Goal: Transaction & Acquisition: Purchase product/service

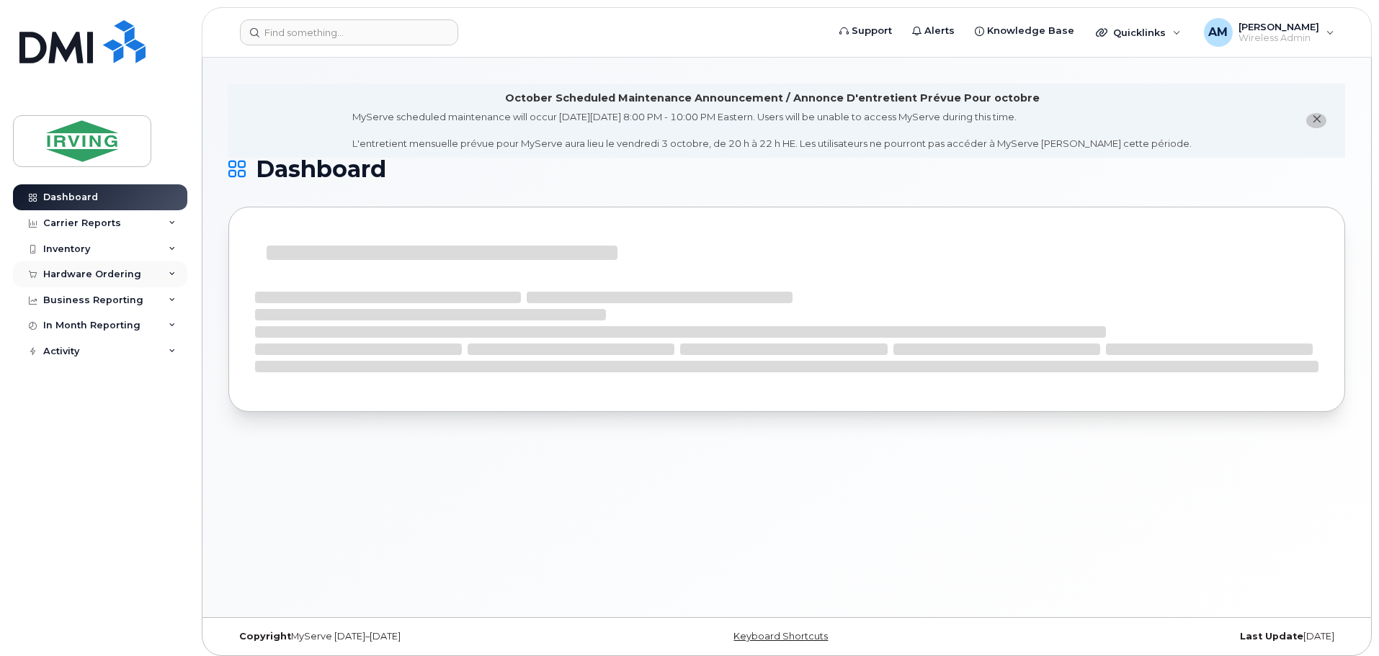
click at [91, 275] on div "Hardware Ordering" at bounding box center [92, 275] width 98 height 12
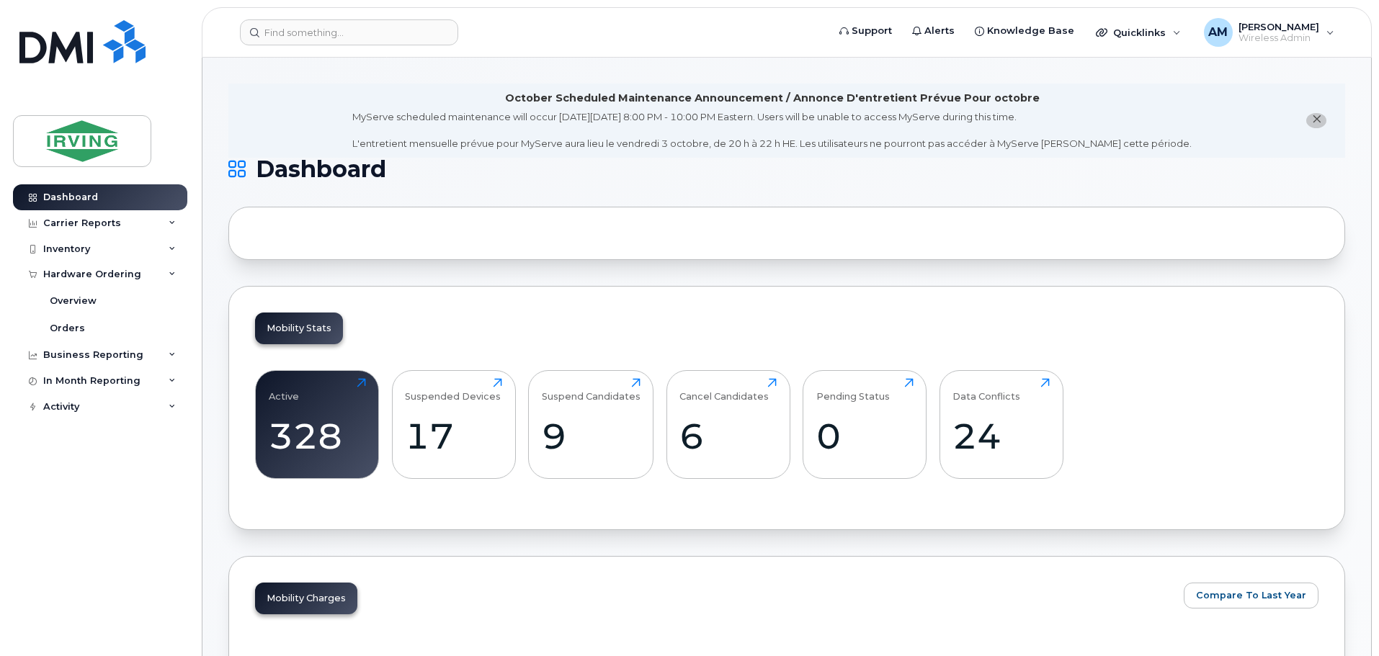
scroll to position [288, 0]
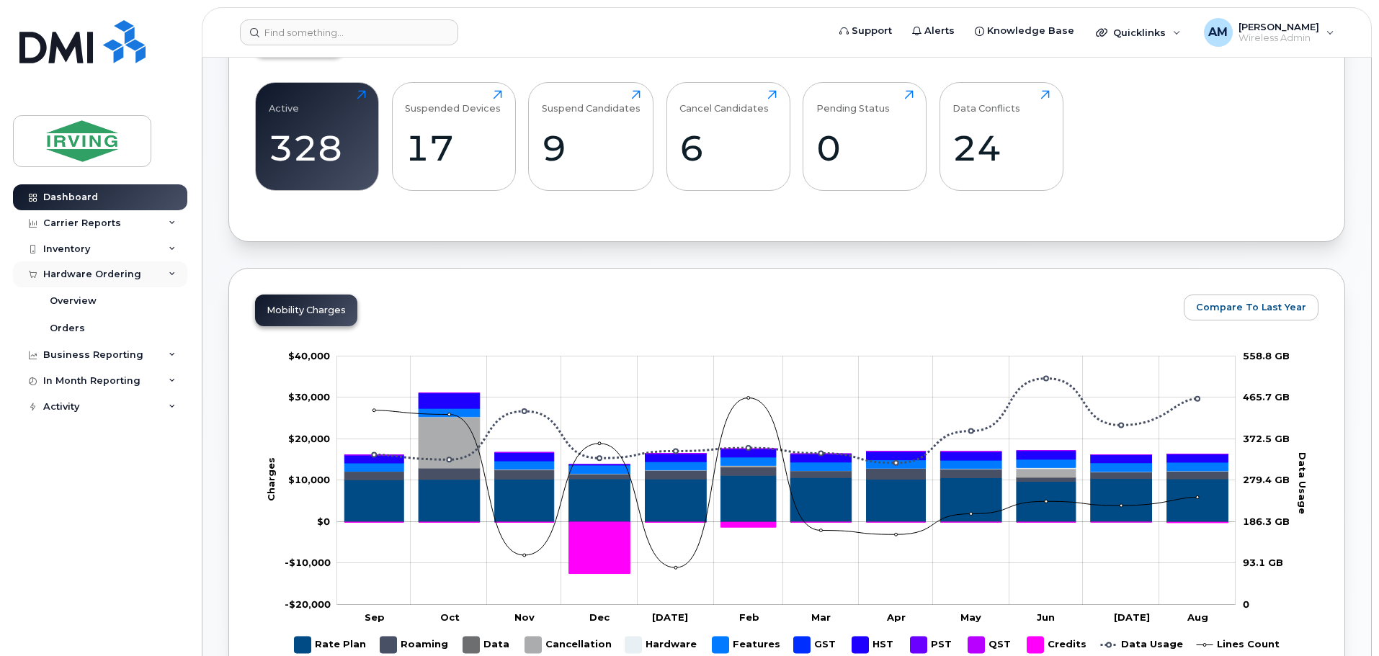
click at [84, 274] on div "Hardware Ordering" at bounding box center [92, 275] width 98 height 12
click at [76, 325] on div "Orders" at bounding box center [67, 328] width 35 height 13
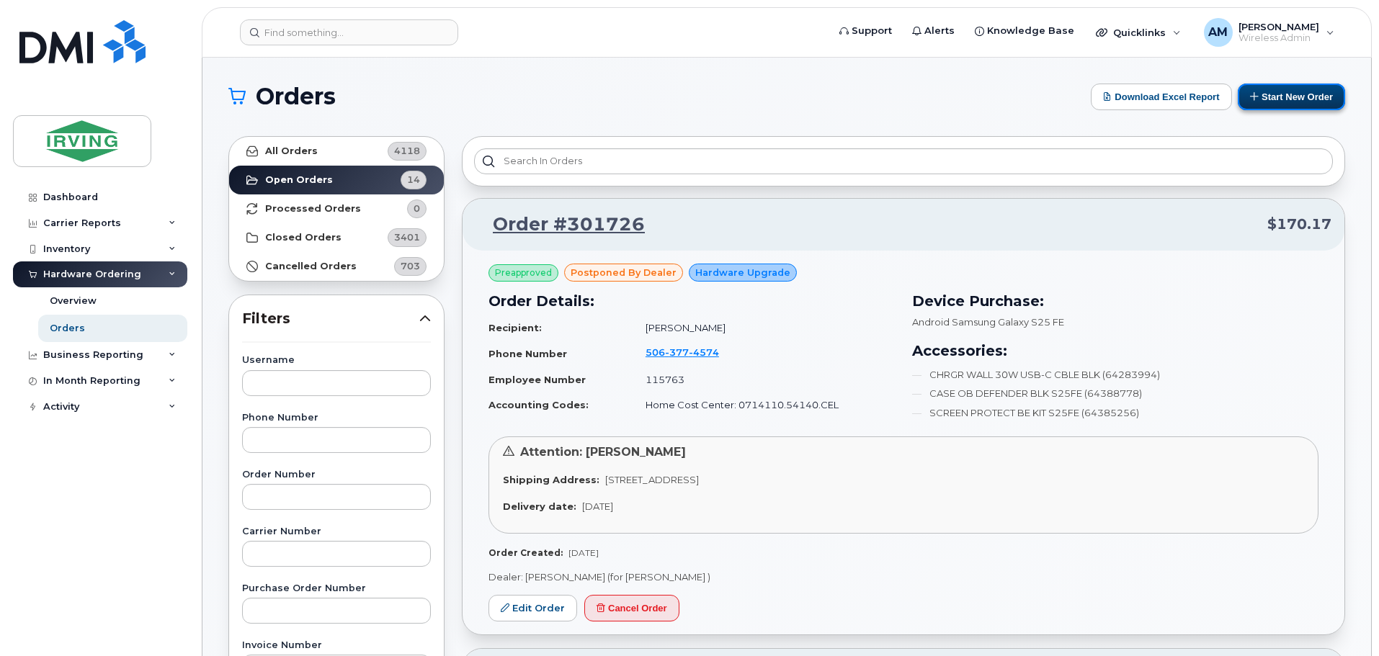
click at [1272, 94] on button "Start New Order" at bounding box center [1291, 97] width 107 height 27
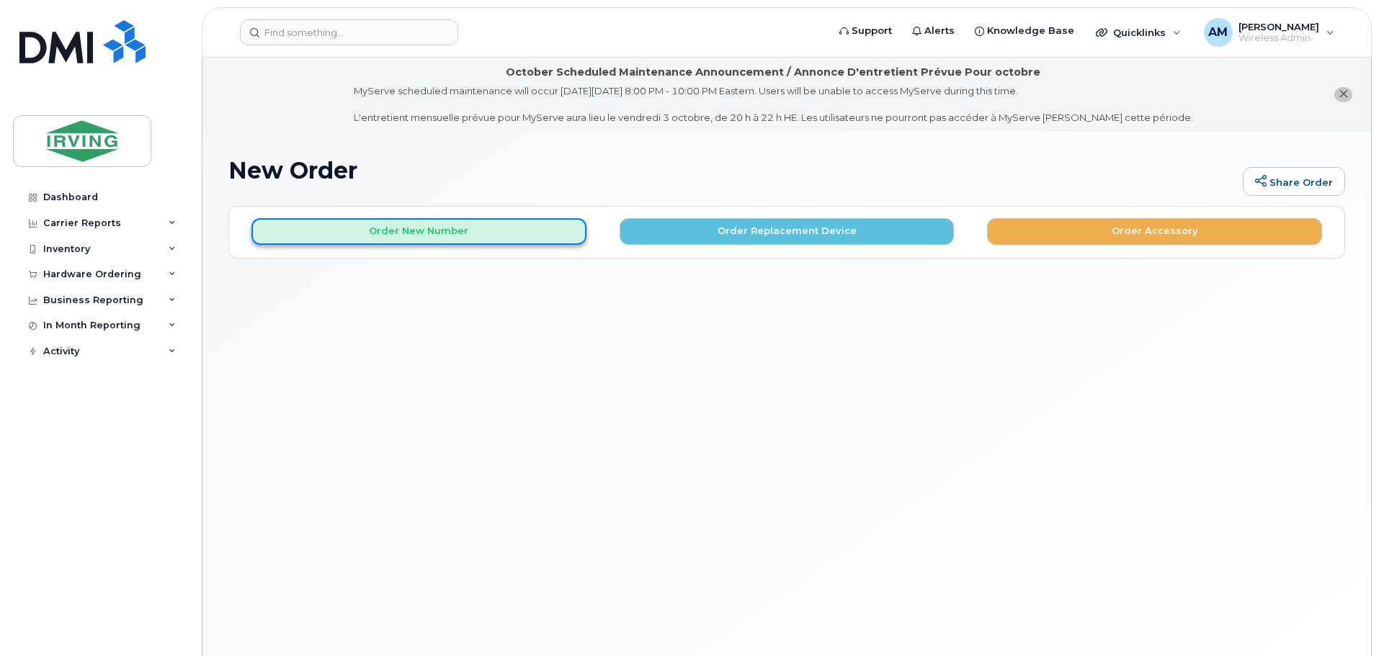
click at [477, 236] on button "Order New Number" at bounding box center [418, 231] width 335 height 27
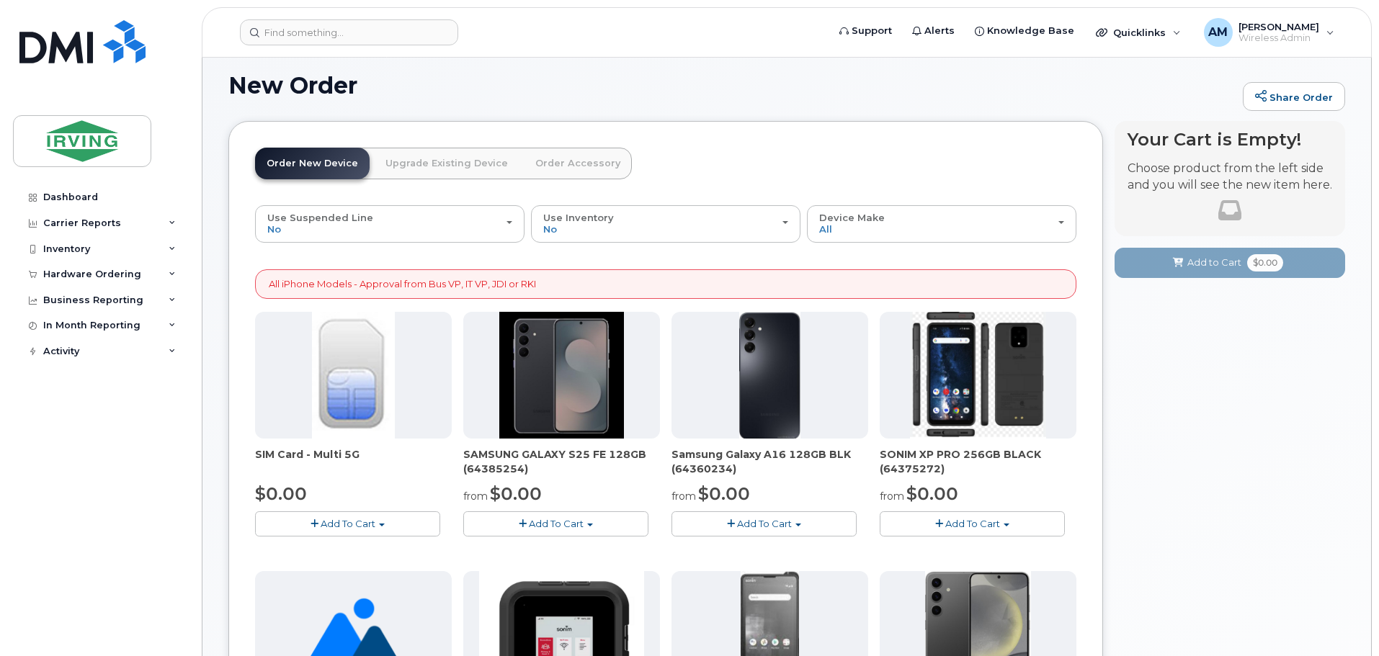
scroll to position [216, 0]
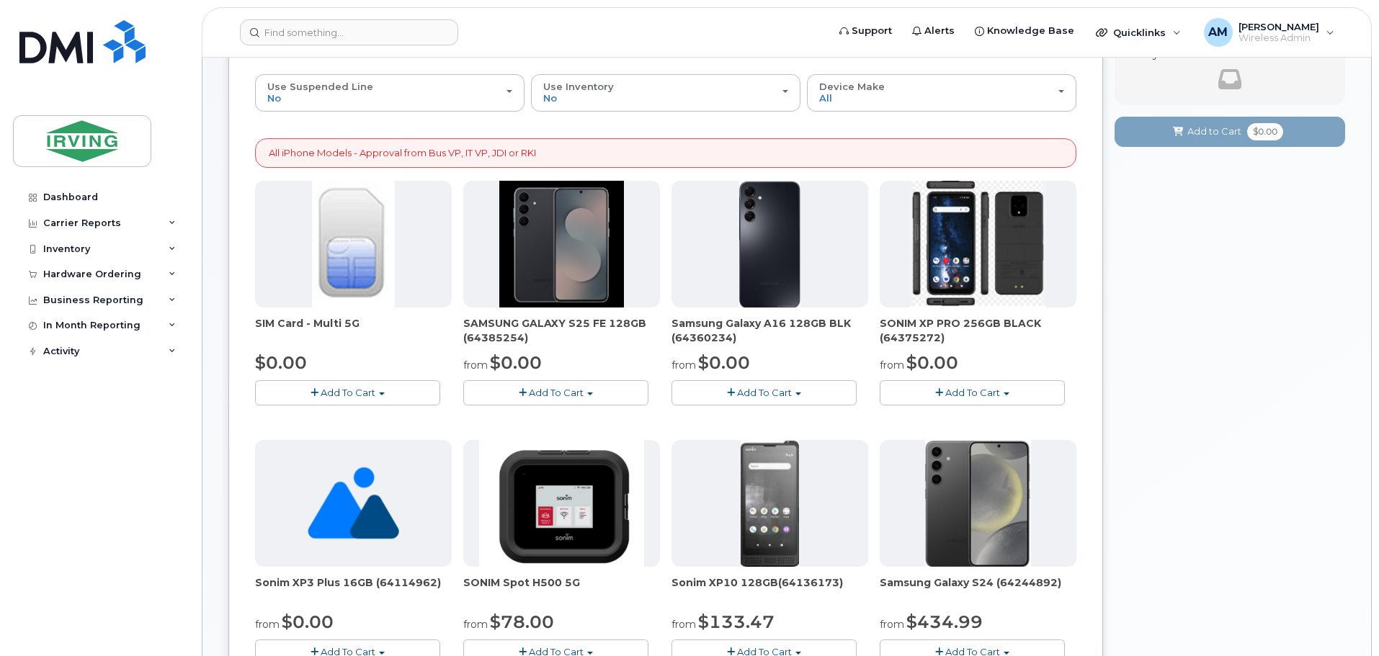
click at [560, 388] on span "Add To Cart" at bounding box center [556, 393] width 55 height 12
click at [1201, 380] on div "Your Cart is Empty! Choose product from the left side and you will see the new …" at bounding box center [1229, 646] width 231 height 1312
click at [591, 394] on span "button" at bounding box center [590, 394] width 6 height 3
click at [110, 433] on div "Dashboard Carrier Reports Monthly Billing Roaming Reports Suspended Devices Sus…" at bounding box center [102, 409] width 178 height 450
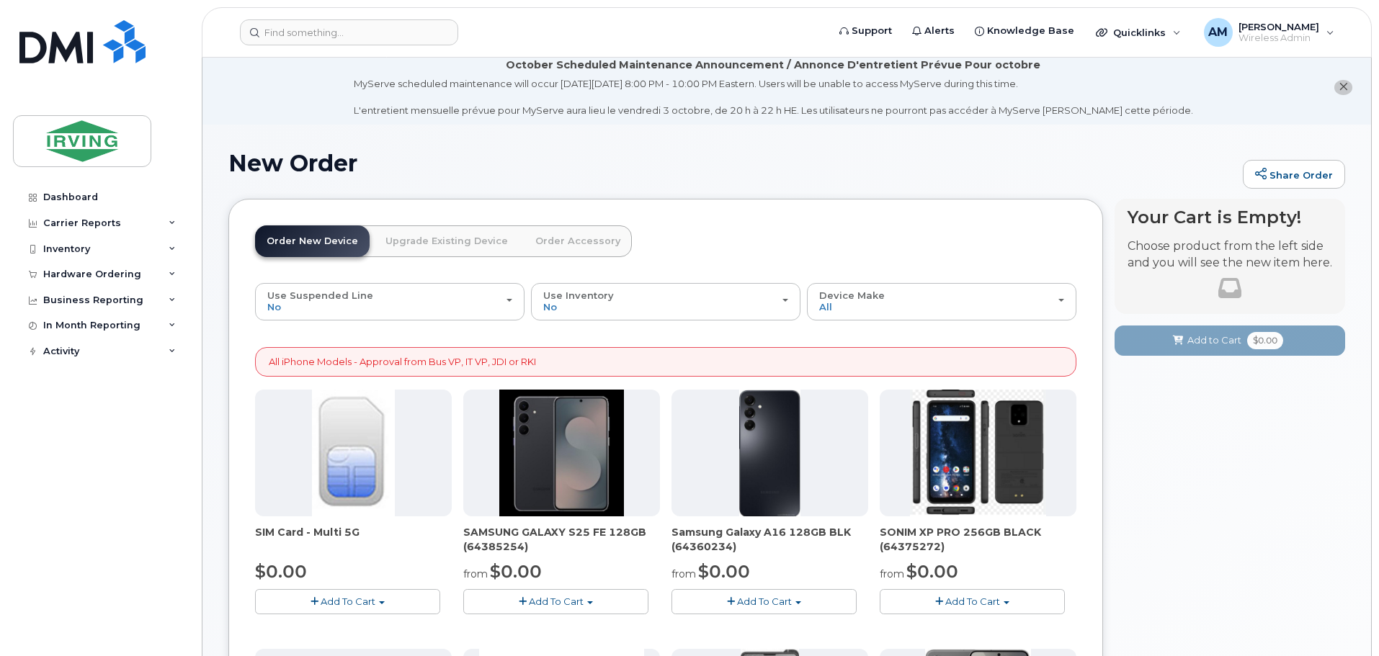
scroll to position [0, 0]
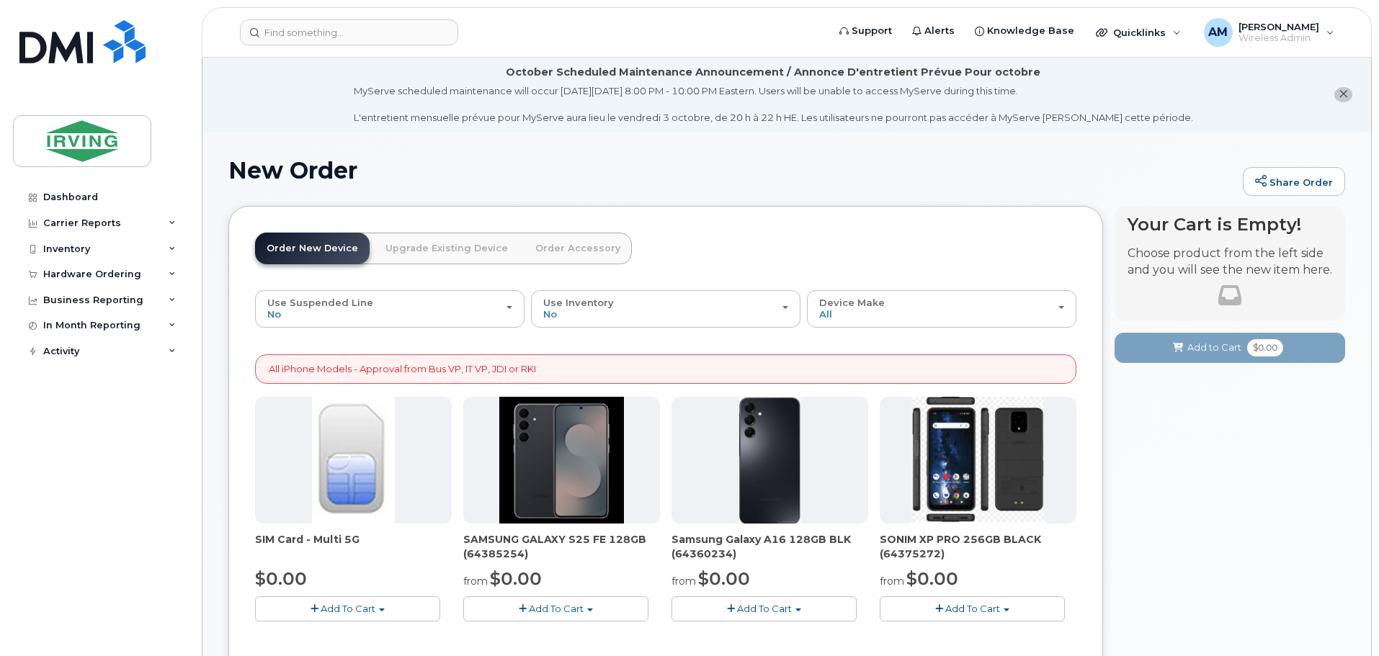
click at [568, 615] on button "Add To Cart" at bounding box center [555, 609] width 185 height 25
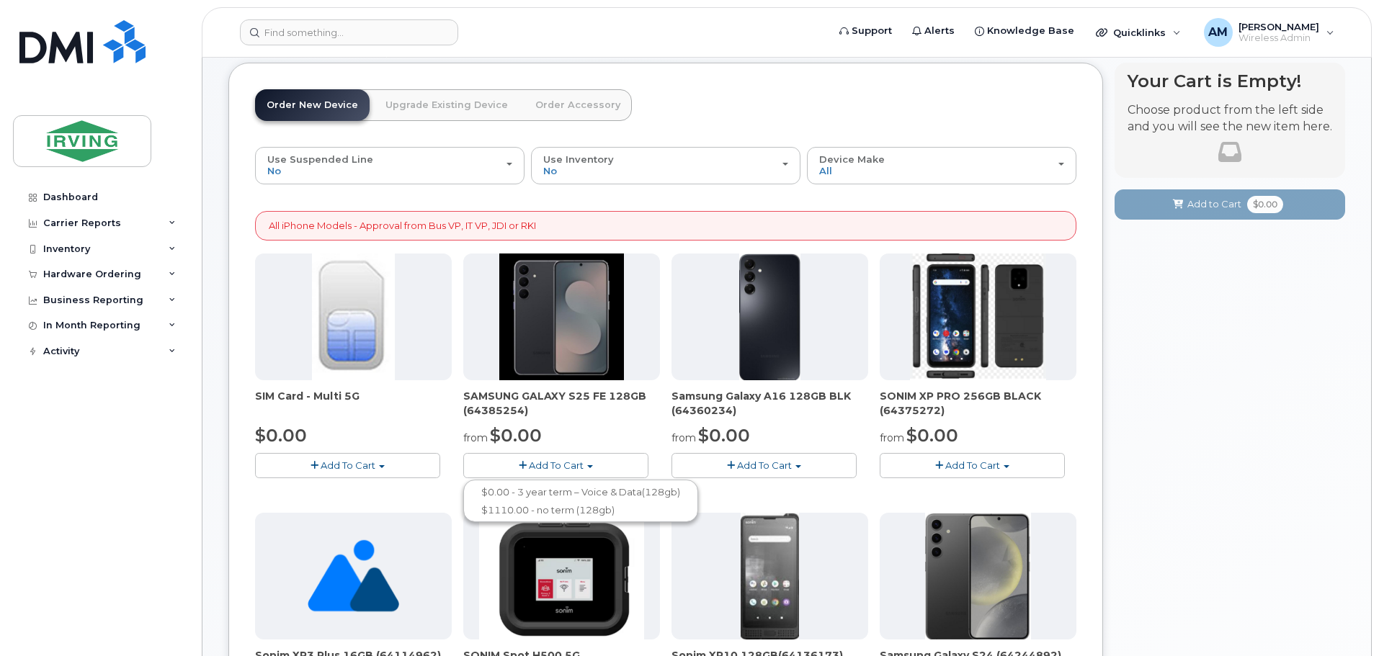
scroll to position [144, 0]
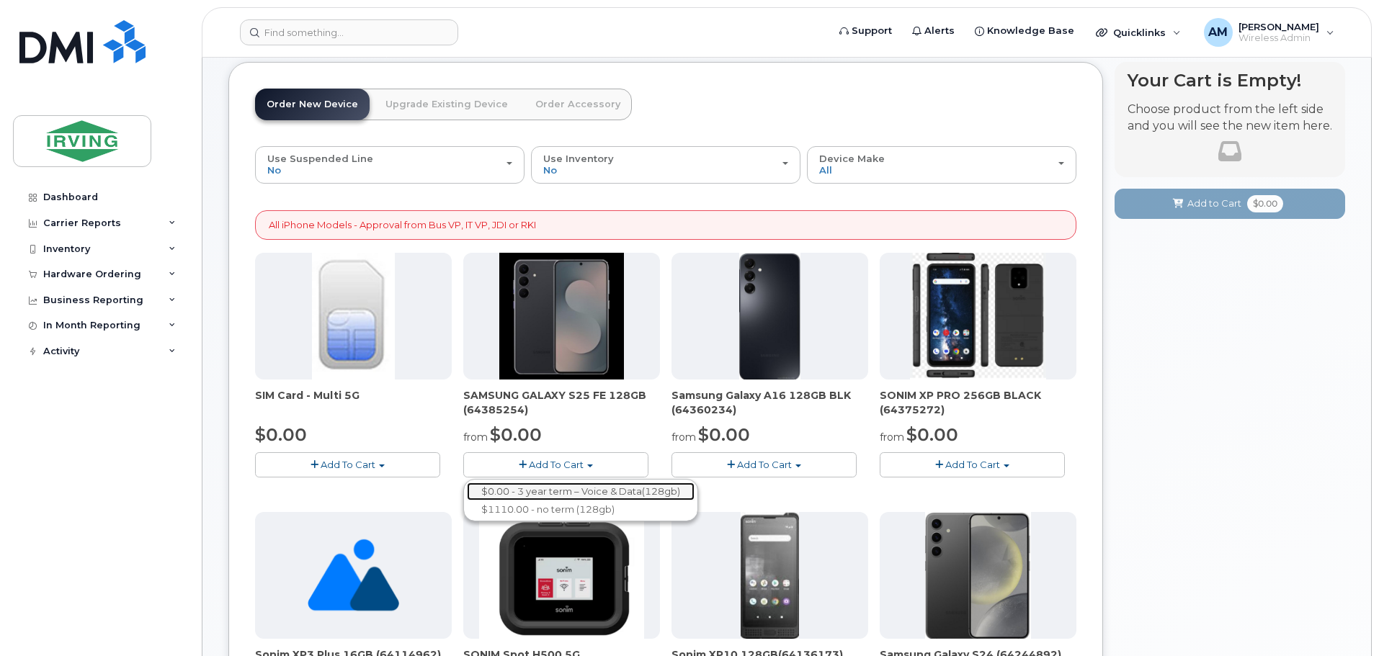
click at [602, 490] on link "$0.00 - 3 year term – Voice & Data(128gb)" at bounding box center [581, 492] width 228 height 18
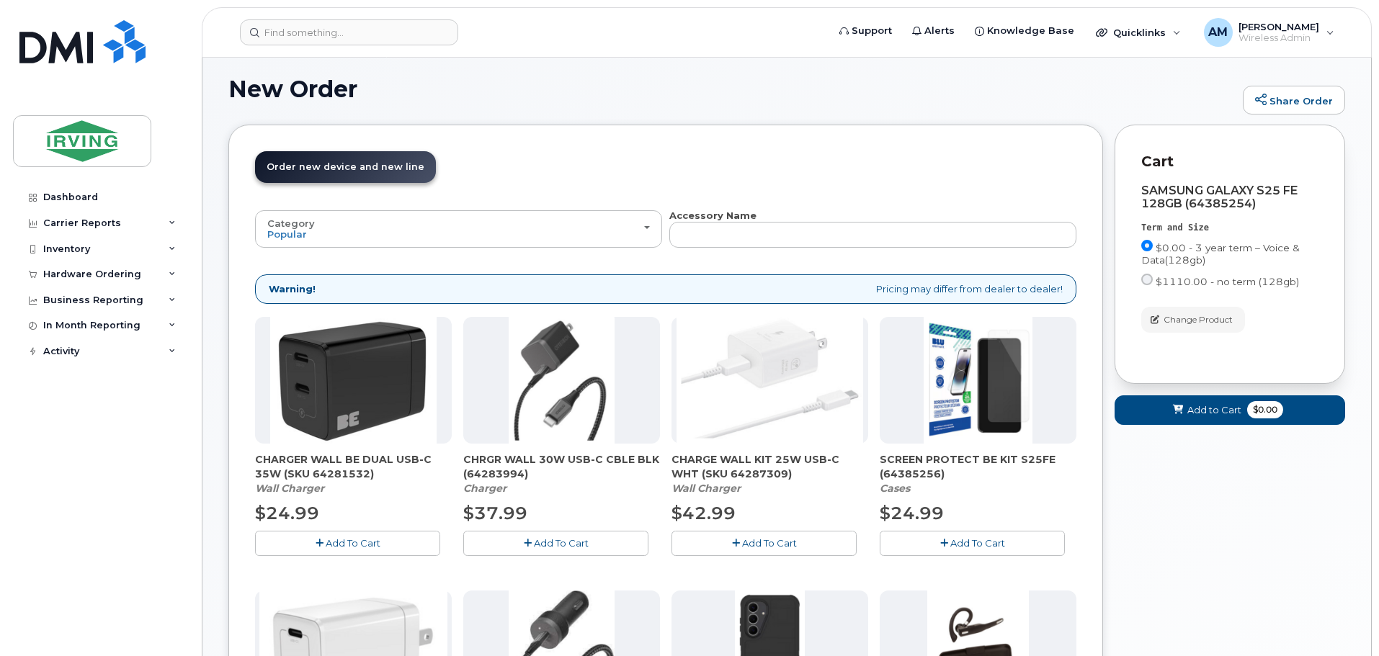
click at [540, 546] on span "Add To Cart" at bounding box center [561, 543] width 55 height 12
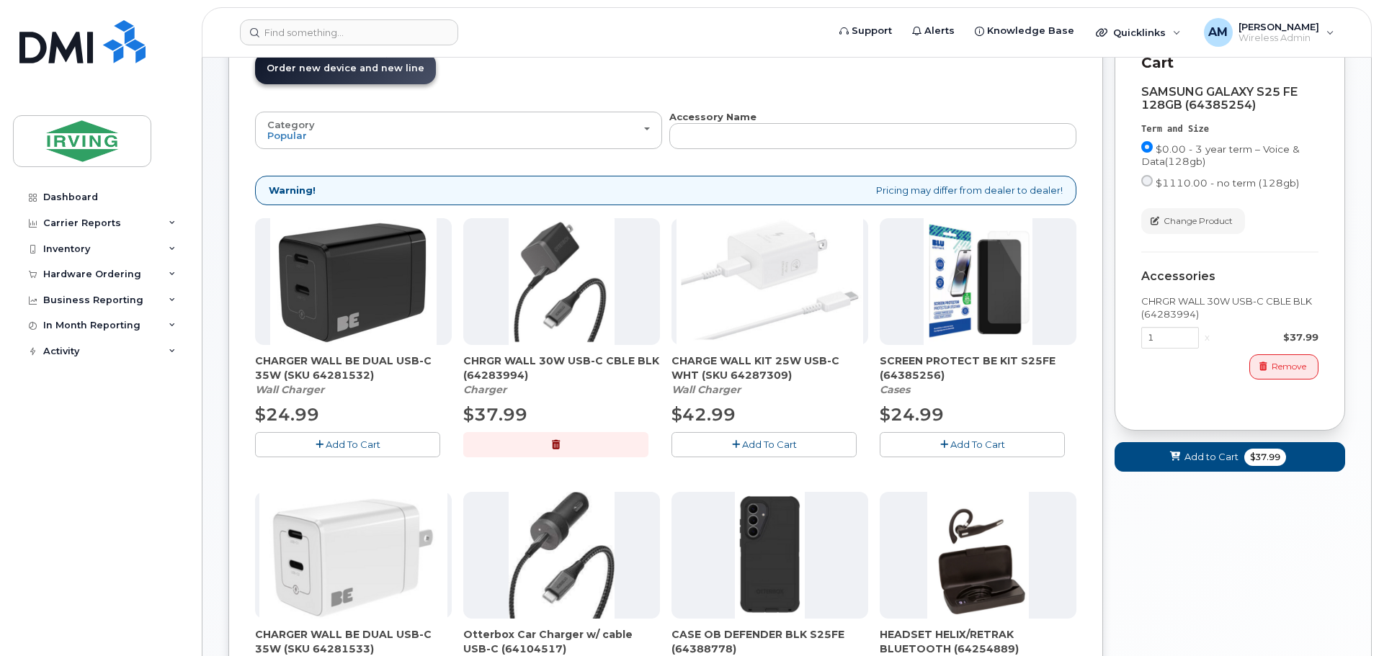
scroll to position [225, 0]
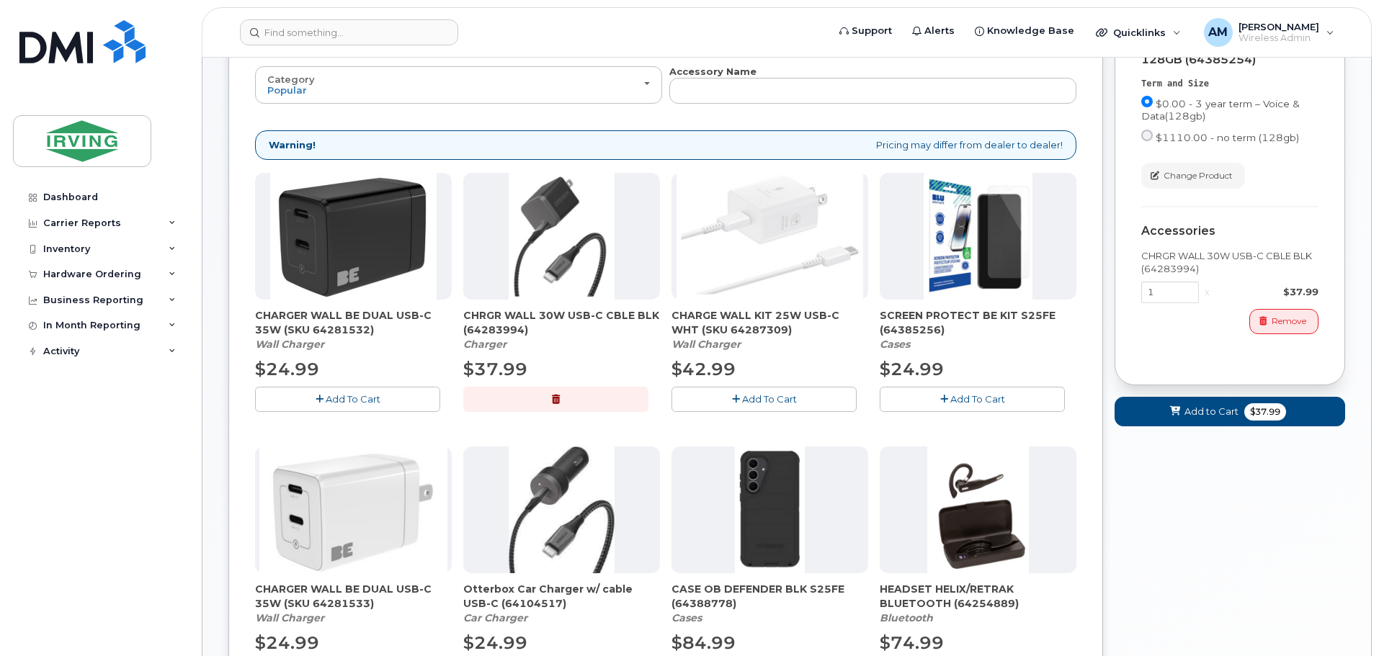
click at [983, 403] on span "Add To Cart" at bounding box center [977, 399] width 55 height 12
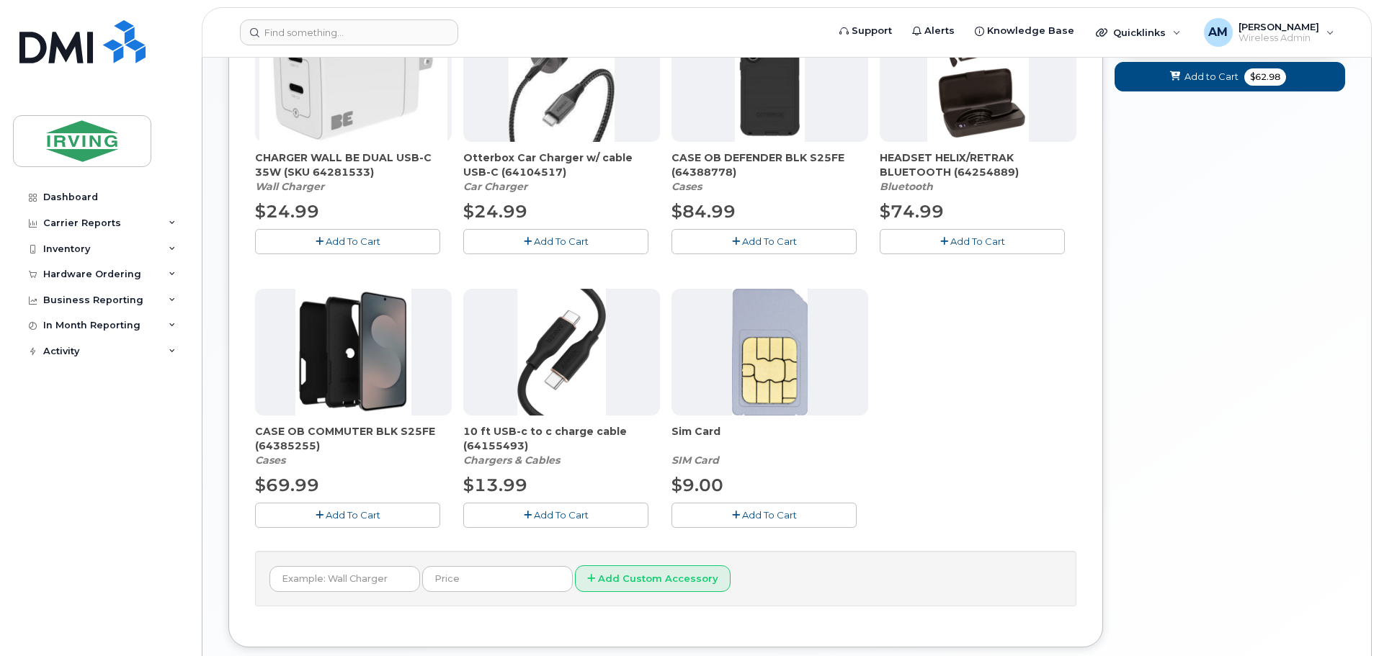
scroll to position [658, 0]
click at [365, 517] on span "Add To Cart" at bounding box center [353, 515] width 55 height 12
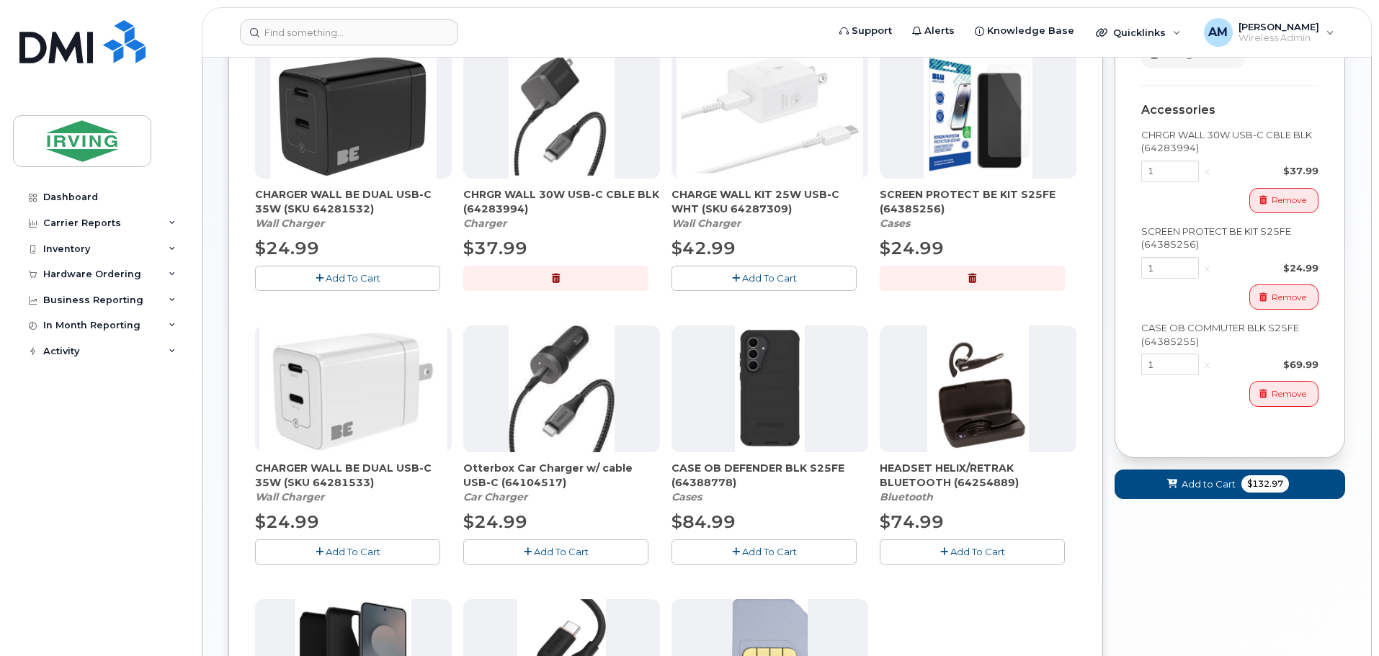
scroll to position [370, 0]
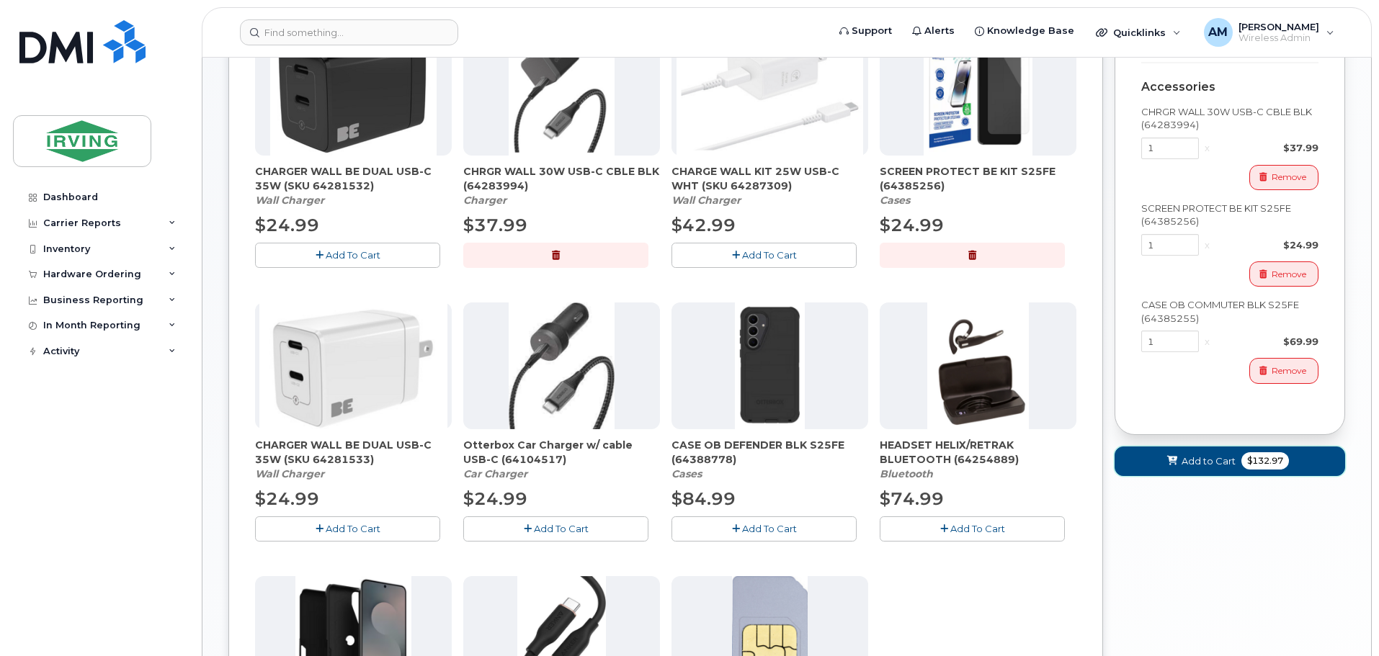
click at [1190, 463] on span "Add to Cart" at bounding box center [1208, 462] width 54 height 14
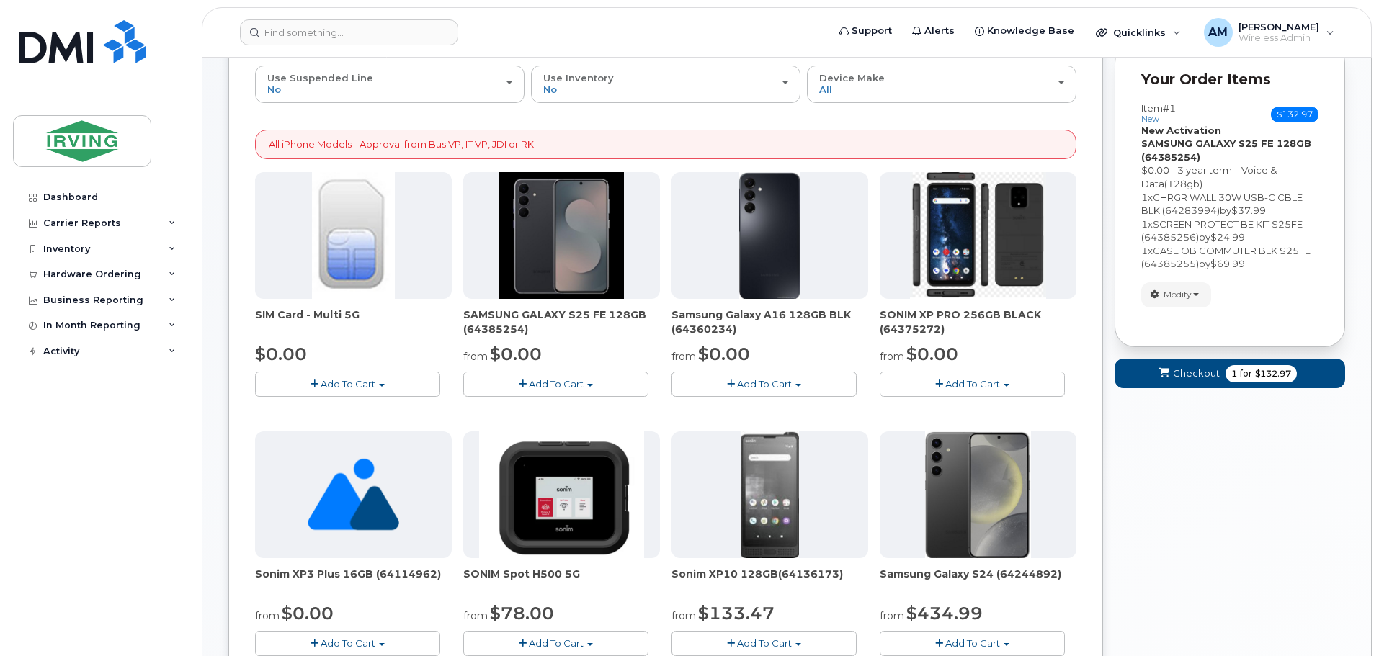
scroll to position [213, 0]
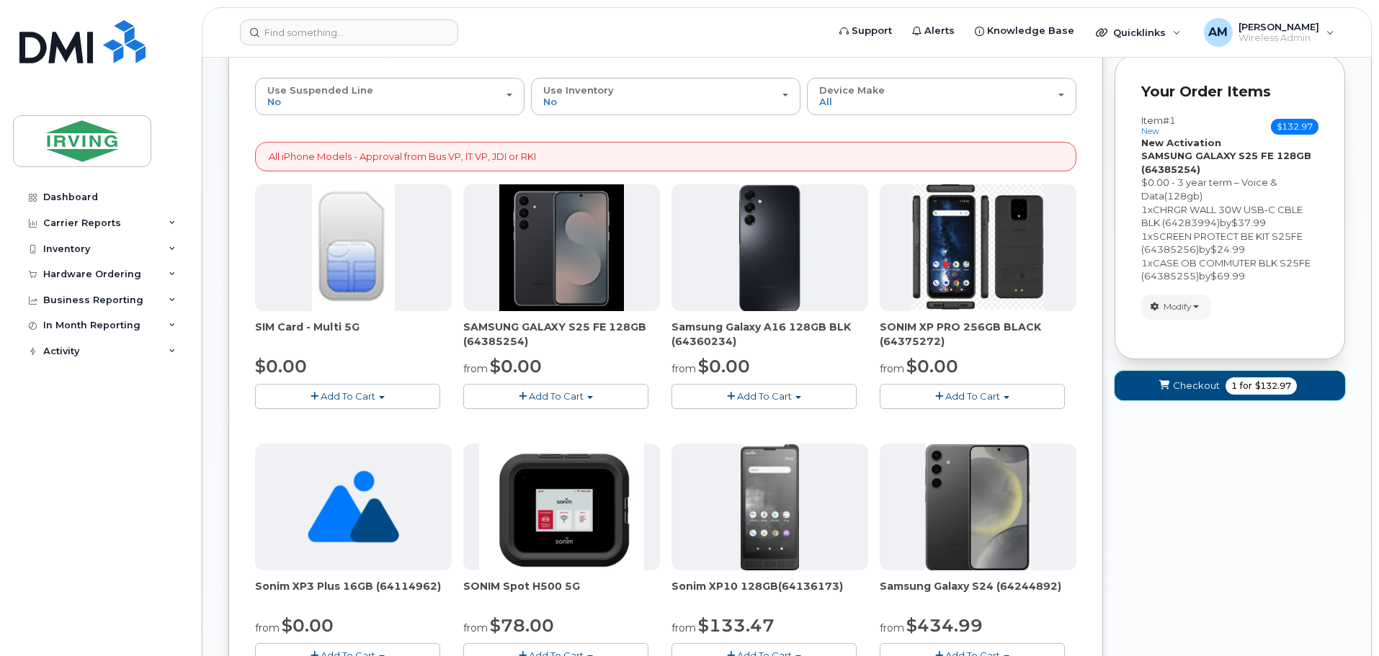
click at [1201, 385] on span "Checkout" at bounding box center [1196, 386] width 47 height 14
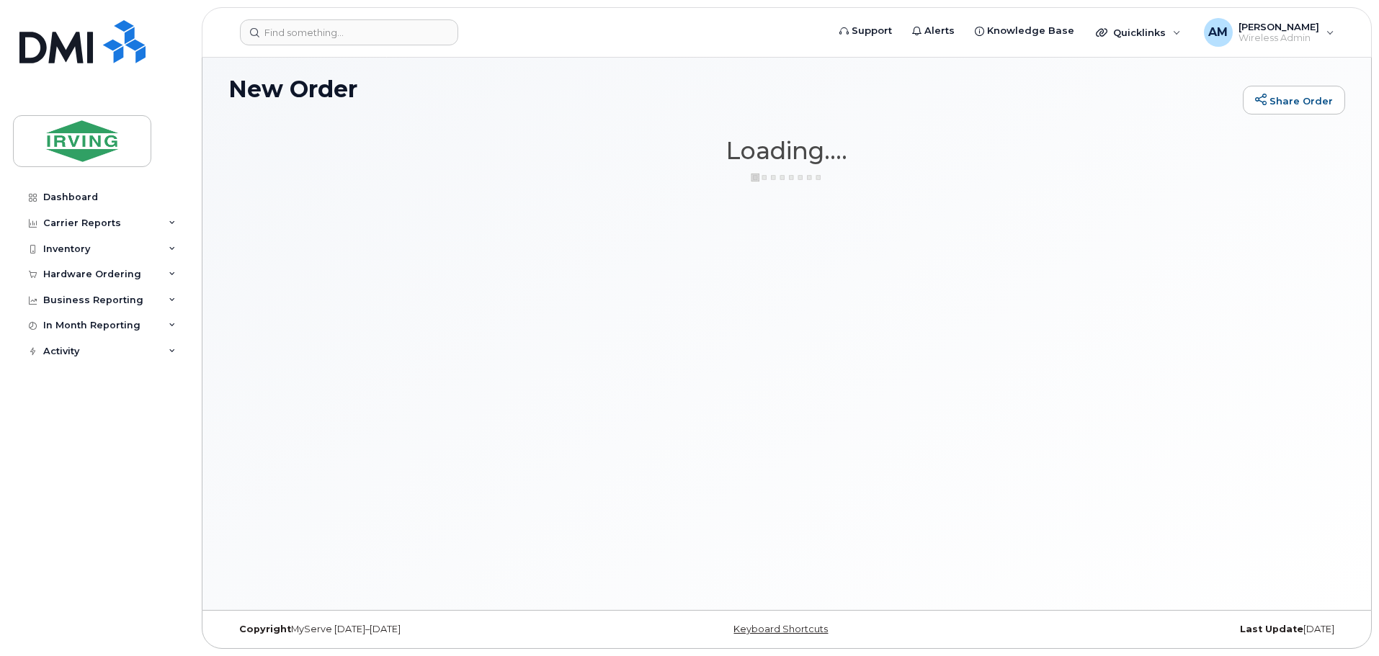
scroll to position [81, 0]
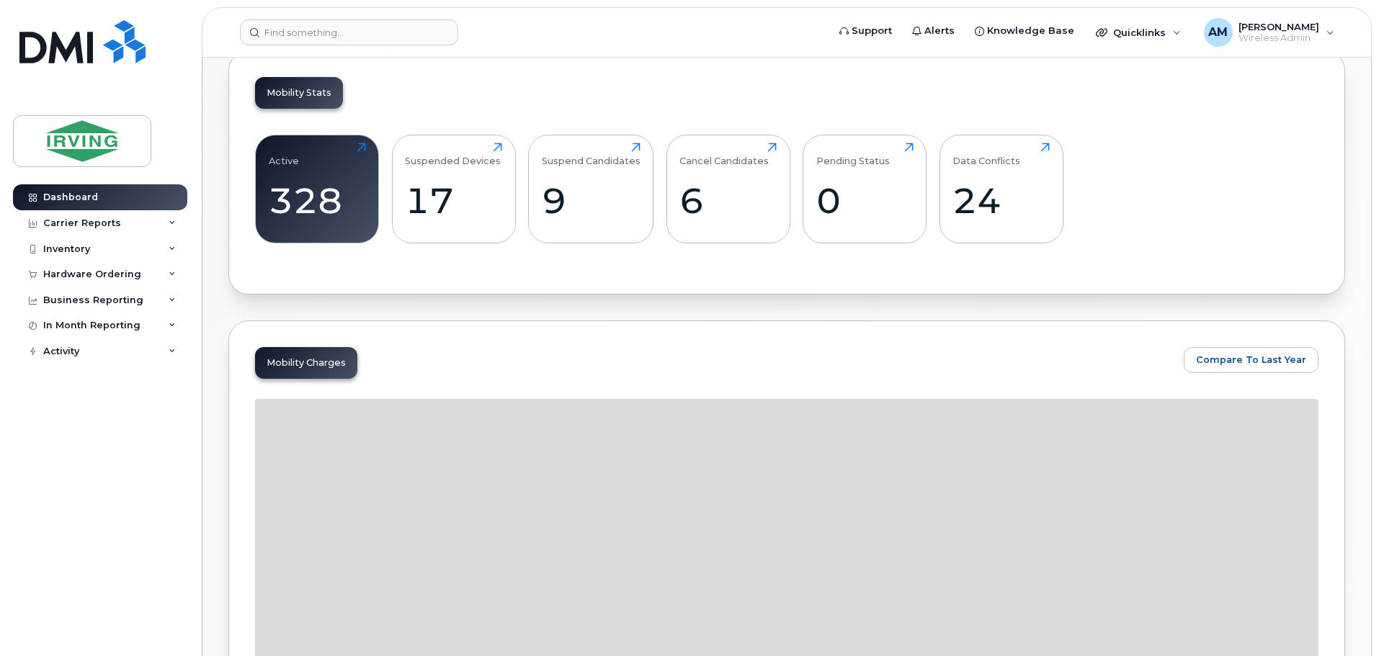
scroll to position [288, 0]
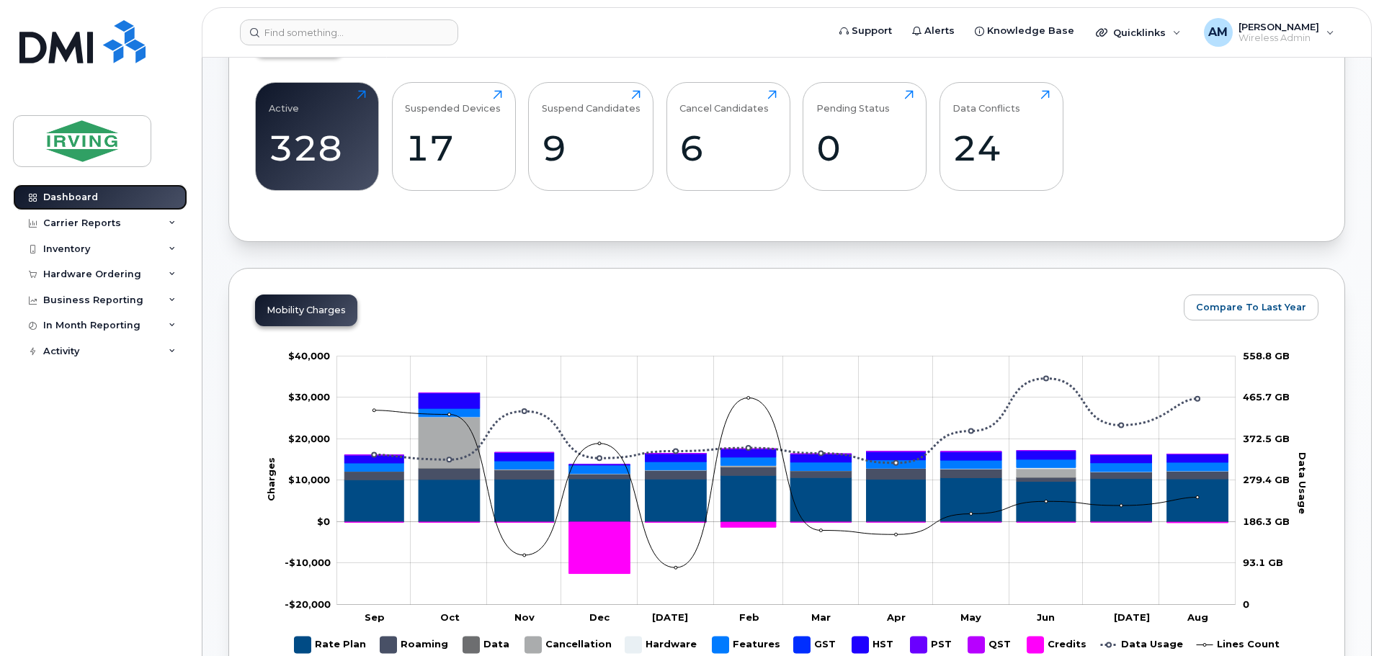
click at [90, 197] on div "Dashboard" at bounding box center [70, 198] width 55 height 12
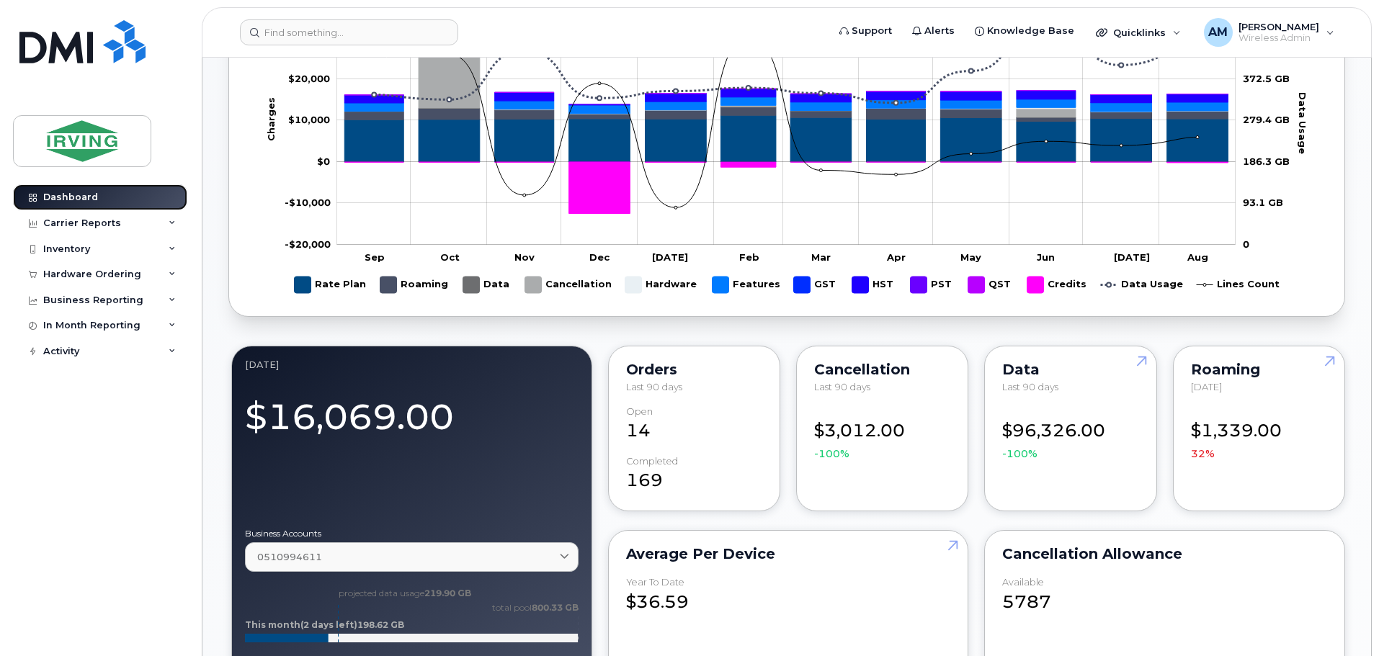
scroll to position [852, 0]
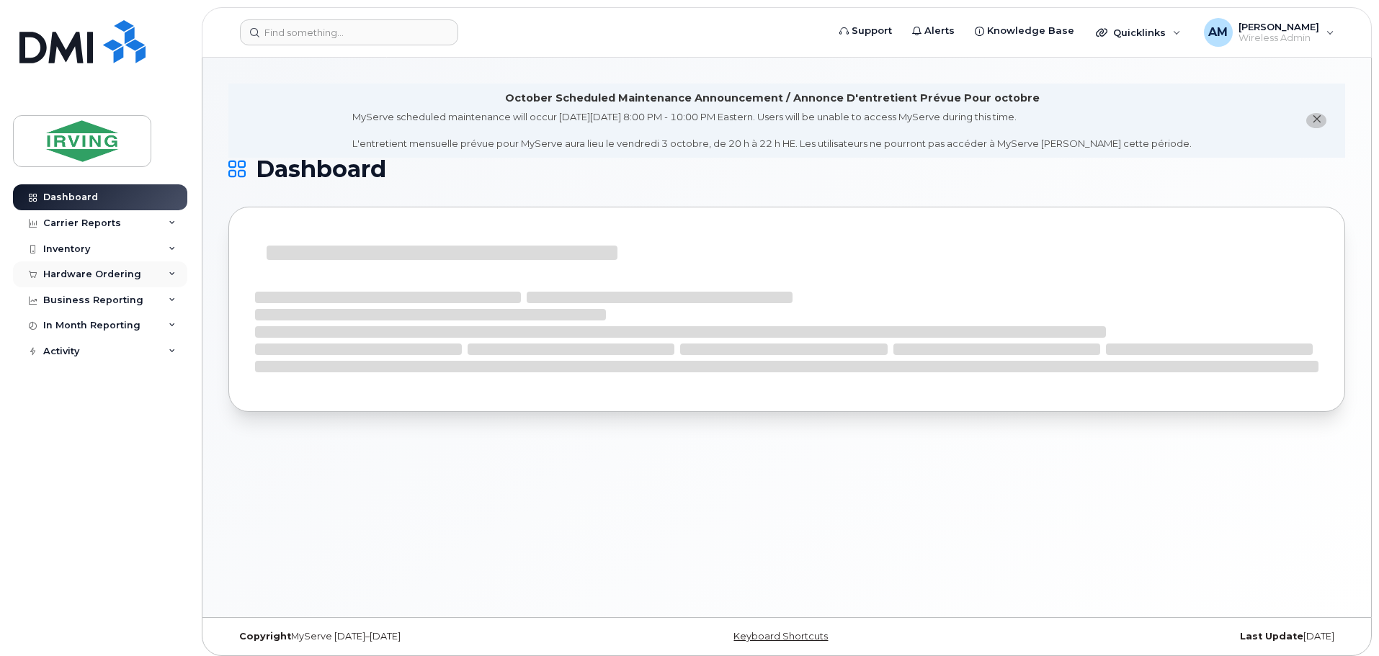
click at [76, 274] on div "Hardware Ordering" at bounding box center [92, 275] width 98 height 12
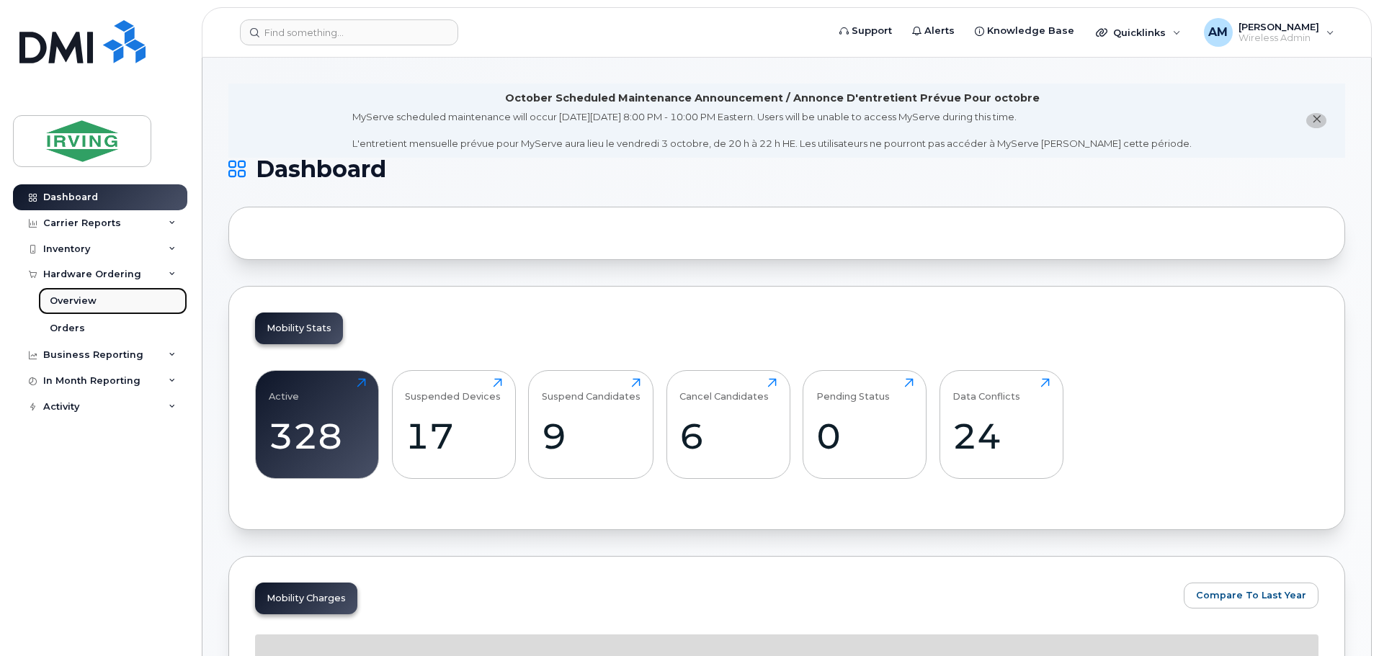
click at [81, 298] on div "Overview" at bounding box center [73, 301] width 47 height 13
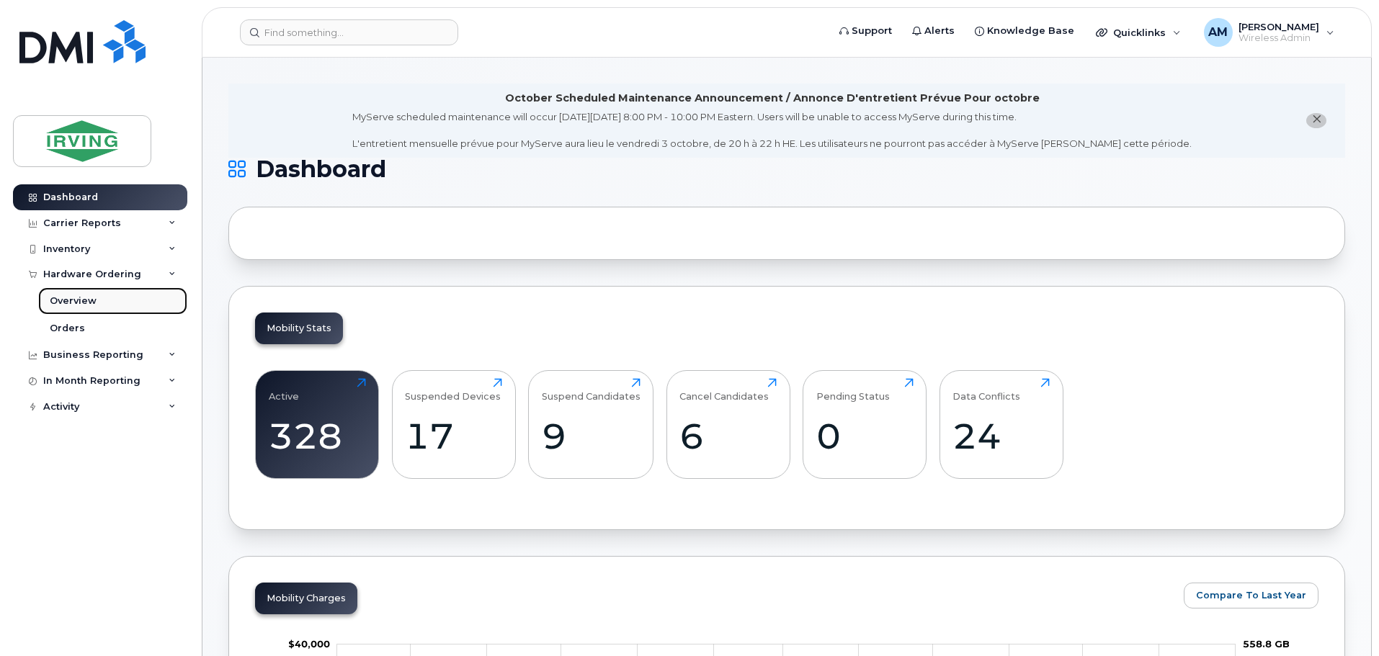
click at [75, 303] on div "Overview" at bounding box center [73, 301] width 47 height 13
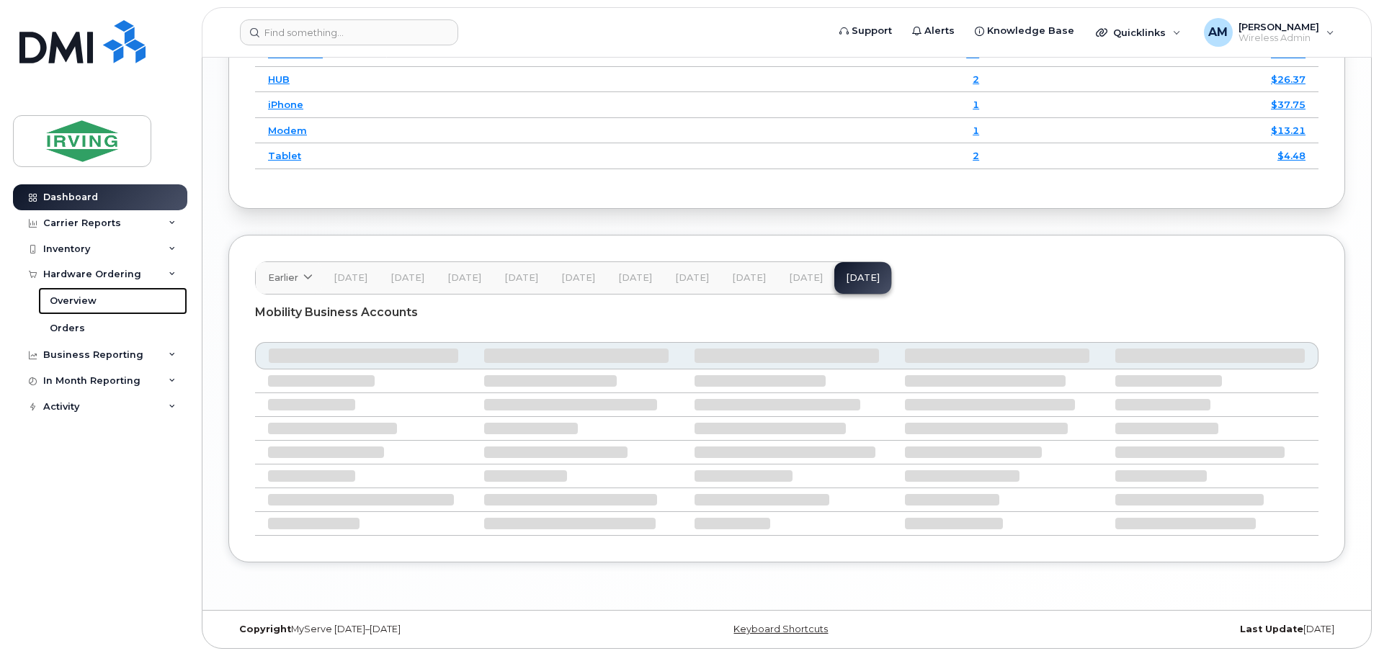
scroll to position [1946, 0]
click at [71, 300] on div "Overview" at bounding box center [73, 301] width 47 height 13
click at [74, 300] on div "Overview" at bounding box center [73, 301] width 47 height 13
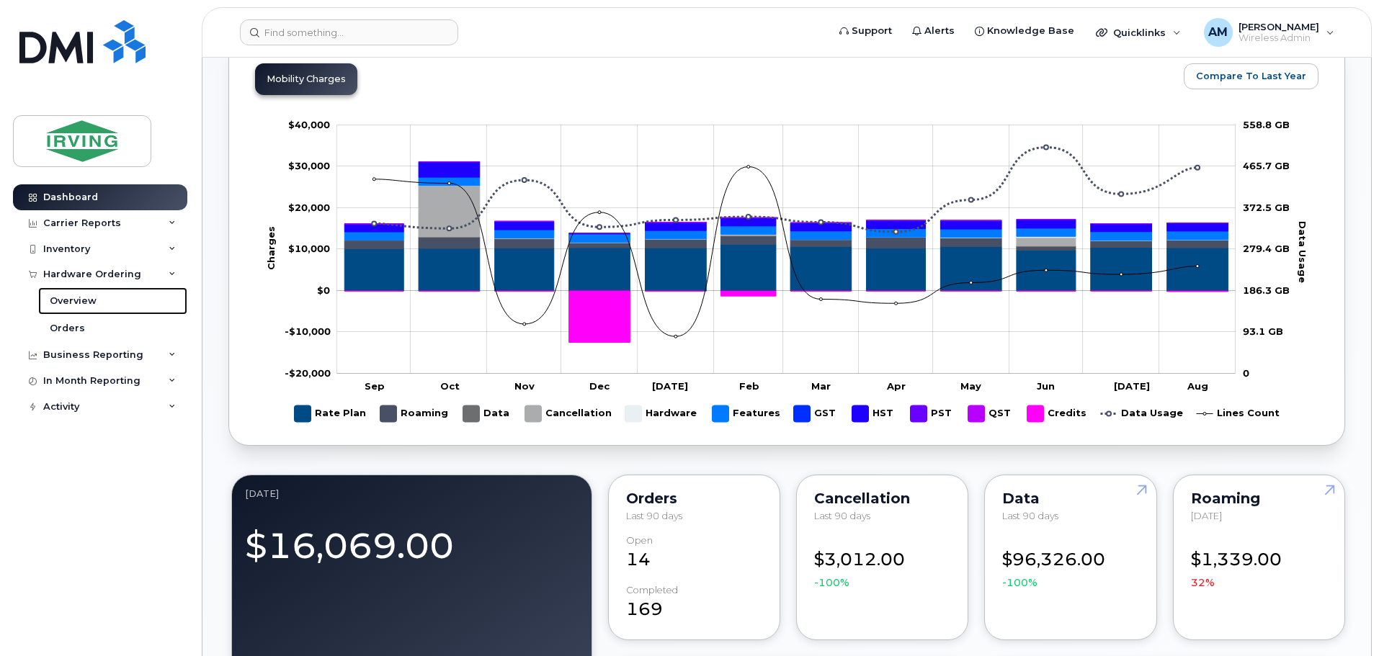
scroll to position [505, 0]
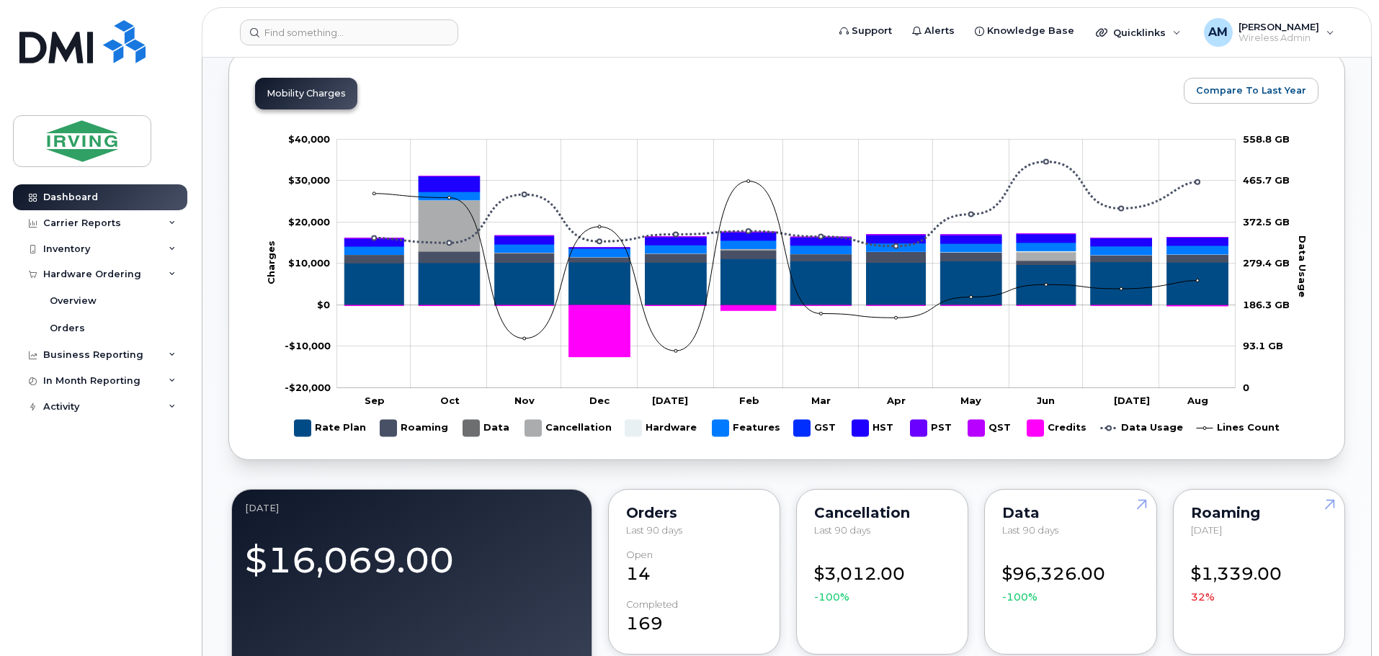
click at [645, 512] on div "Orders" at bounding box center [694, 513] width 136 height 12
click at [76, 321] on link "Orders" at bounding box center [112, 328] width 149 height 27
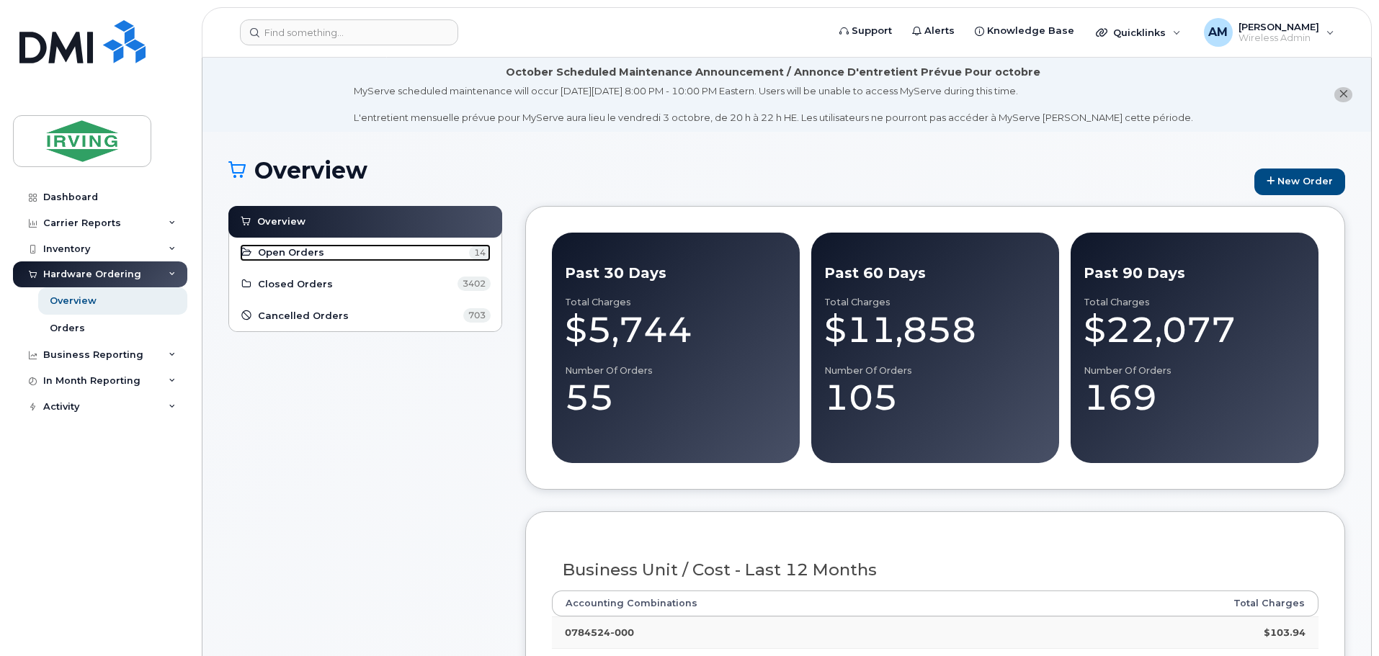
click at [290, 254] on span "Open Orders" at bounding box center [291, 253] width 66 height 14
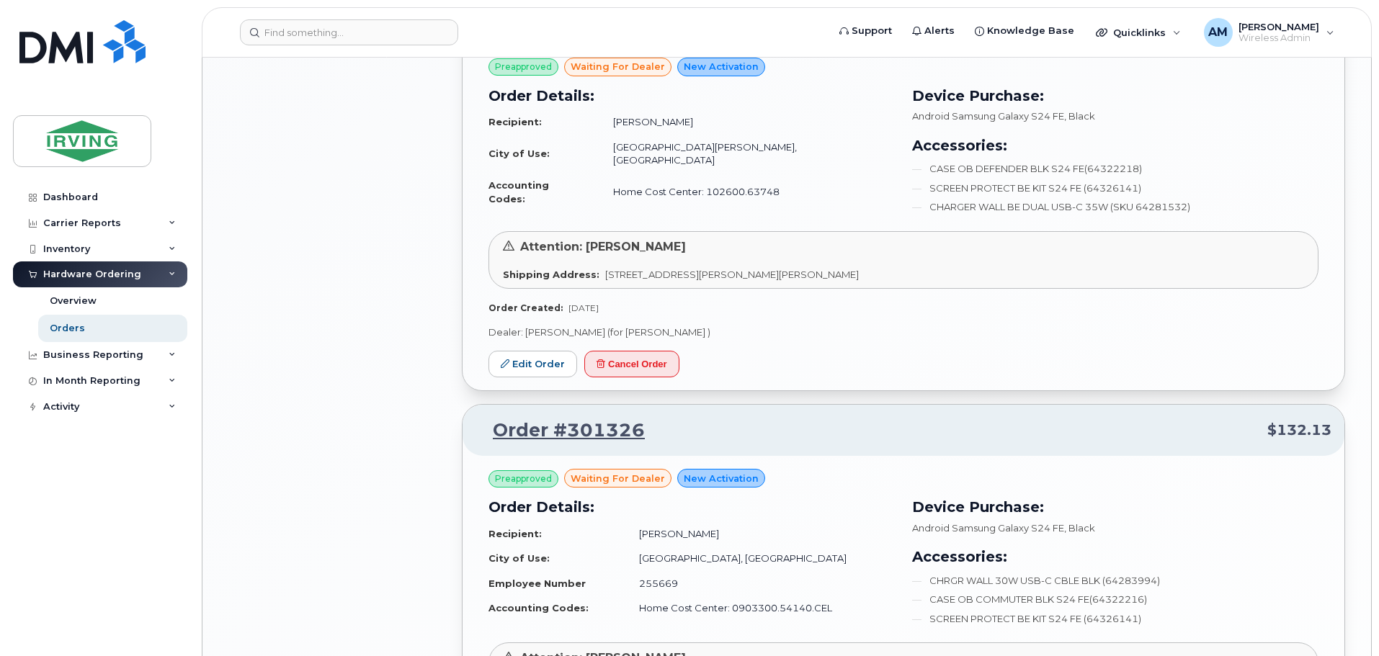
scroll to position [2161, 0]
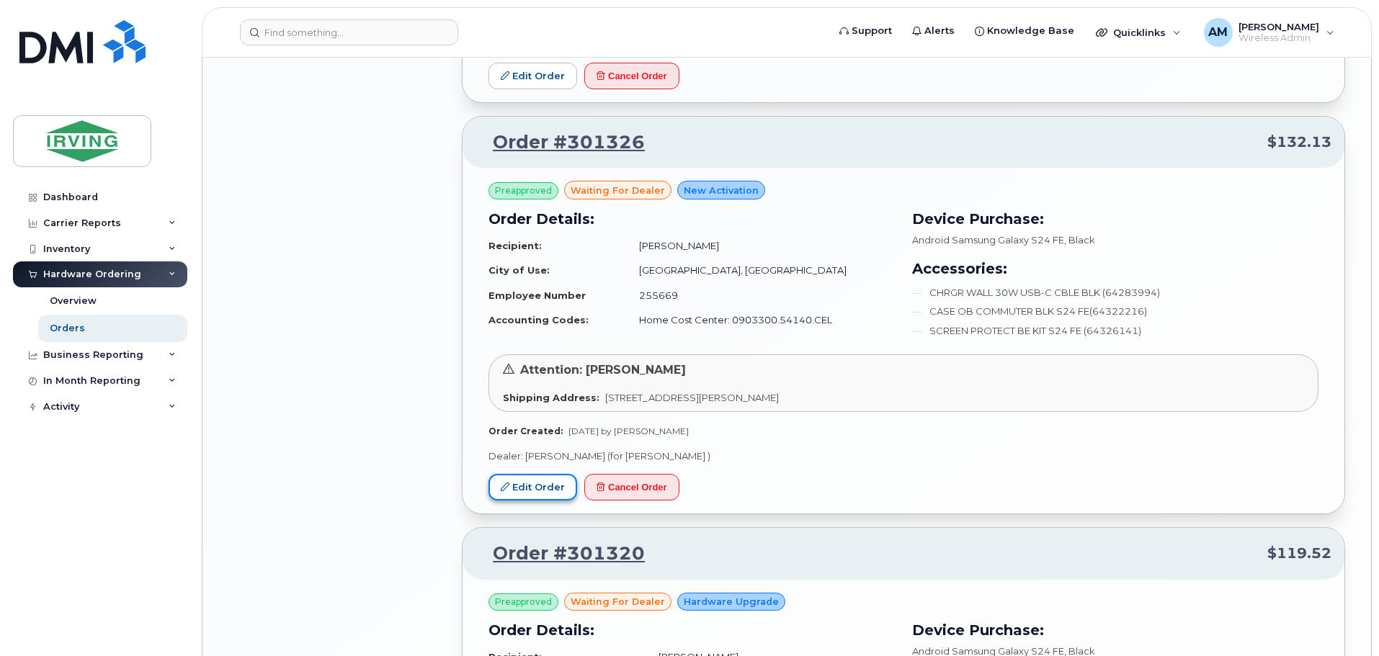
click at [530, 492] on link "Edit Order" at bounding box center [532, 487] width 89 height 27
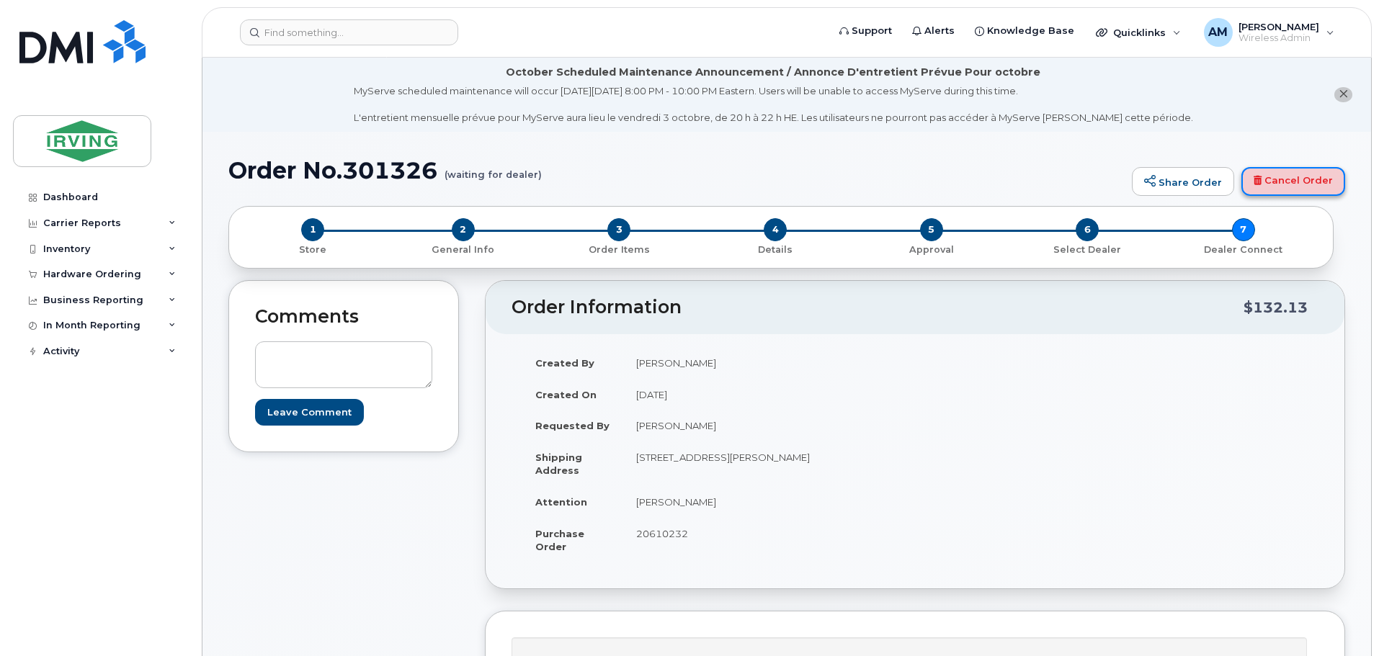
click at [1286, 184] on link "Cancel Order" at bounding box center [1293, 181] width 104 height 29
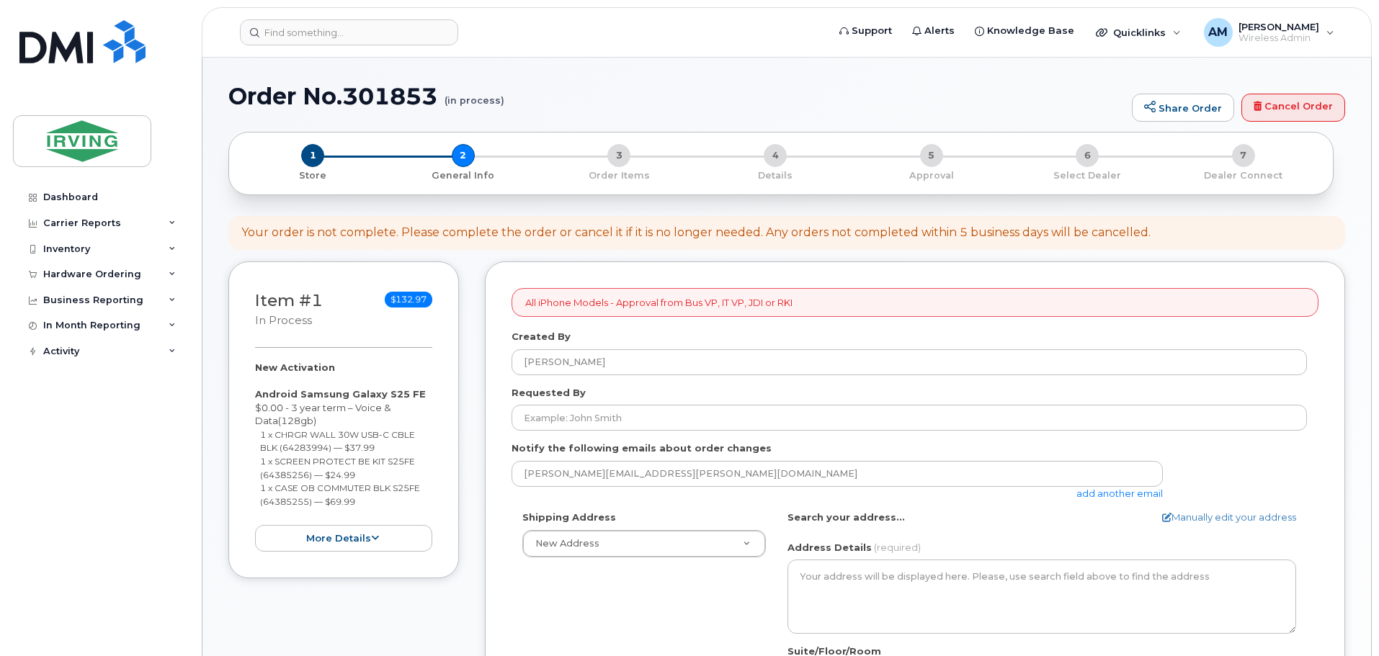
select select
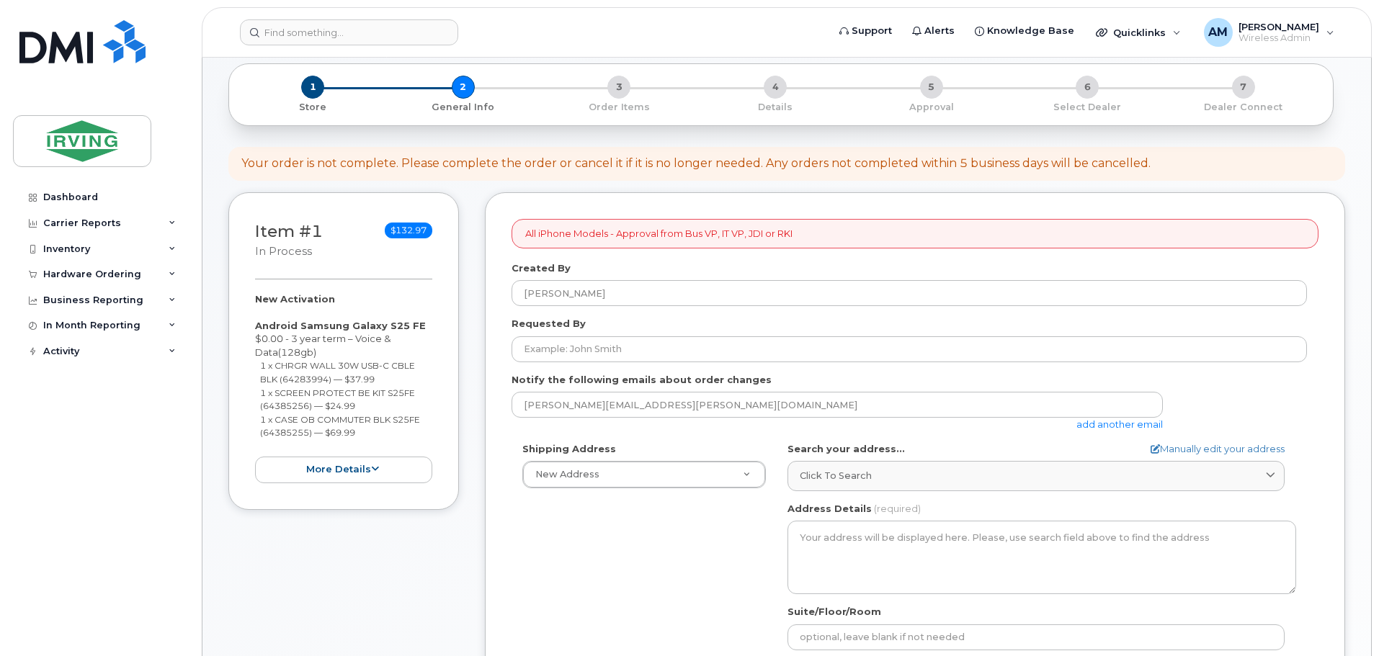
scroll to position [144, 0]
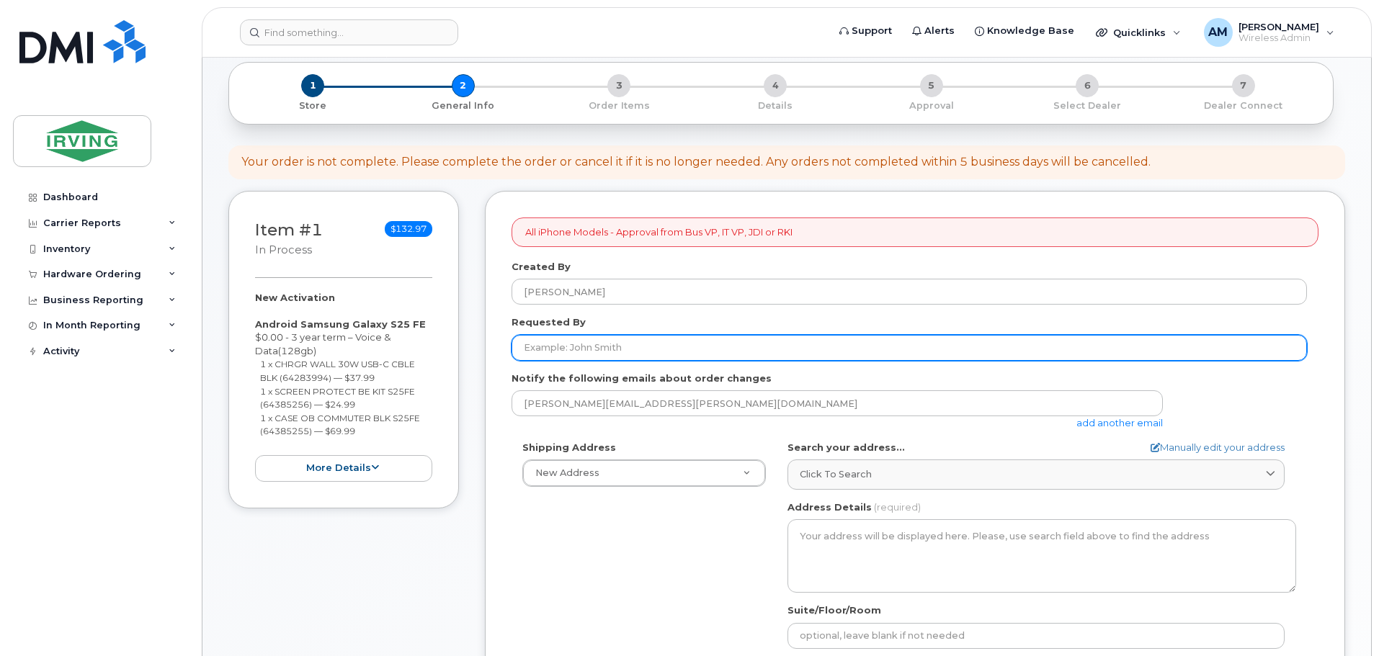
click at [602, 352] on input "Requested By" at bounding box center [908, 348] width 795 height 26
type input "[PERSON_NAME]"
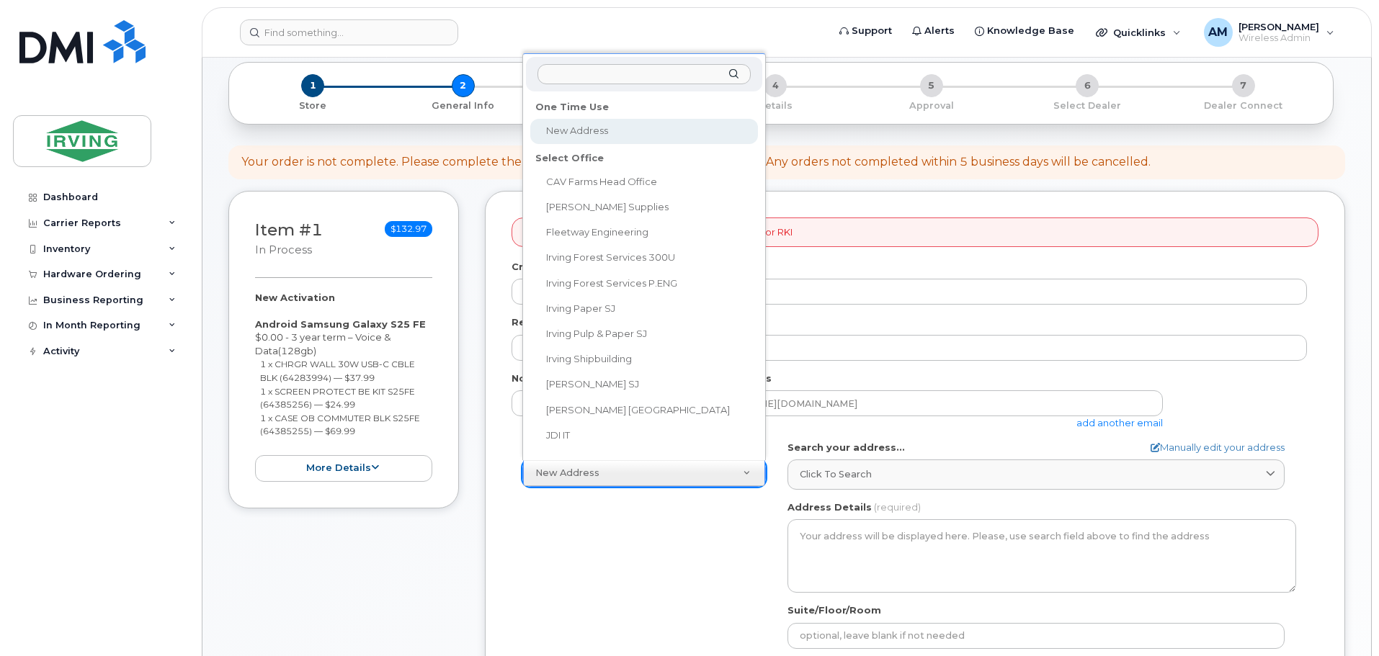
scroll to position [12, 0]
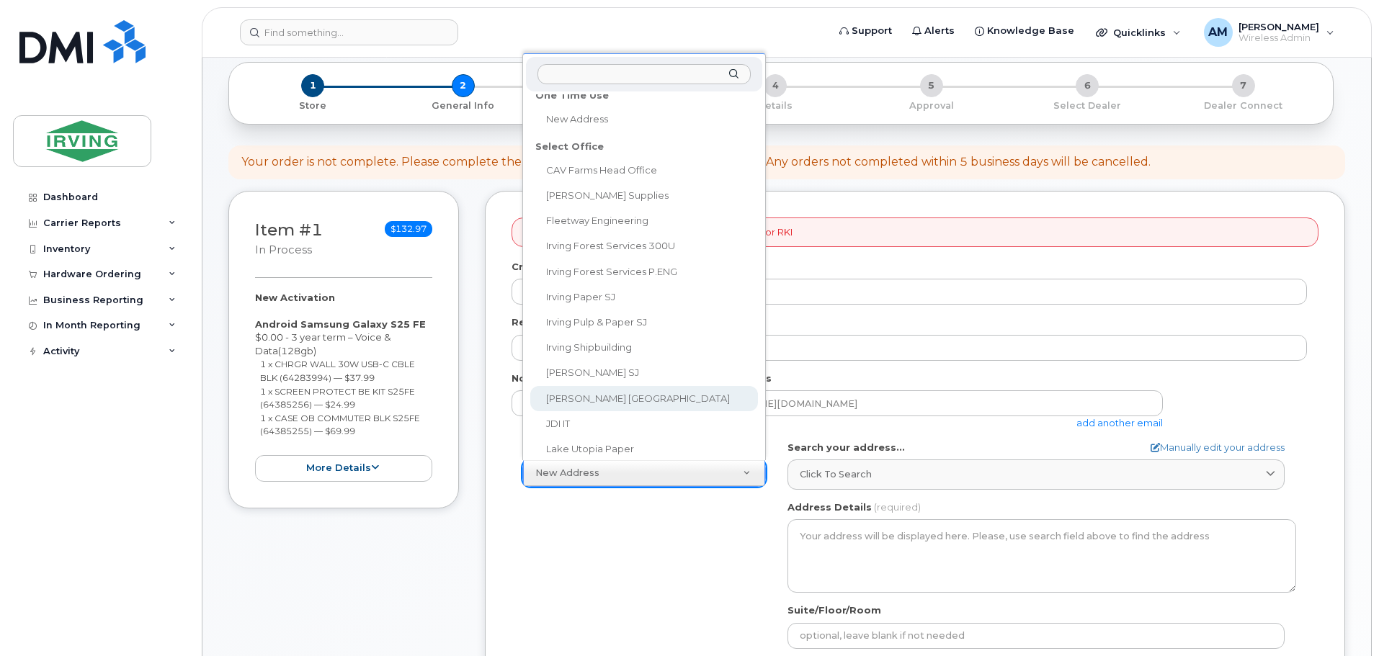
select select
type textarea "[STREET_ADDRESS][PERSON_NAME]"
type input "[PERSON_NAME]"
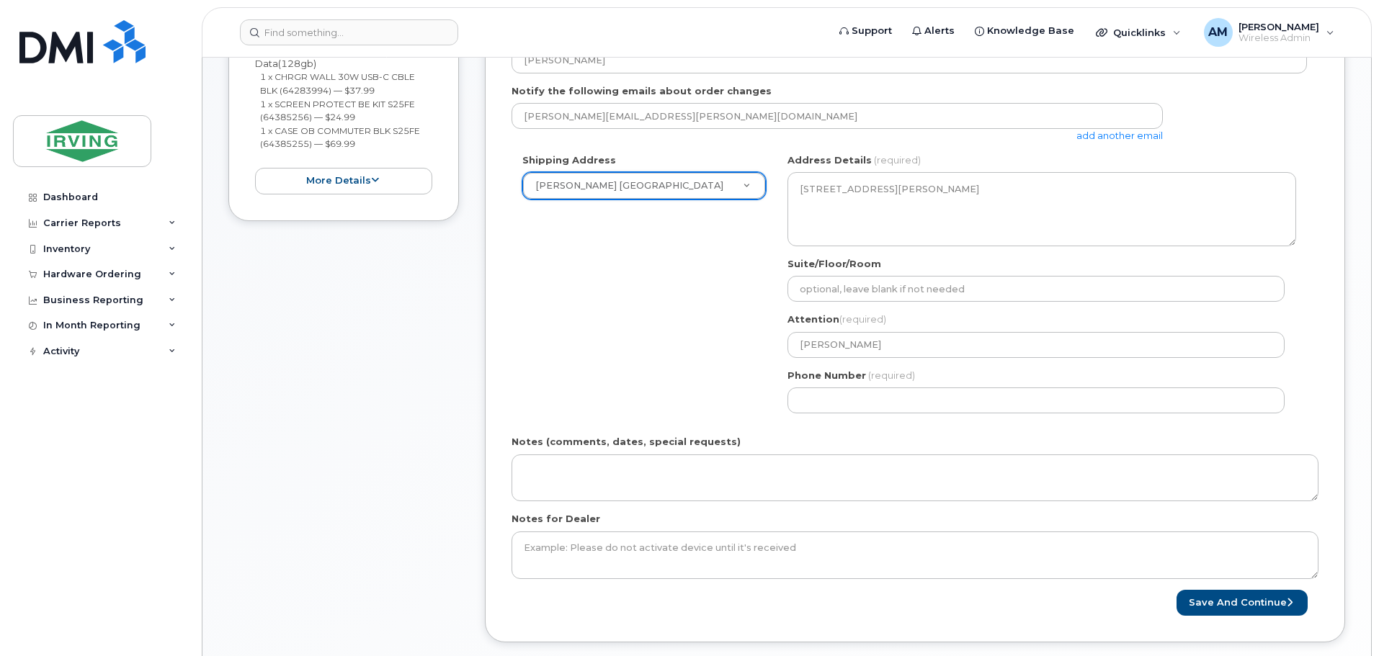
scroll to position [432, 0]
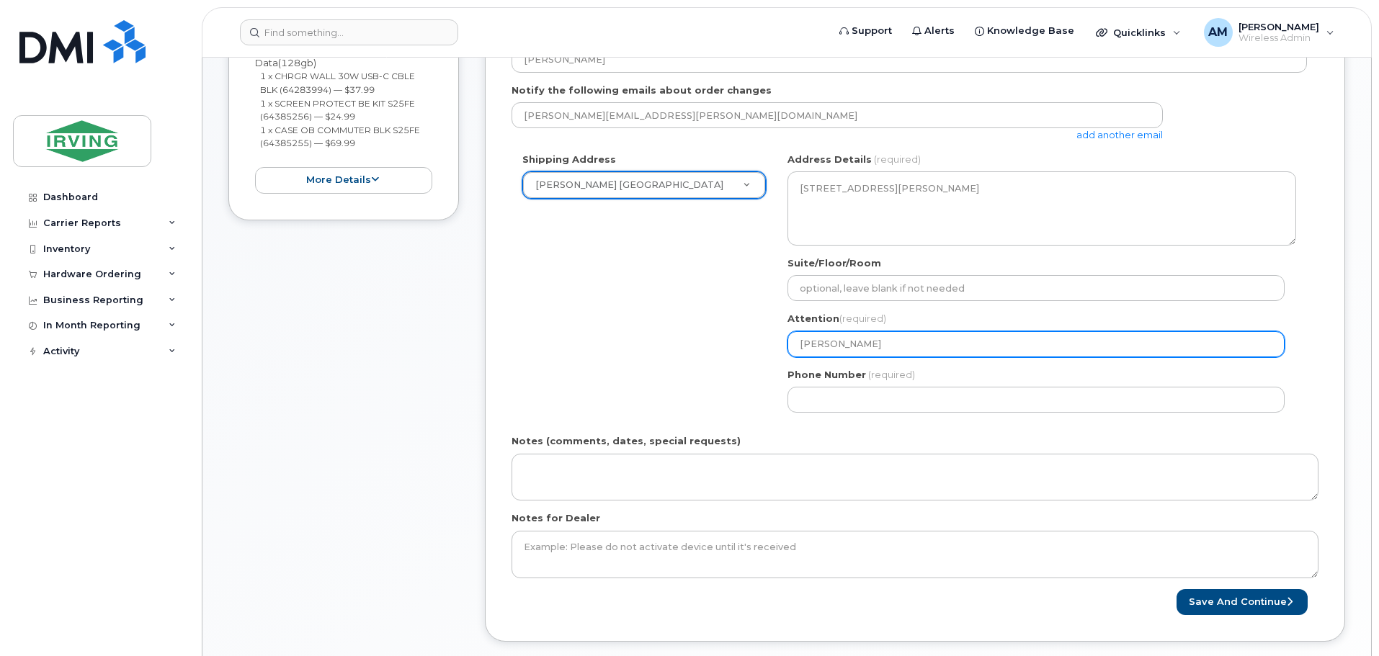
click at [897, 351] on input "[PERSON_NAME]" at bounding box center [1035, 344] width 497 height 26
select select
type input "[PERSON_NAME]"
select select
type input "[PERSON_NAME]"
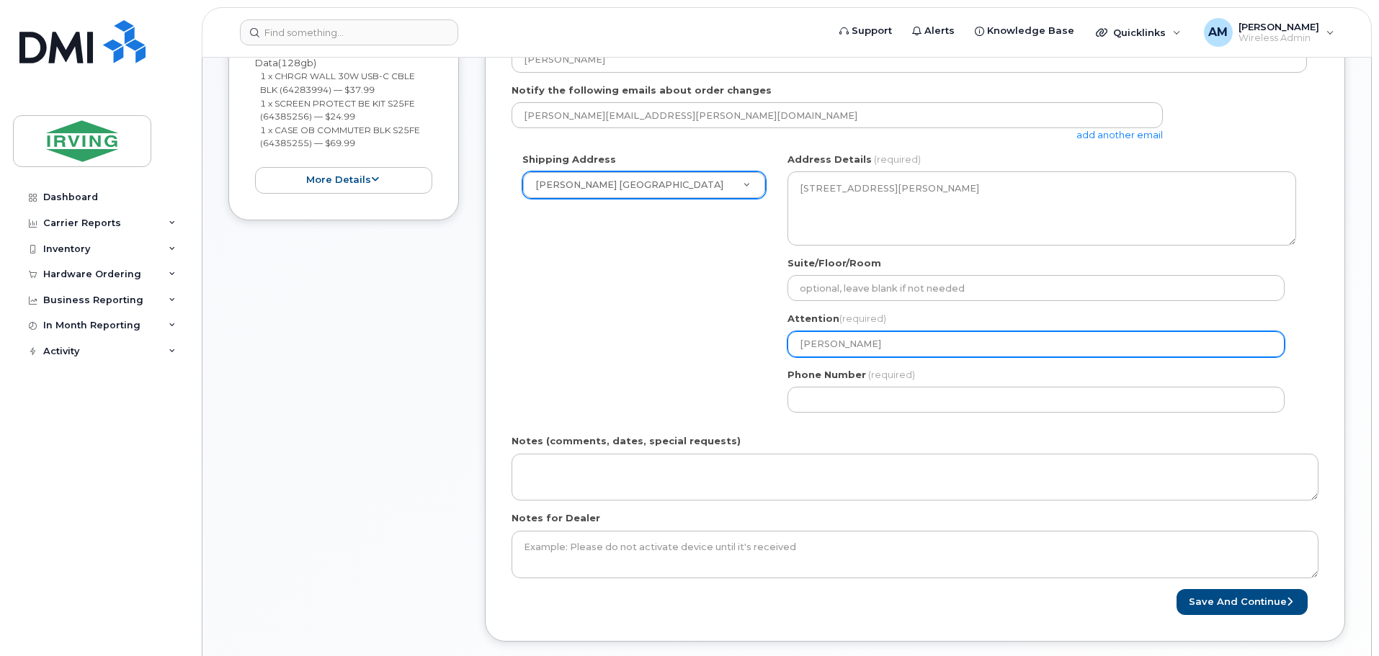
select select
type input "[PERSON_NAME]"
select select
type input "[PERSON_NAME]"
select select
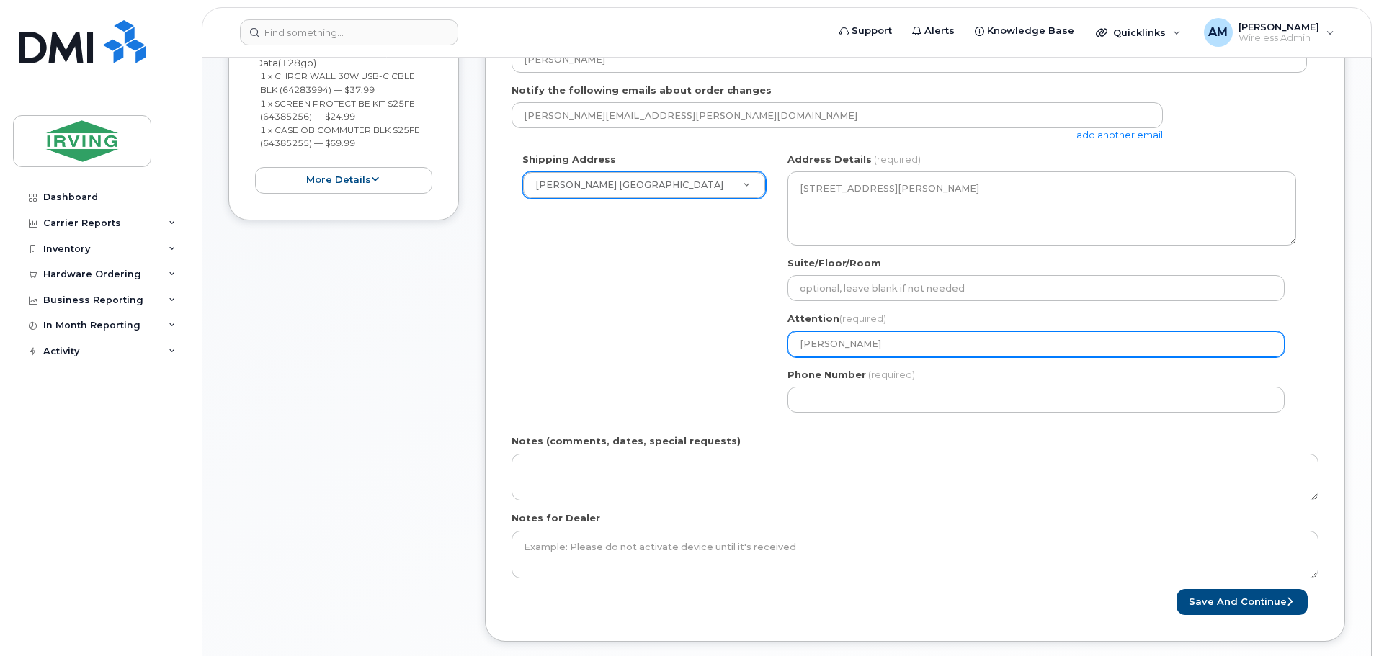
type input "Khalid J"
select select
type input "Khalid"
select select
type input "Khali"
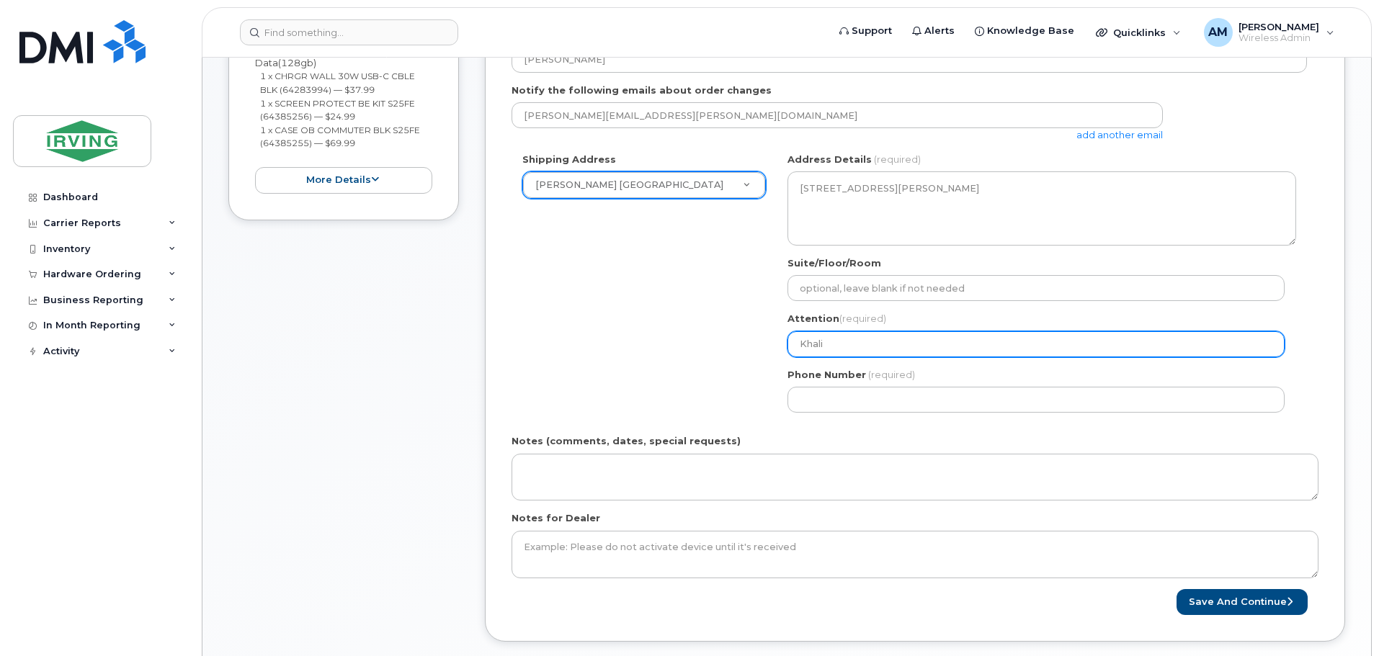
select select
type input "Khal"
select select
type input "Kha"
select select
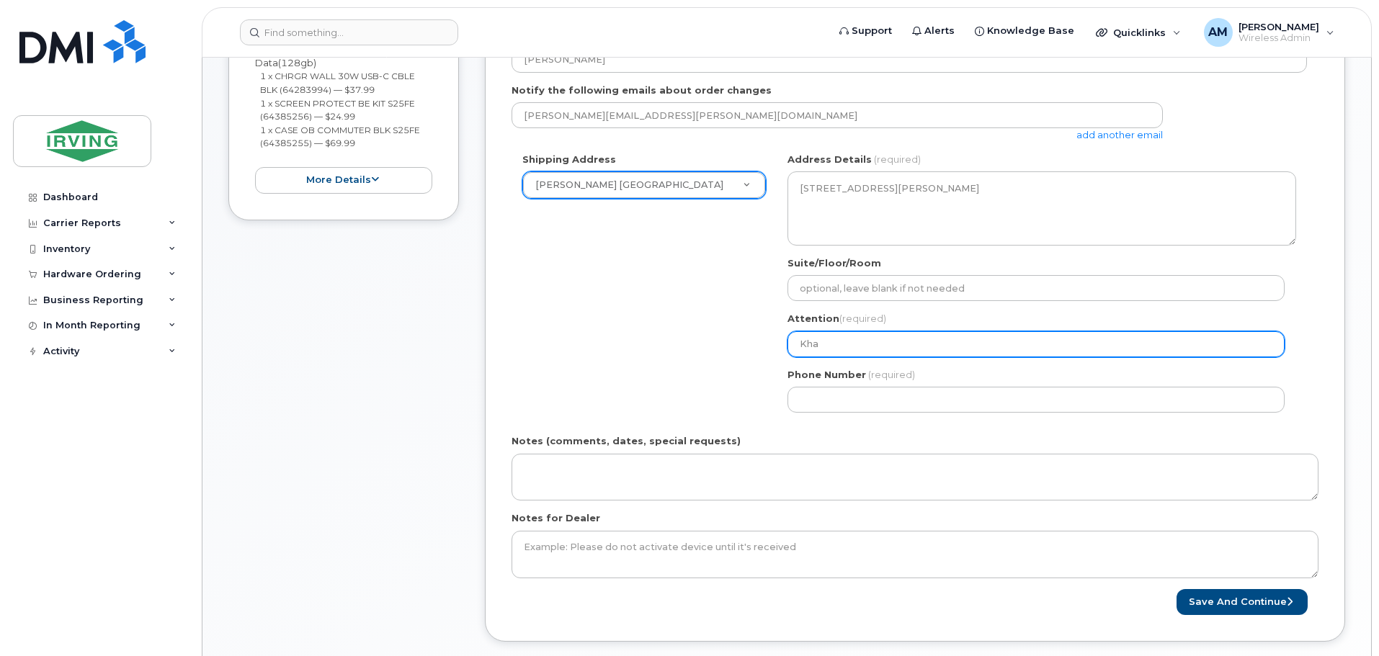
type input "Kh"
select select
type input "K"
select select
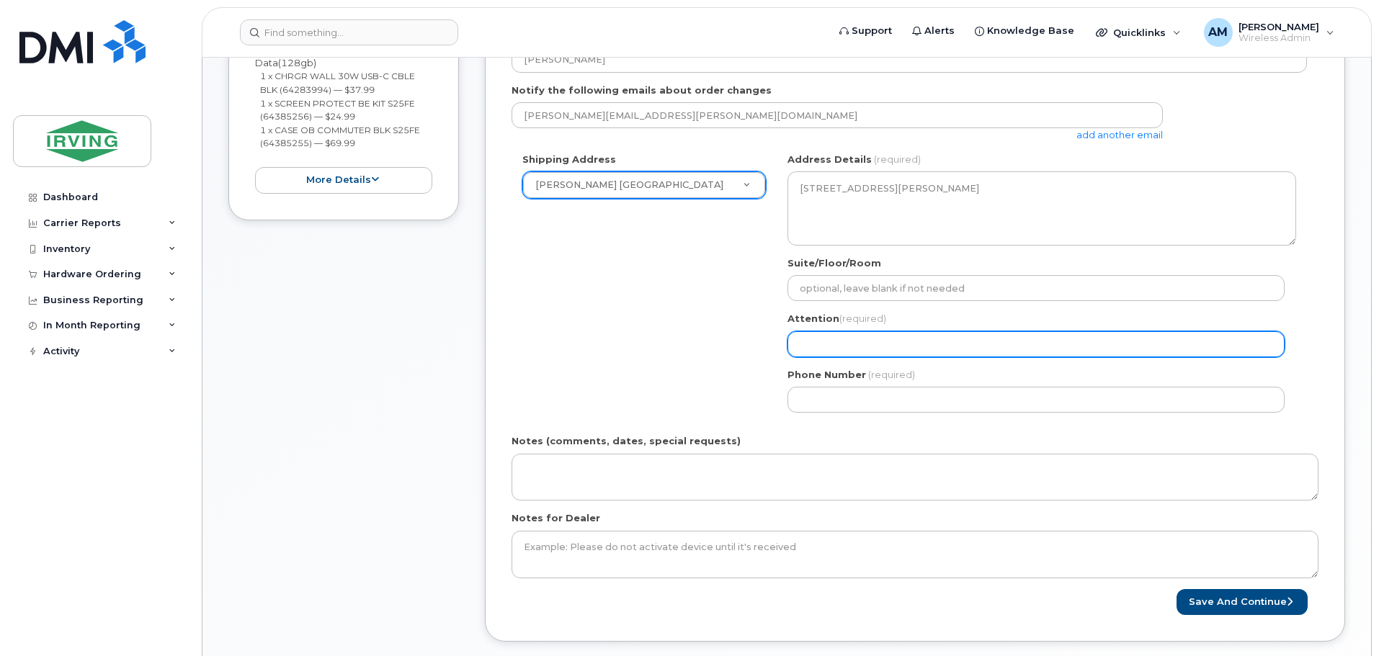
type input "M"
select select
type input "Me"
select select
type input "Meh"
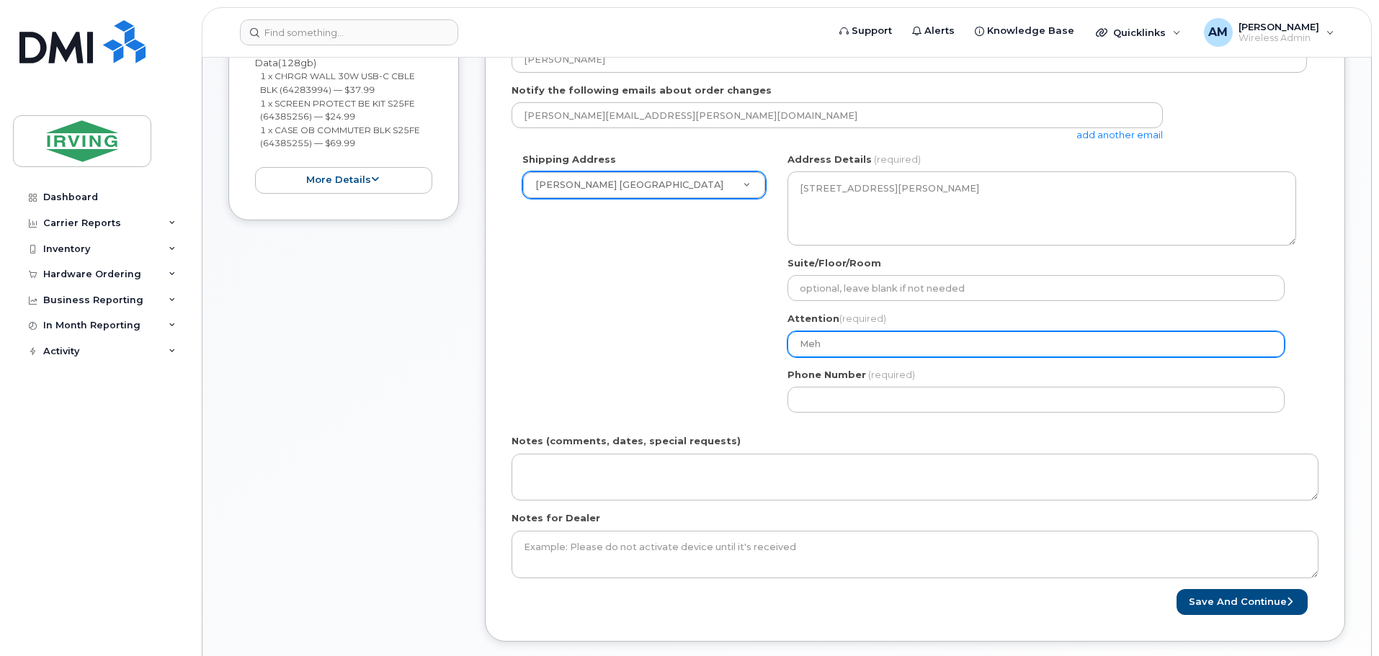
select select
type input "Mehn"
select select
type input "Mehna"
select select
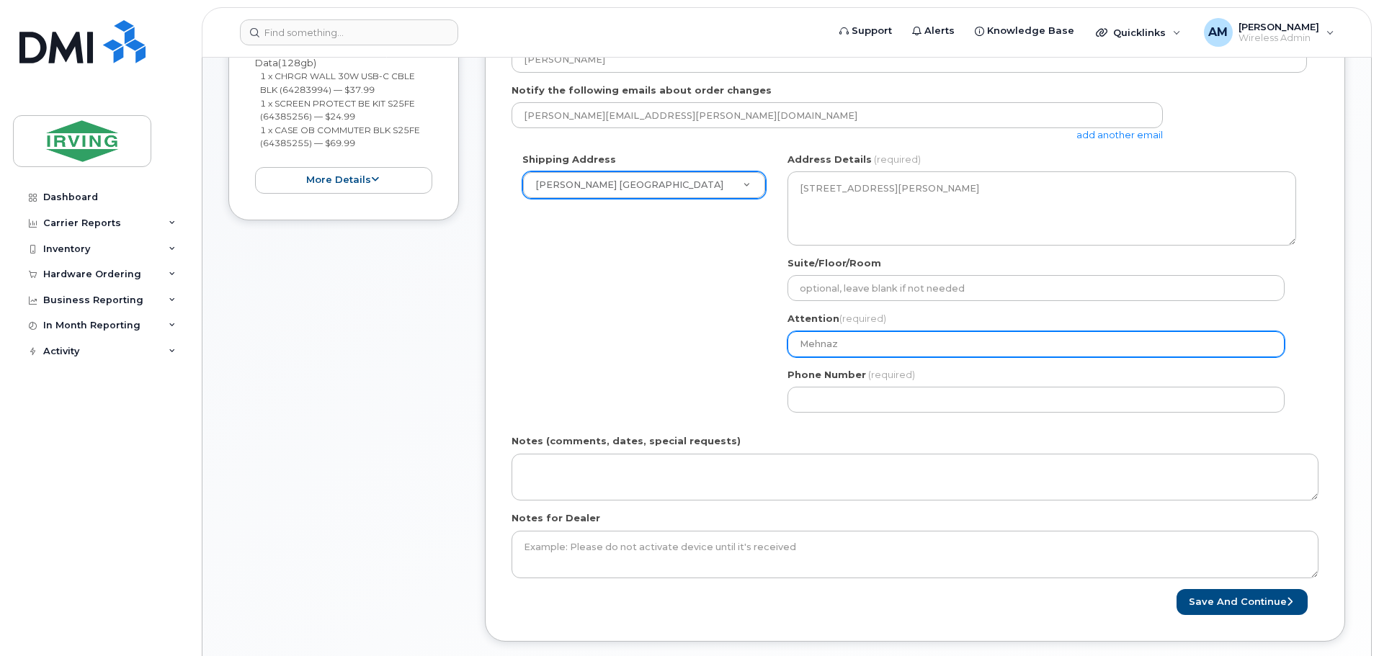
type input "Mehnaz"
select select
type input "Mehnaz A"
select select
type input "Mehnaz As"
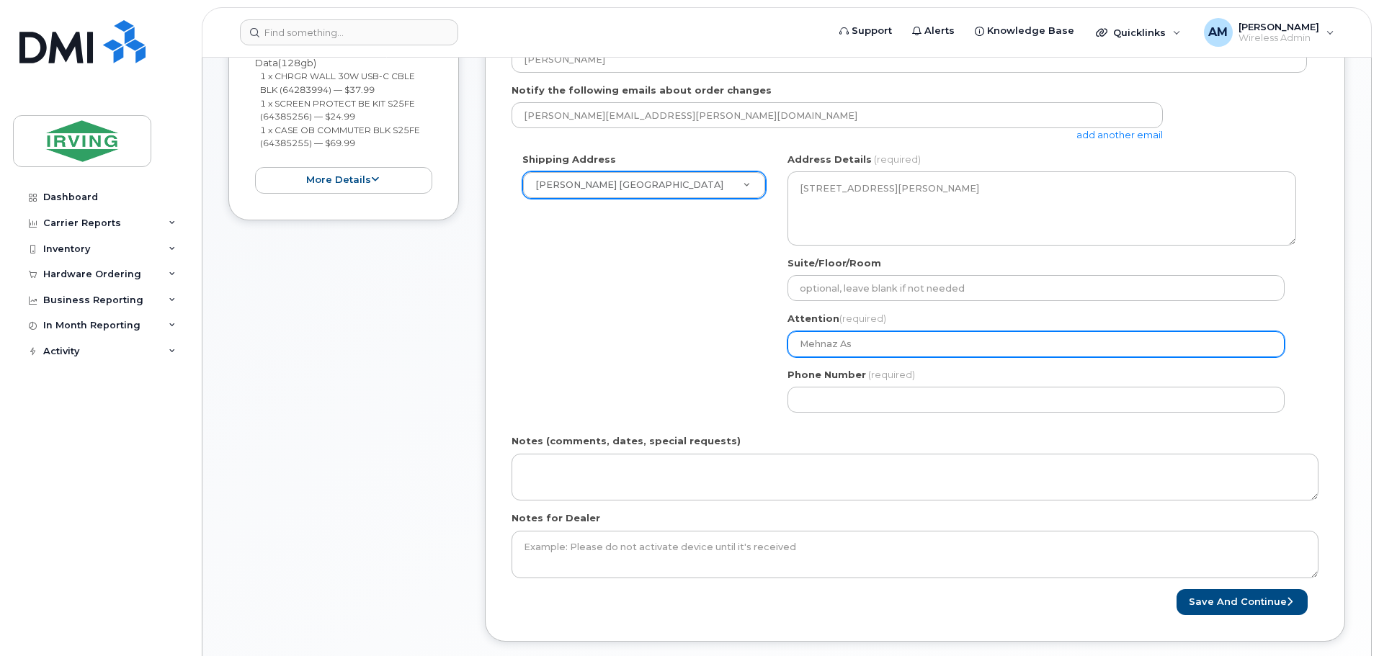
select select
type input "Mehnaz Ash"
select select
type input "Mehnaz Ashf"
select select
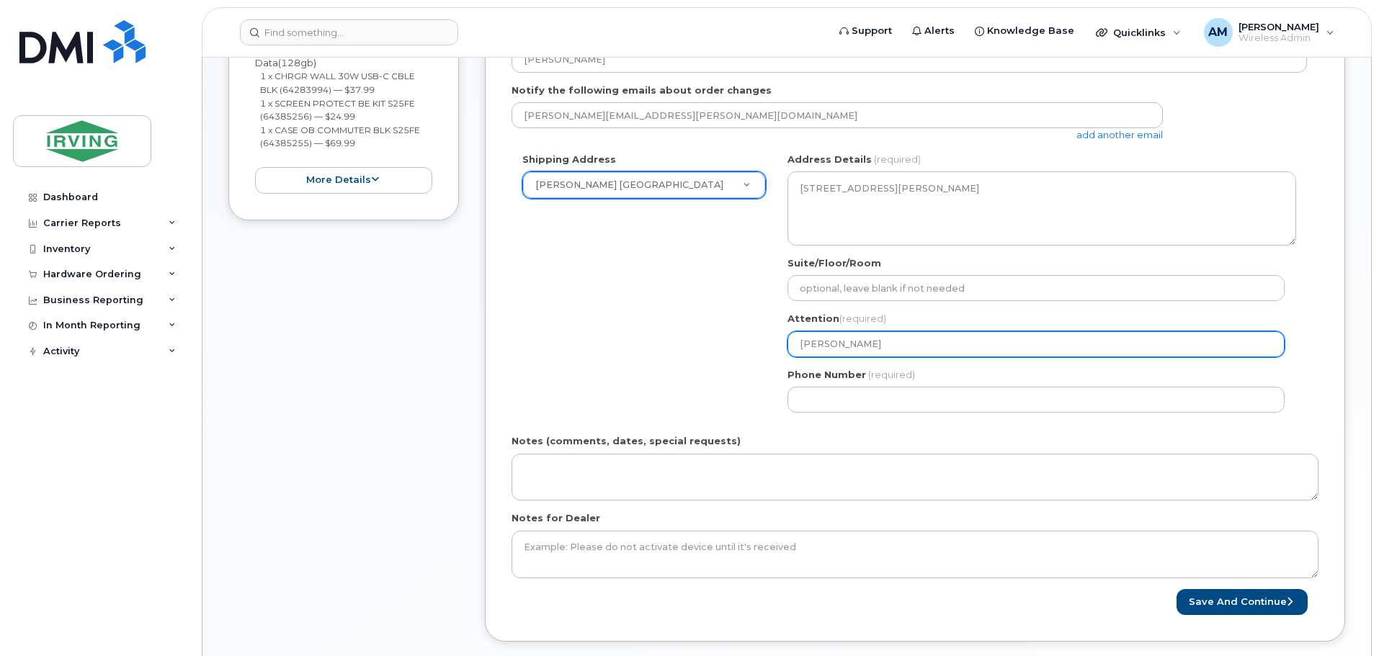
type input "Mehnaz Ashfa"
select select
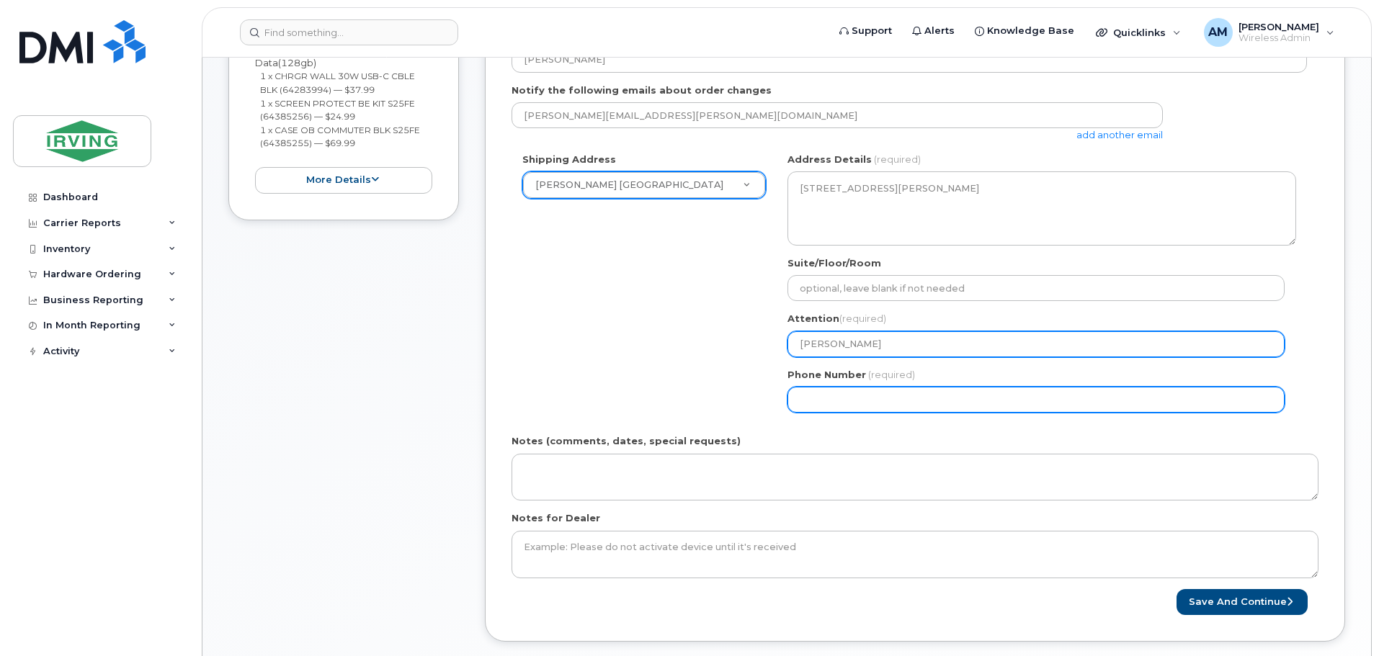
type input "[PERSON_NAME]"
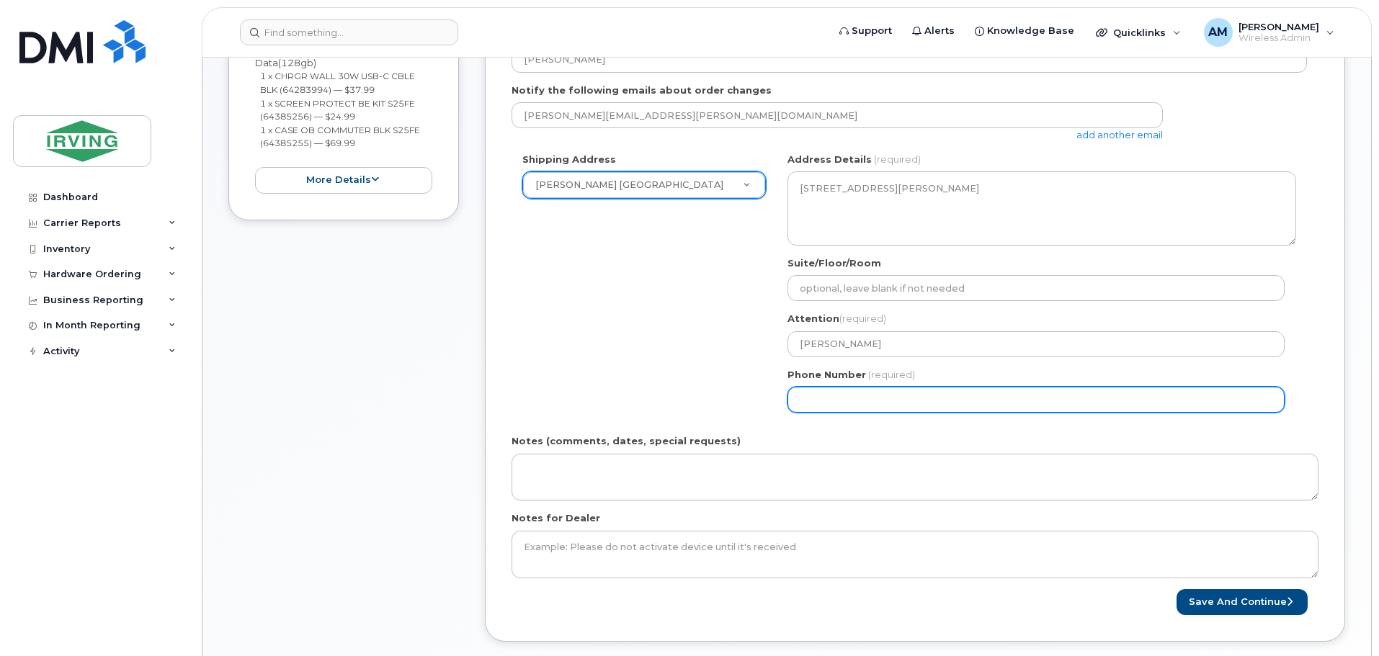
click at [900, 398] on input "Phone Number" at bounding box center [1035, 400] width 497 height 26
type input "4162466533"
select select
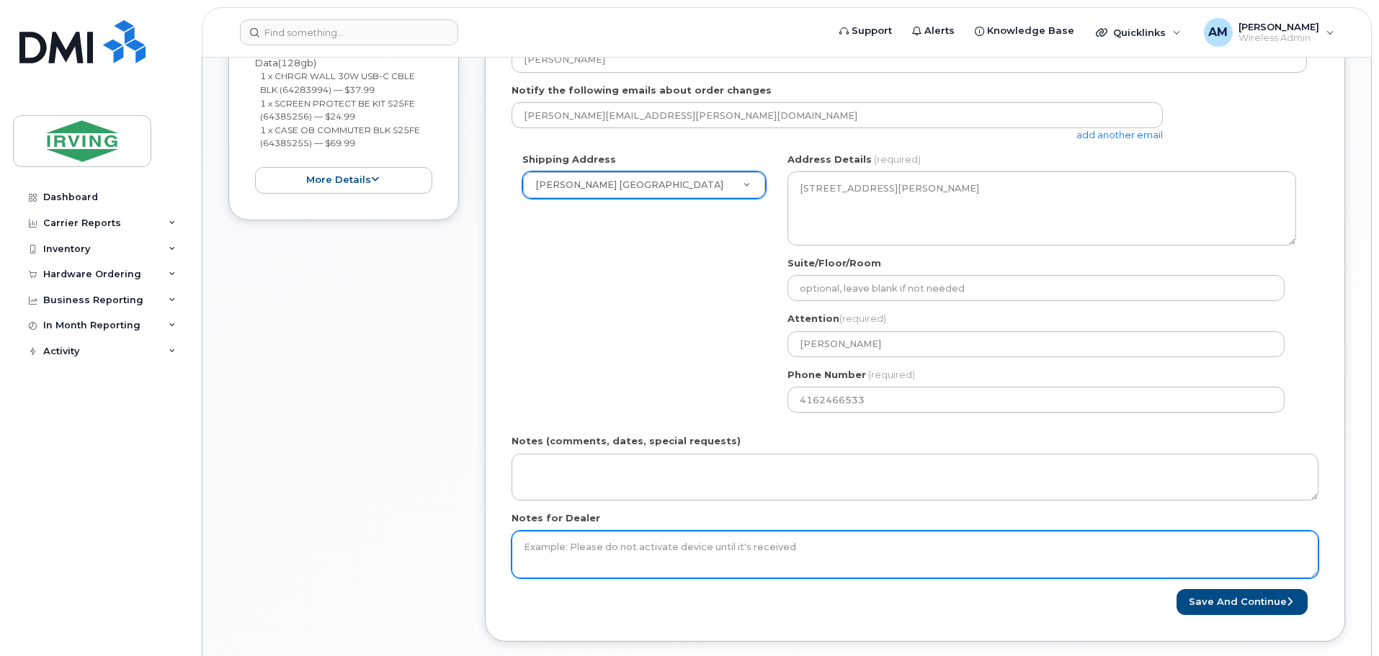
click at [591, 557] on textarea "Notes for Dealer" at bounding box center [914, 555] width 807 height 48
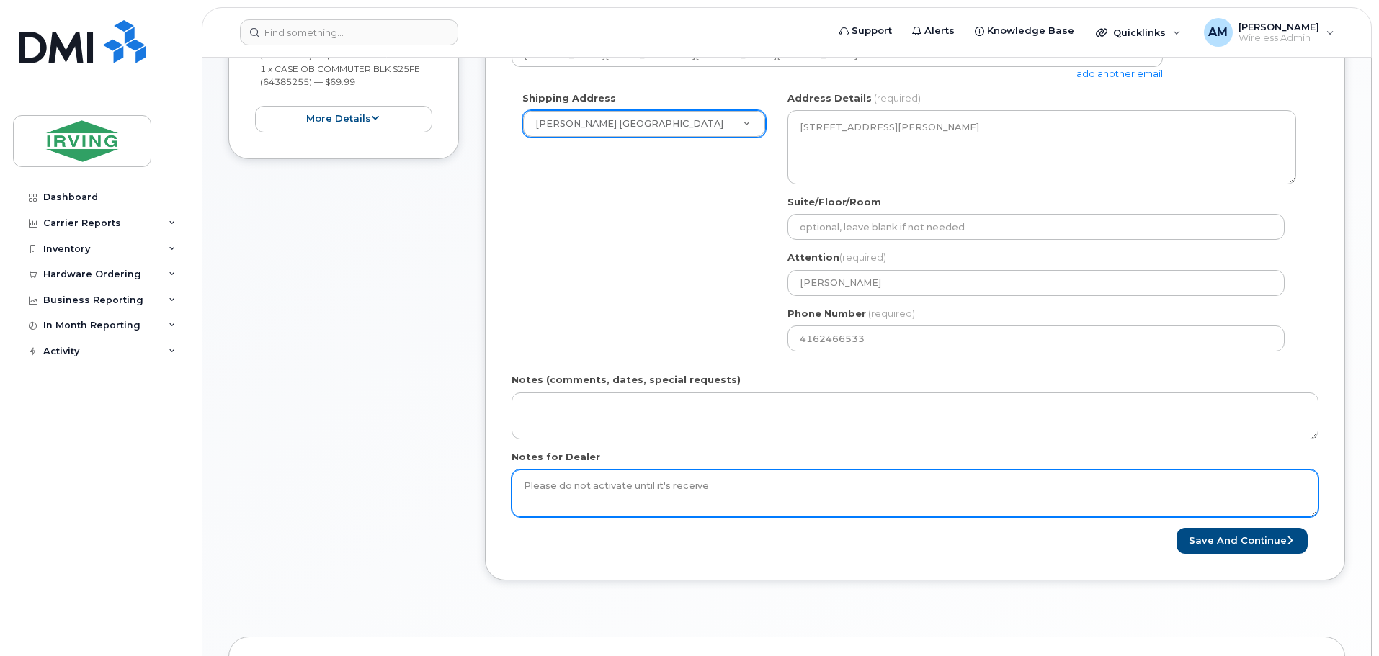
scroll to position [576, 0]
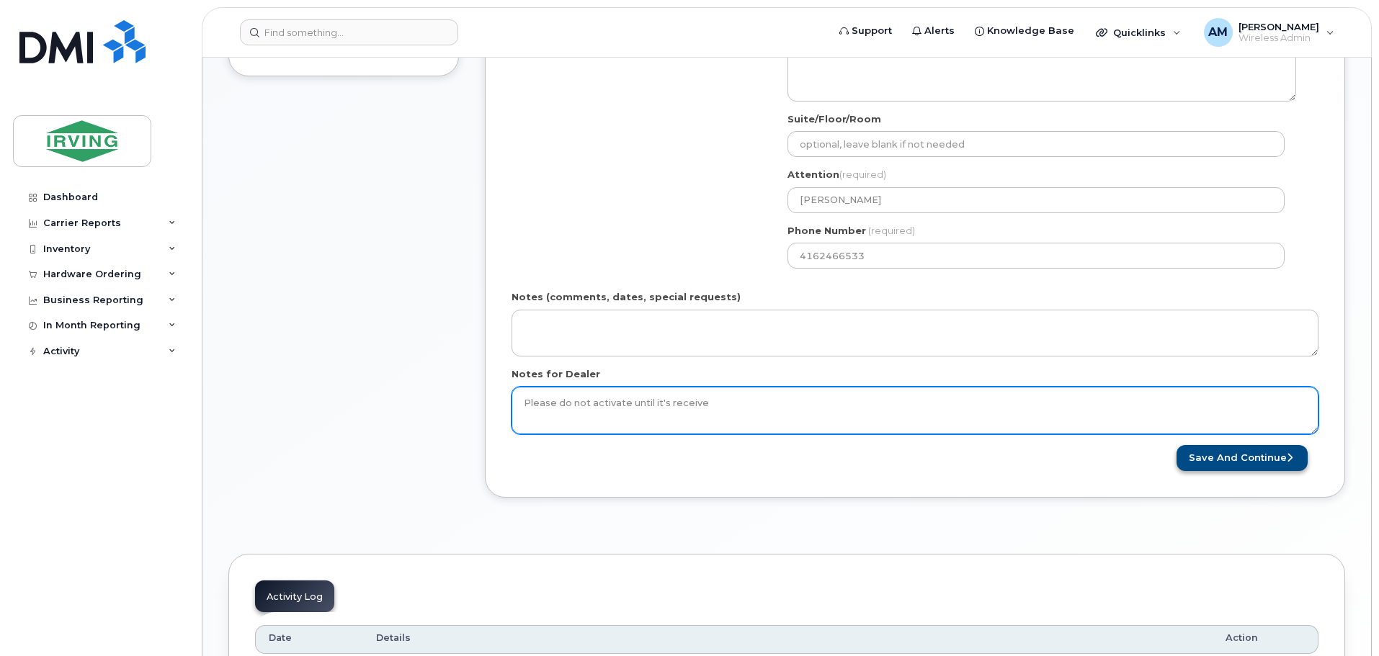
type textarea "Please do not activate until it's receive"
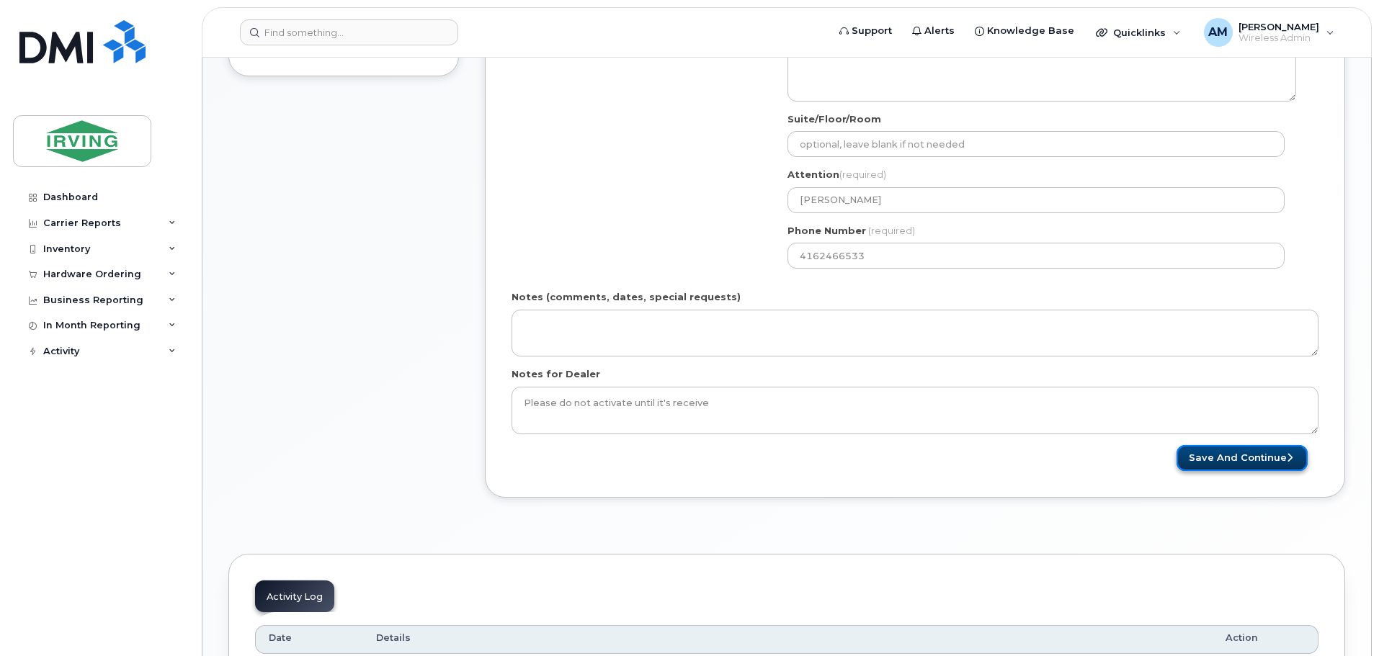
click at [1264, 456] on button "Save and Continue" at bounding box center [1241, 458] width 131 height 27
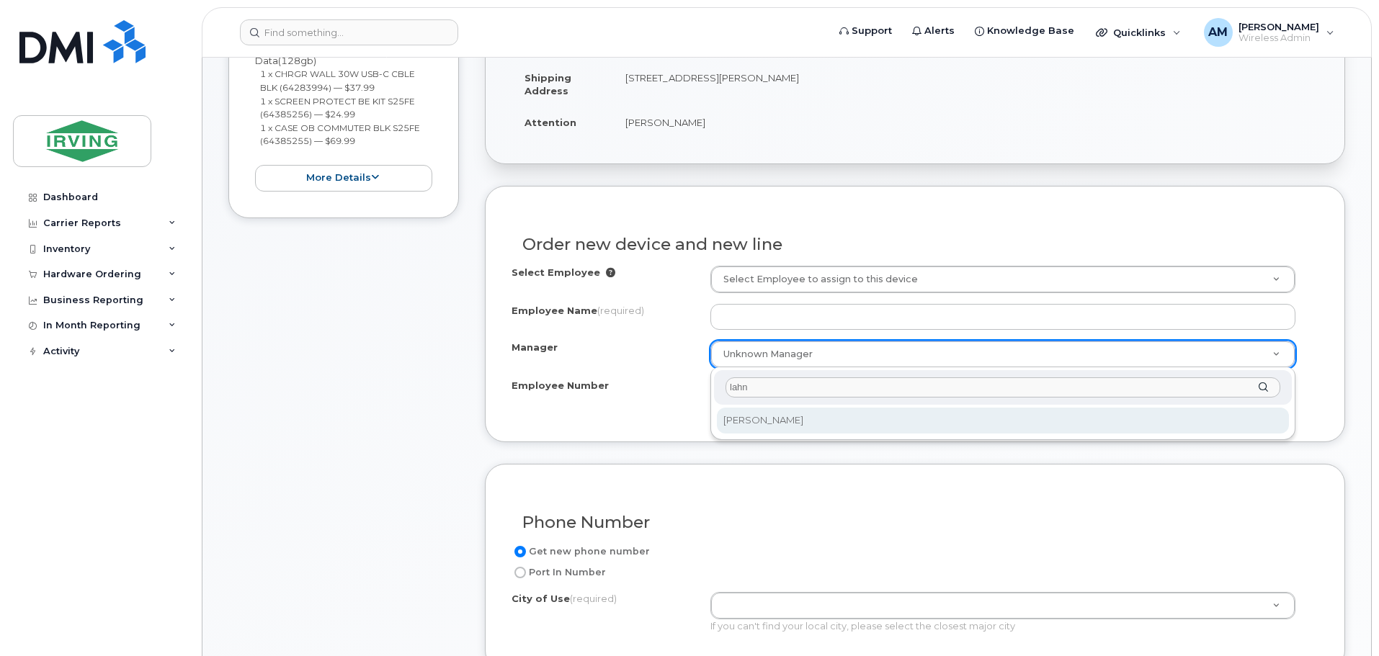
type input "lahn"
select select "1486094"
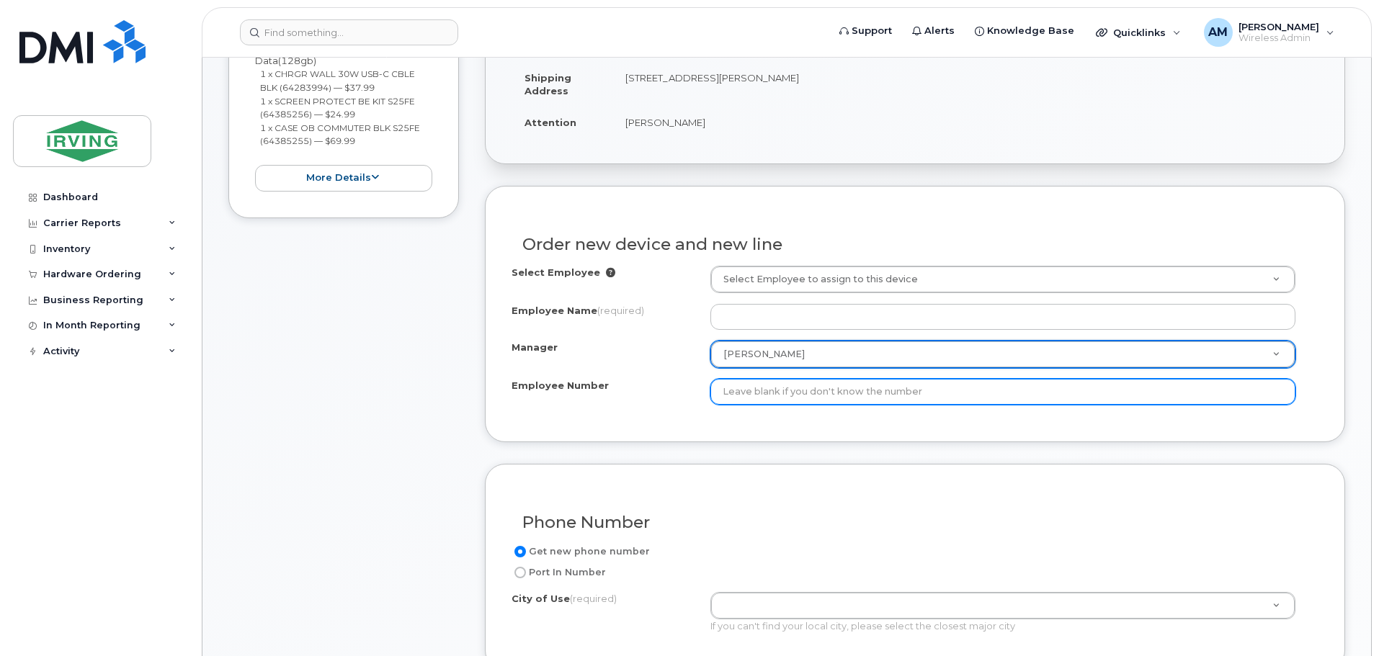
click at [1162, 393] on input "Employee Number" at bounding box center [1002, 392] width 585 height 26
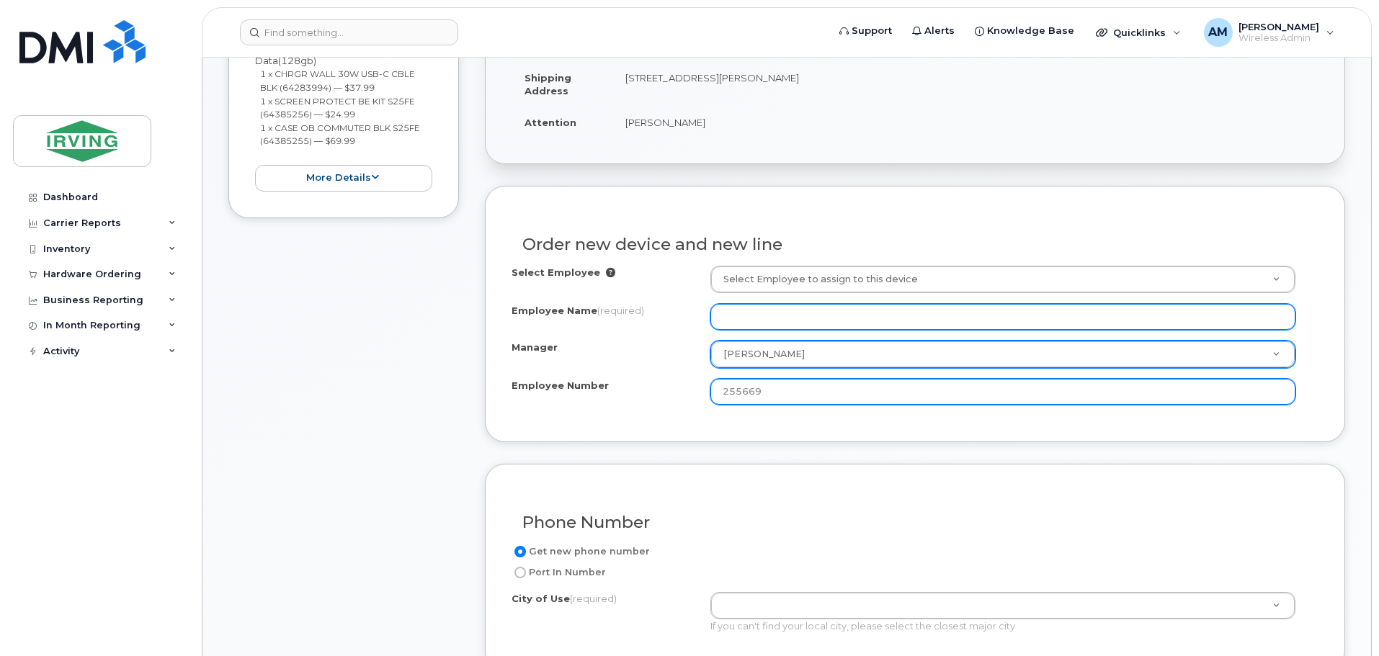
type input "255669"
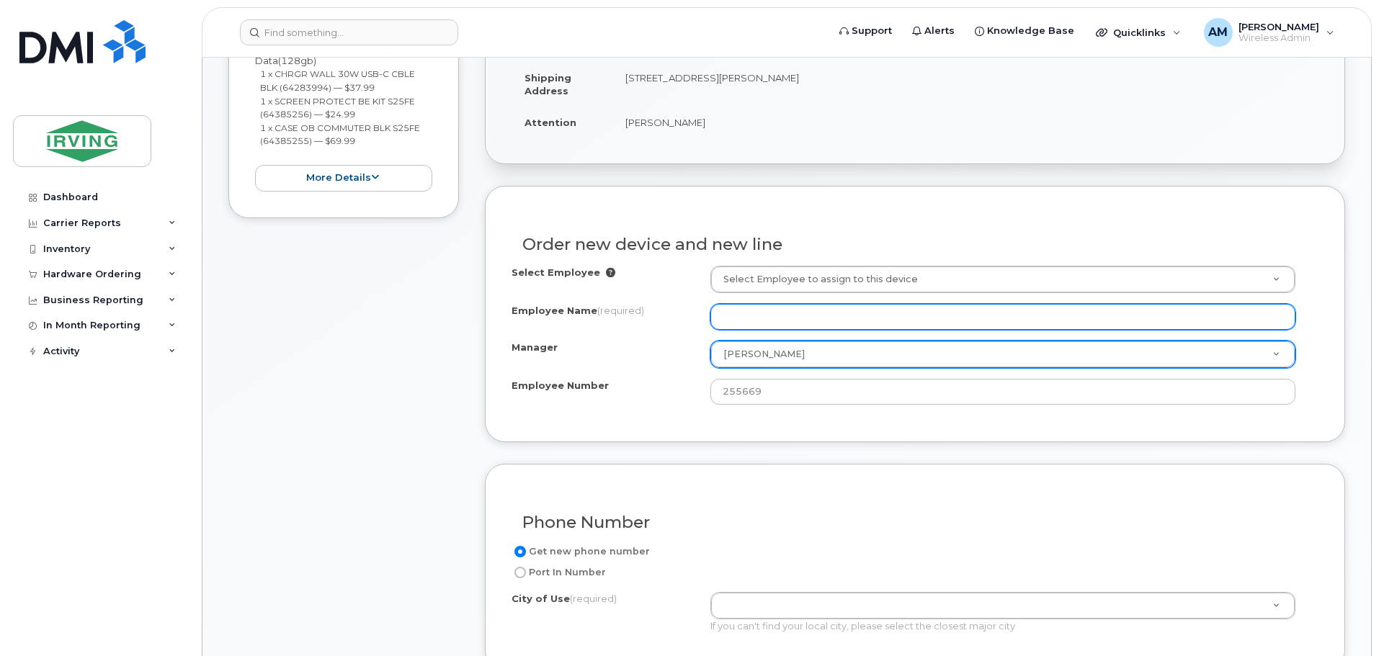
click at [842, 325] on input "Employee Name (required)" at bounding box center [1002, 317] width 585 height 26
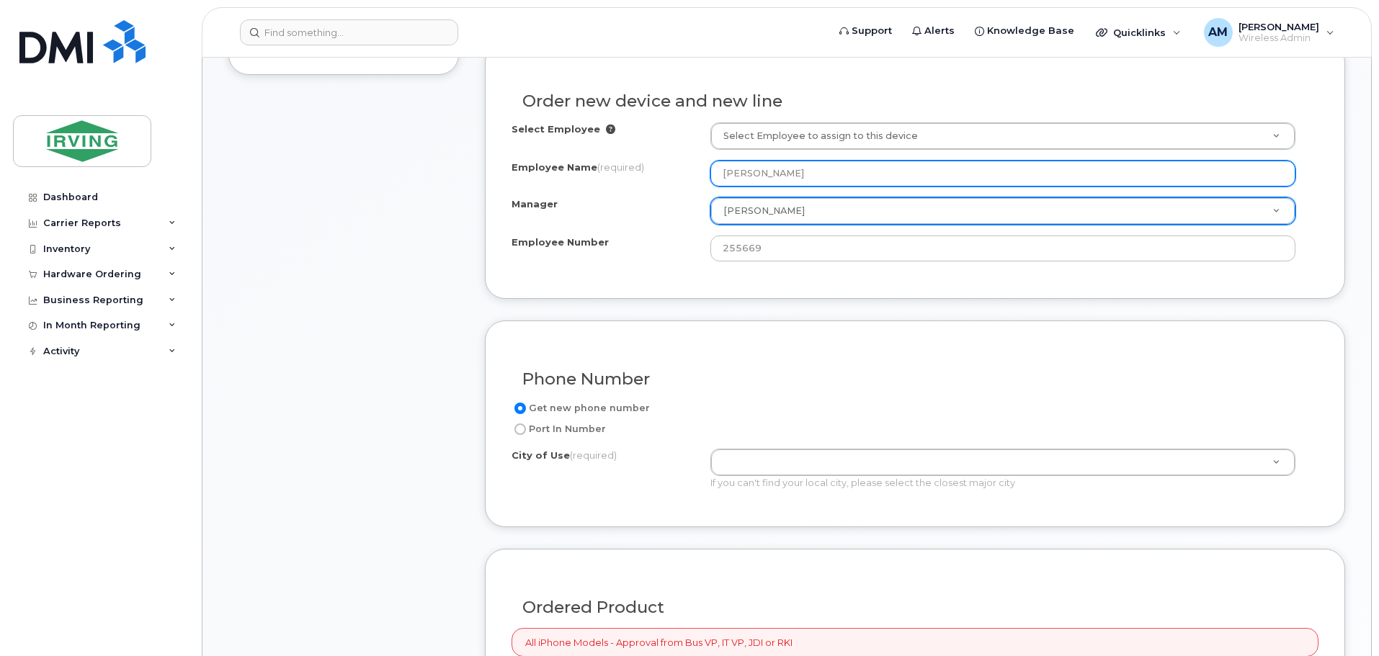
scroll to position [578, 0]
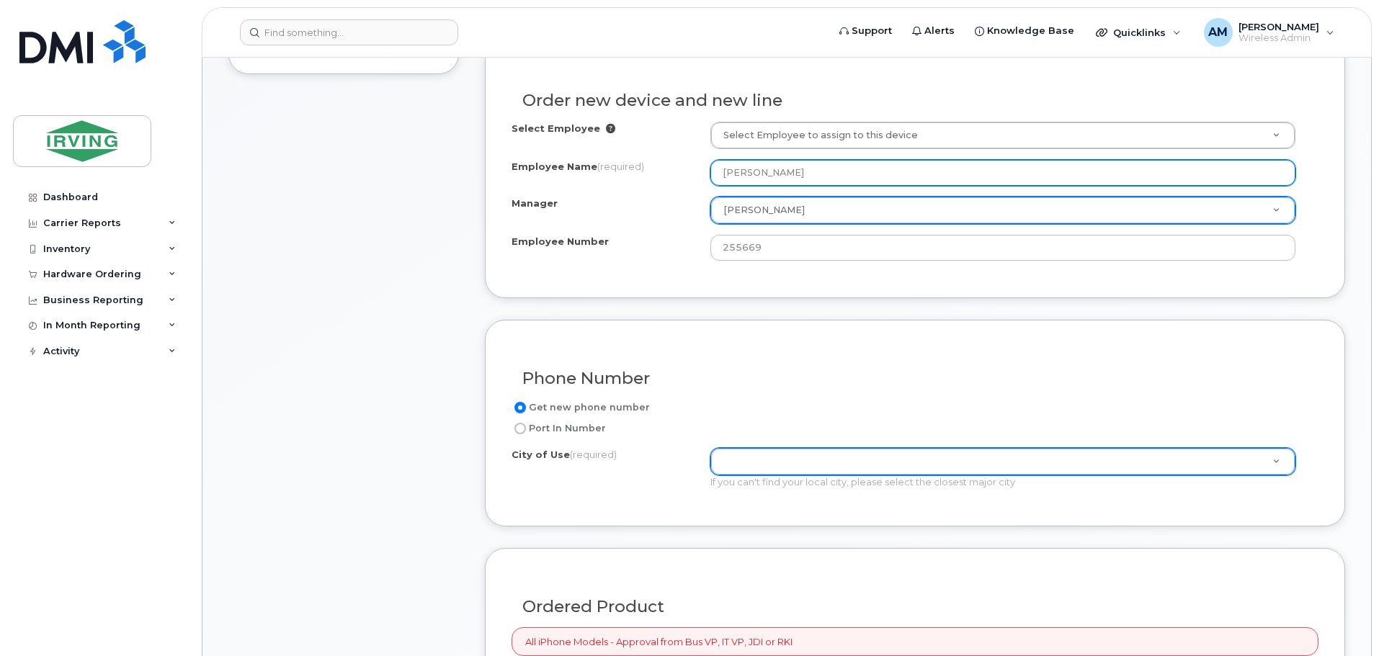
type input "[PERSON_NAME]"
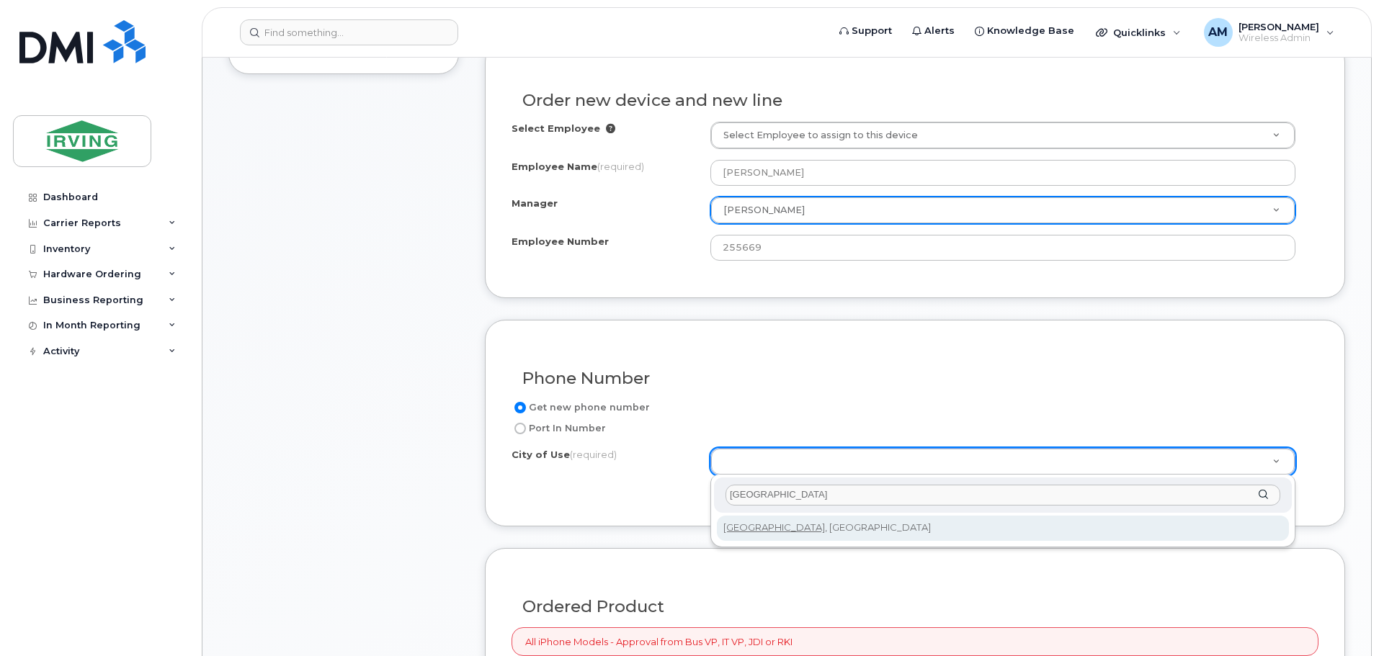
type input "Toronto"
type input "4934"
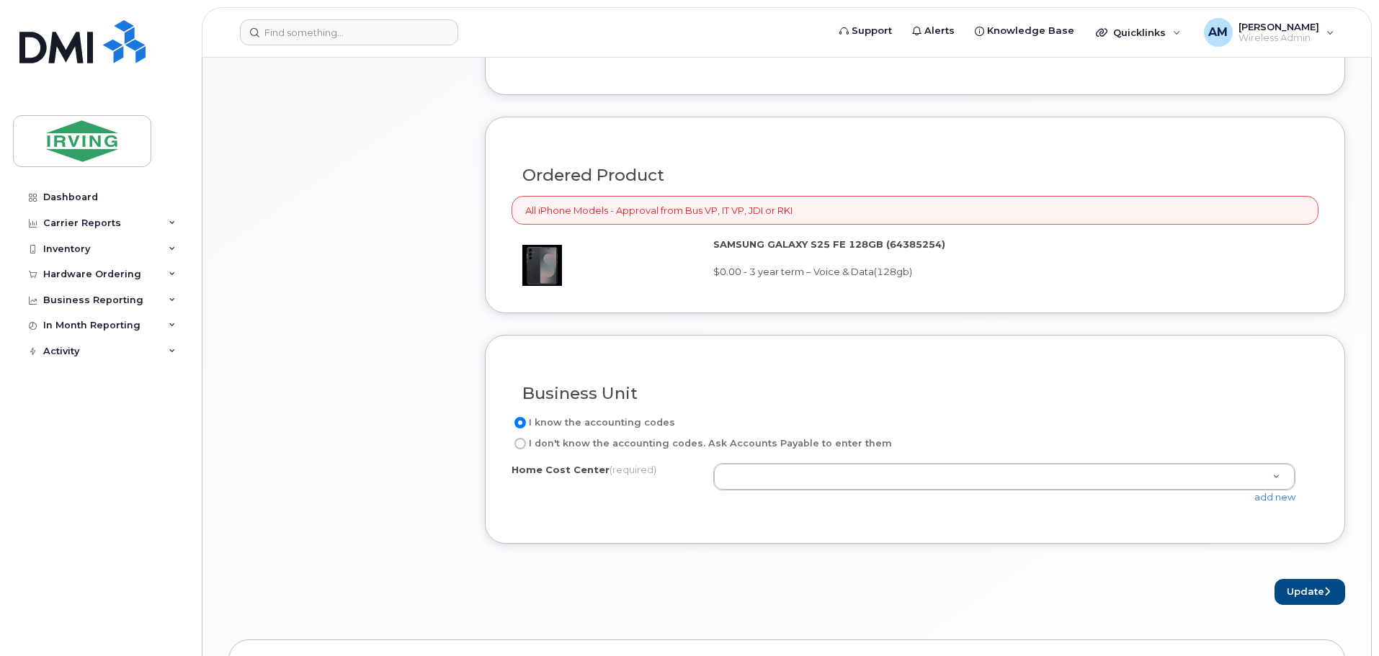
scroll to position [1011, 0]
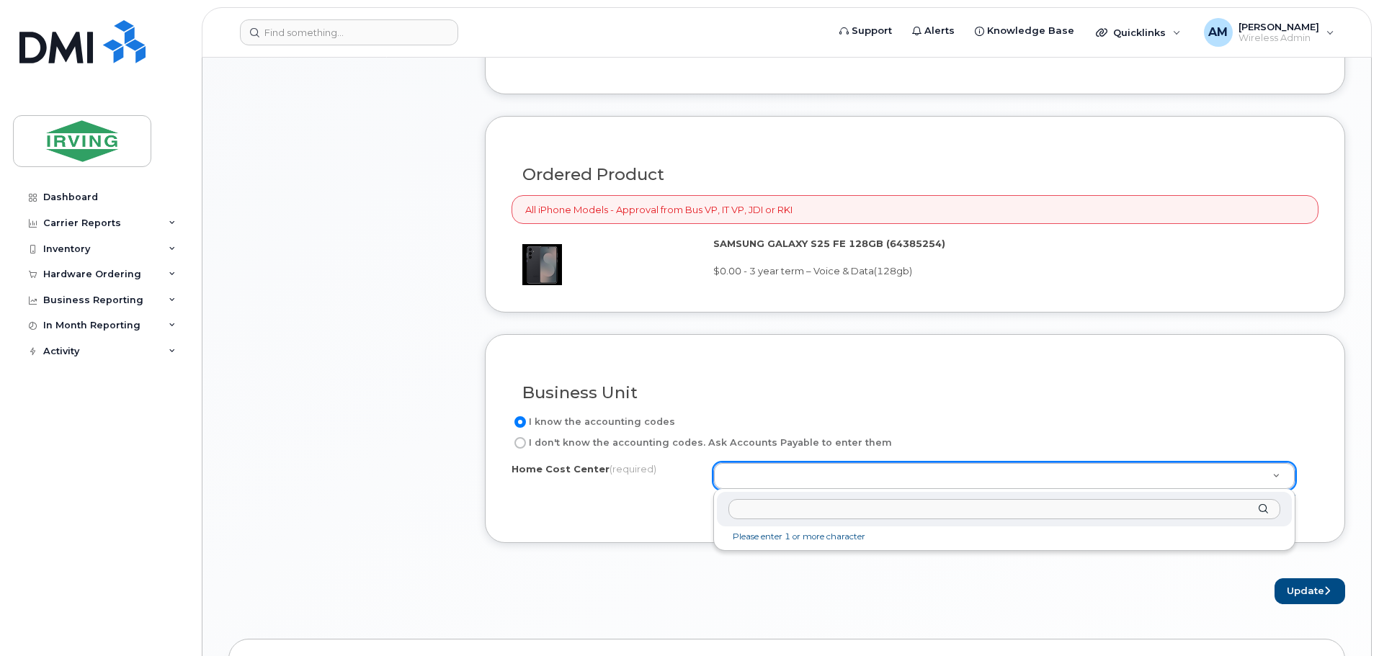
click at [802, 509] on input "text" at bounding box center [1004, 509] width 552 height 21
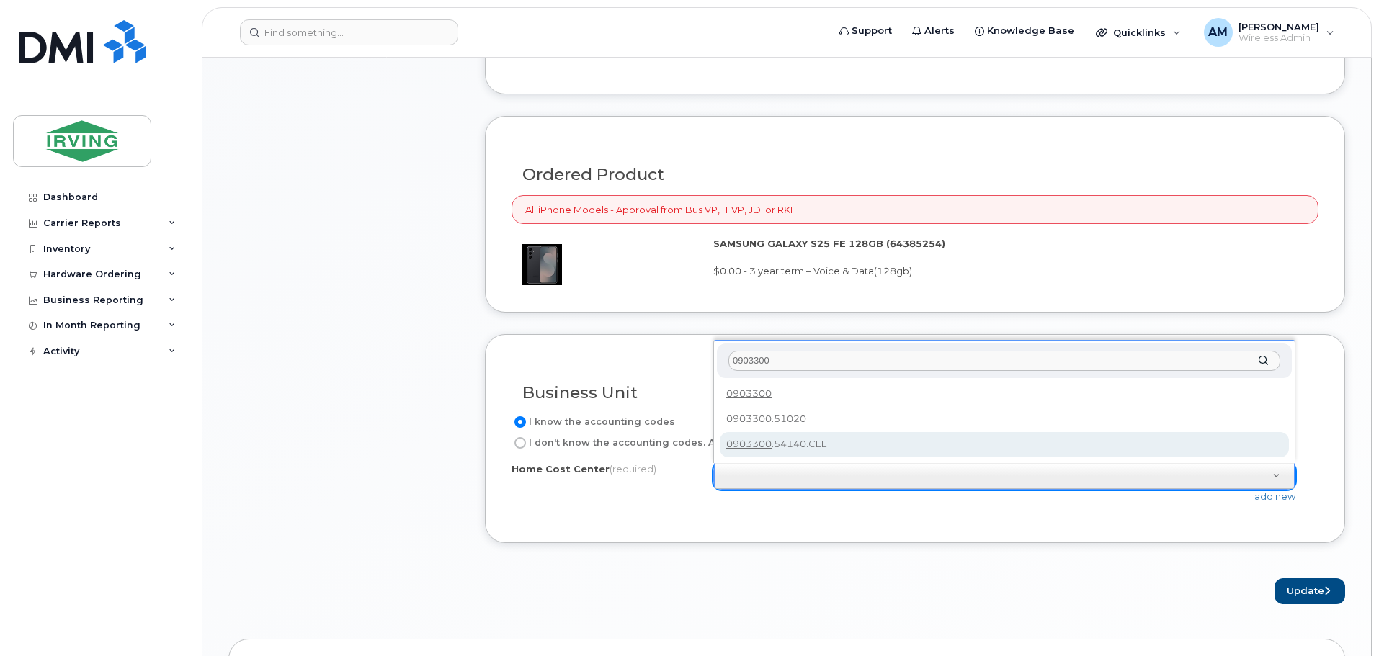
type input "0903300"
type input "0903300.54140.CEL"
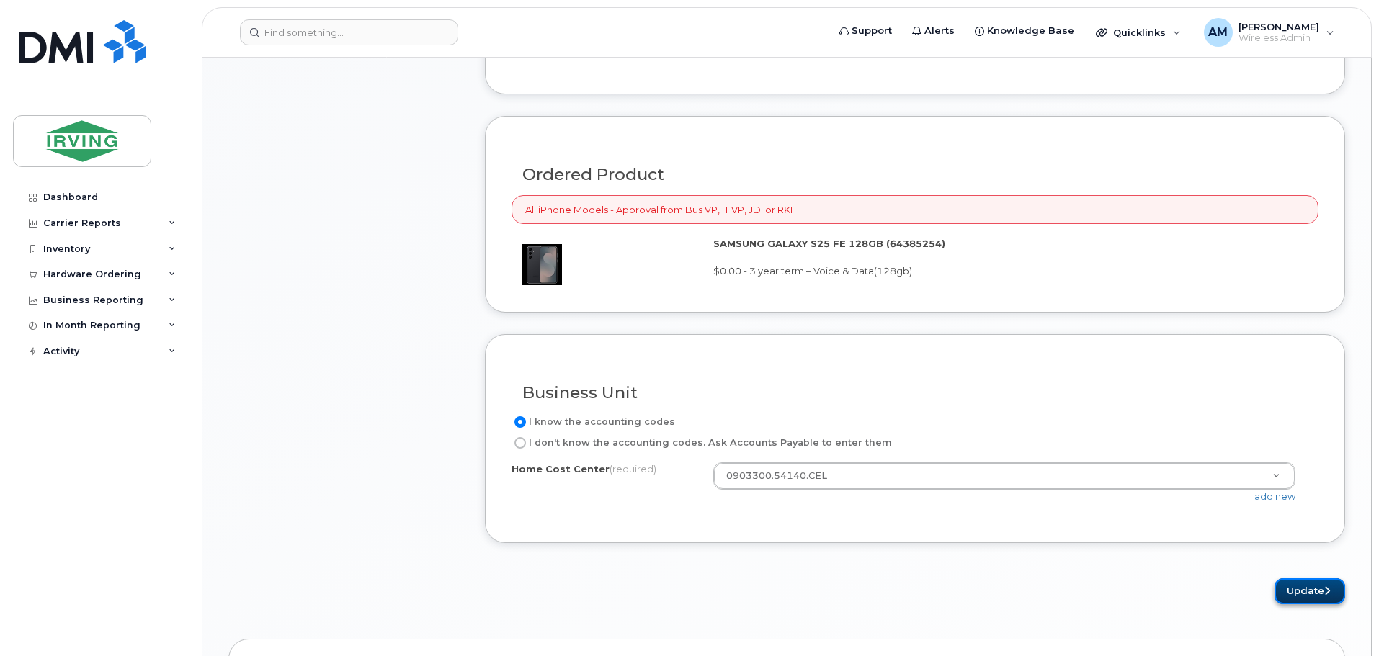
click at [1321, 591] on button "Update" at bounding box center [1309, 591] width 71 height 27
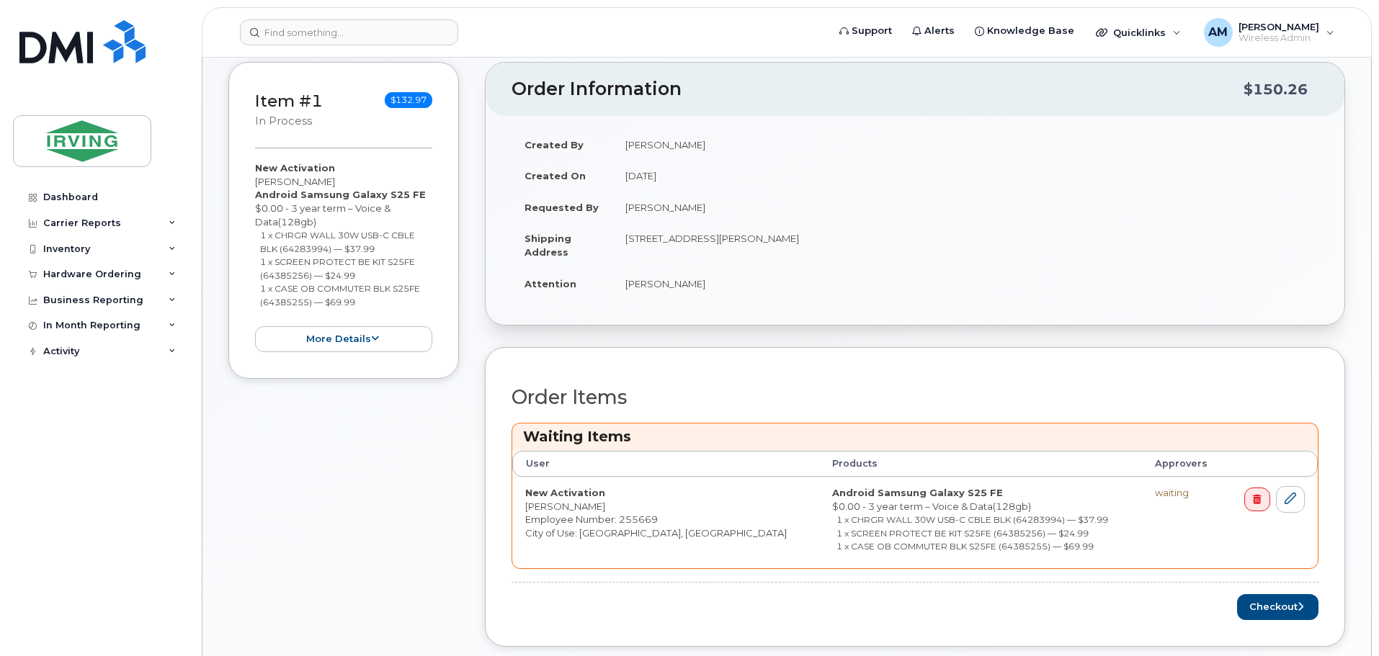
scroll to position [360, 0]
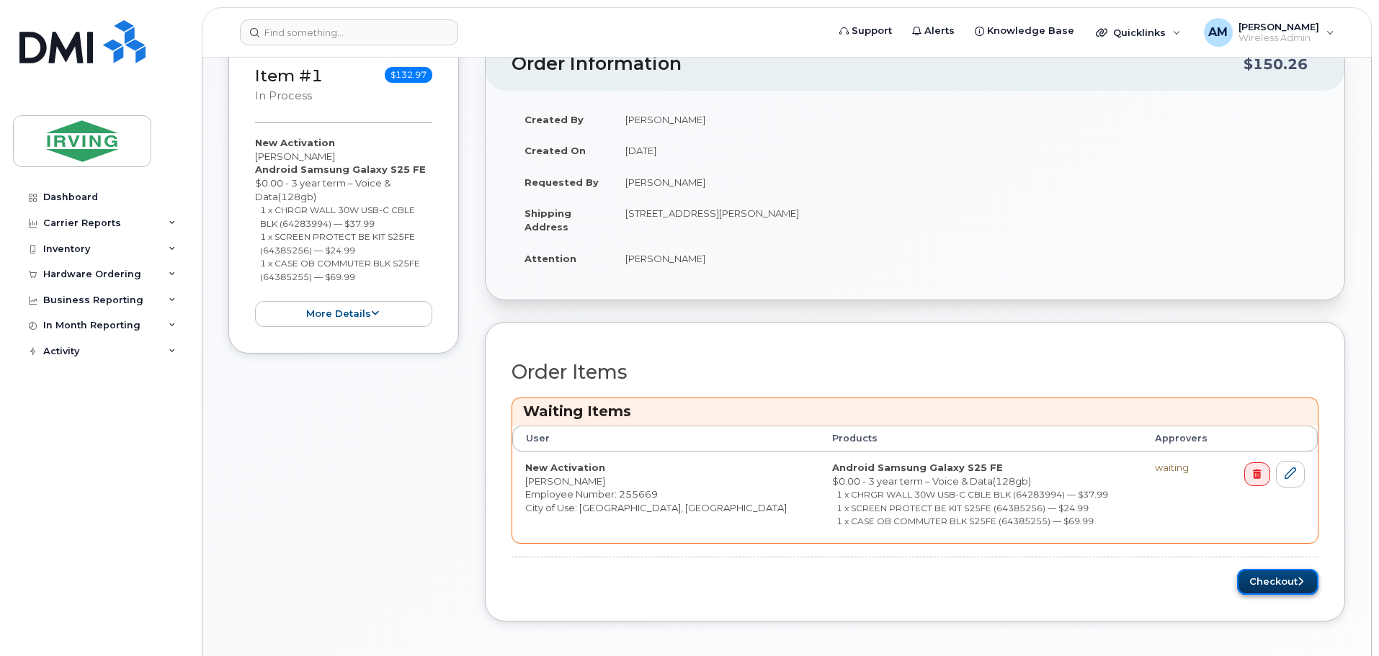
click at [1262, 581] on button "Checkout" at bounding box center [1277, 582] width 81 height 27
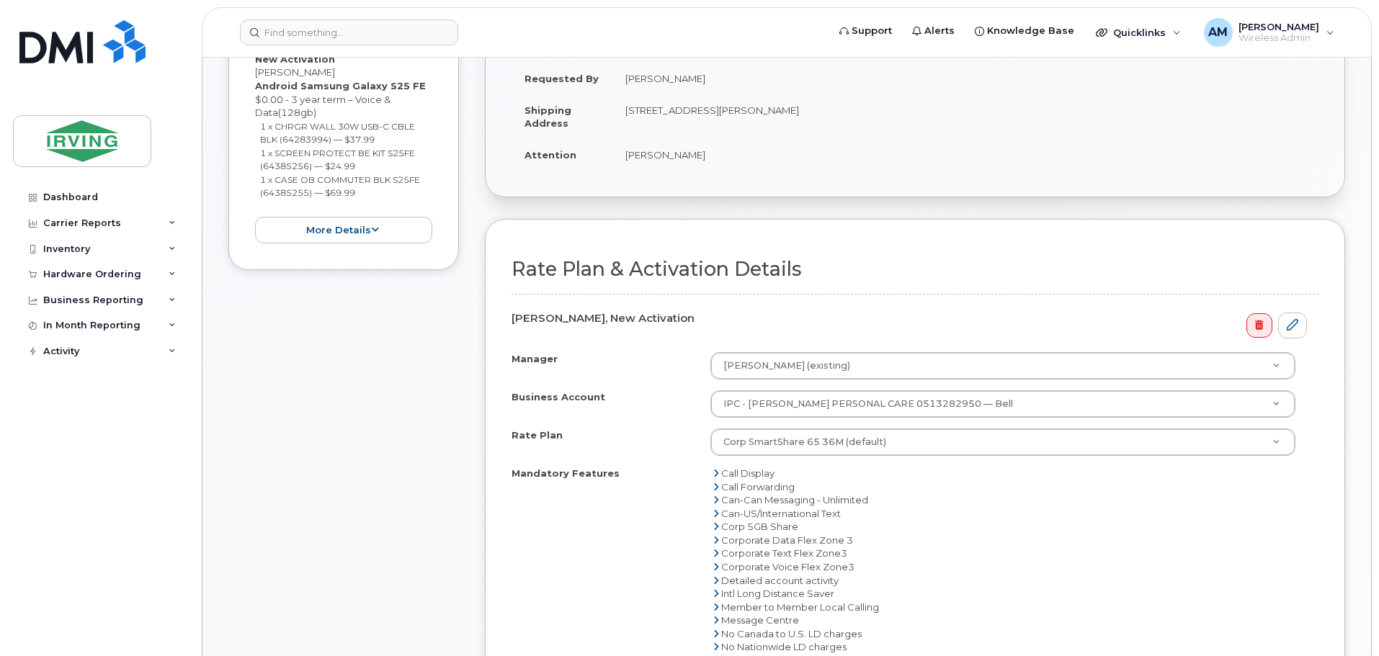
scroll to position [360, 0]
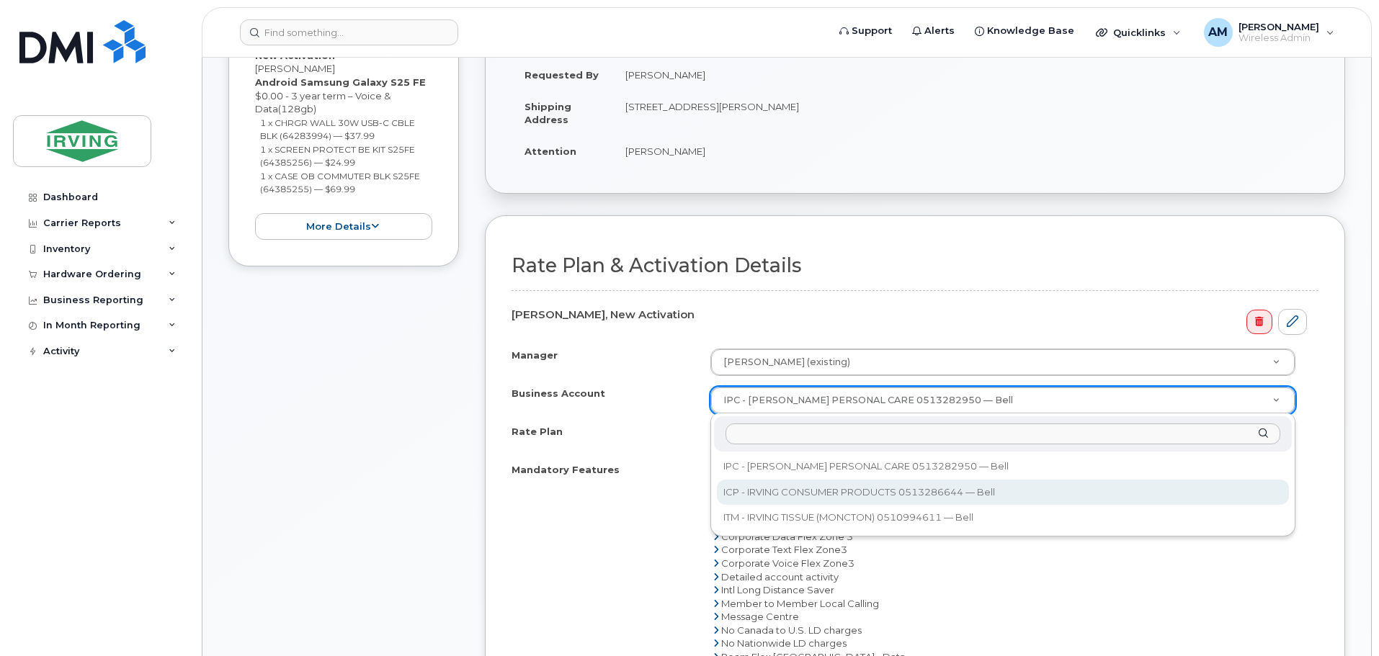
select select "11290"
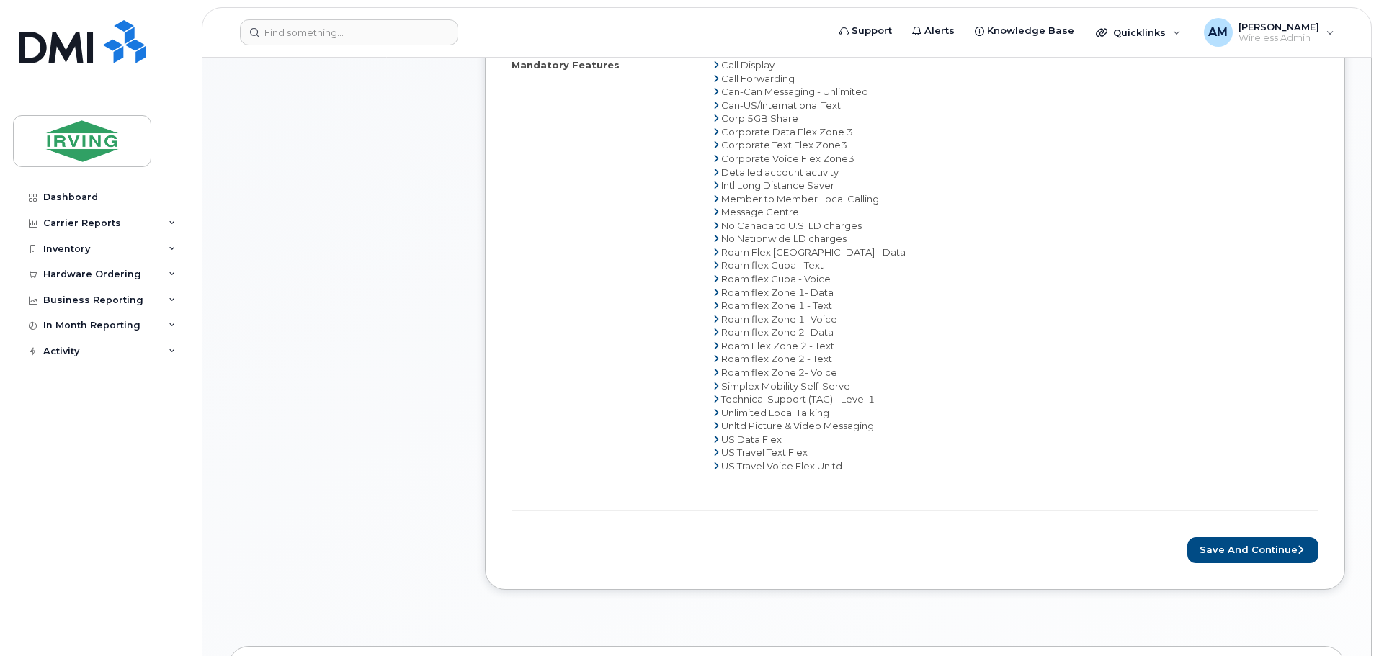
scroll to position [937, 0]
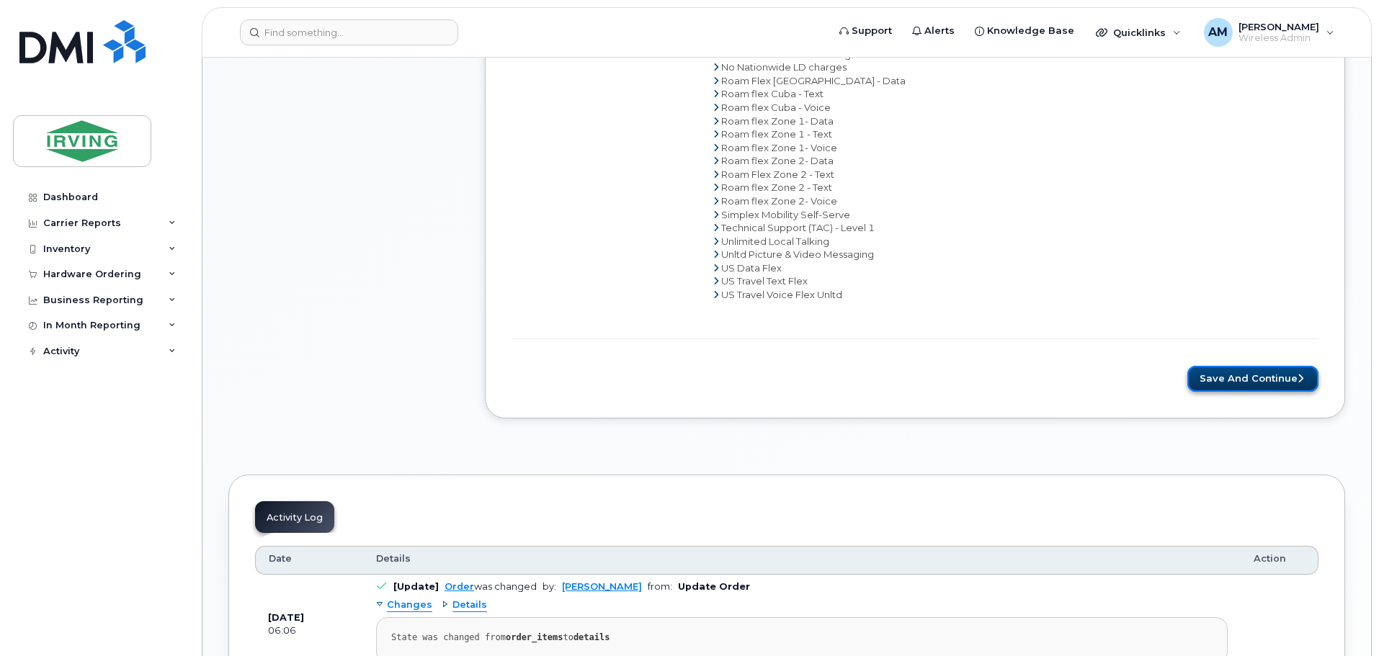
click at [1235, 372] on button "Save and Continue" at bounding box center [1252, 379] width 131 height 27
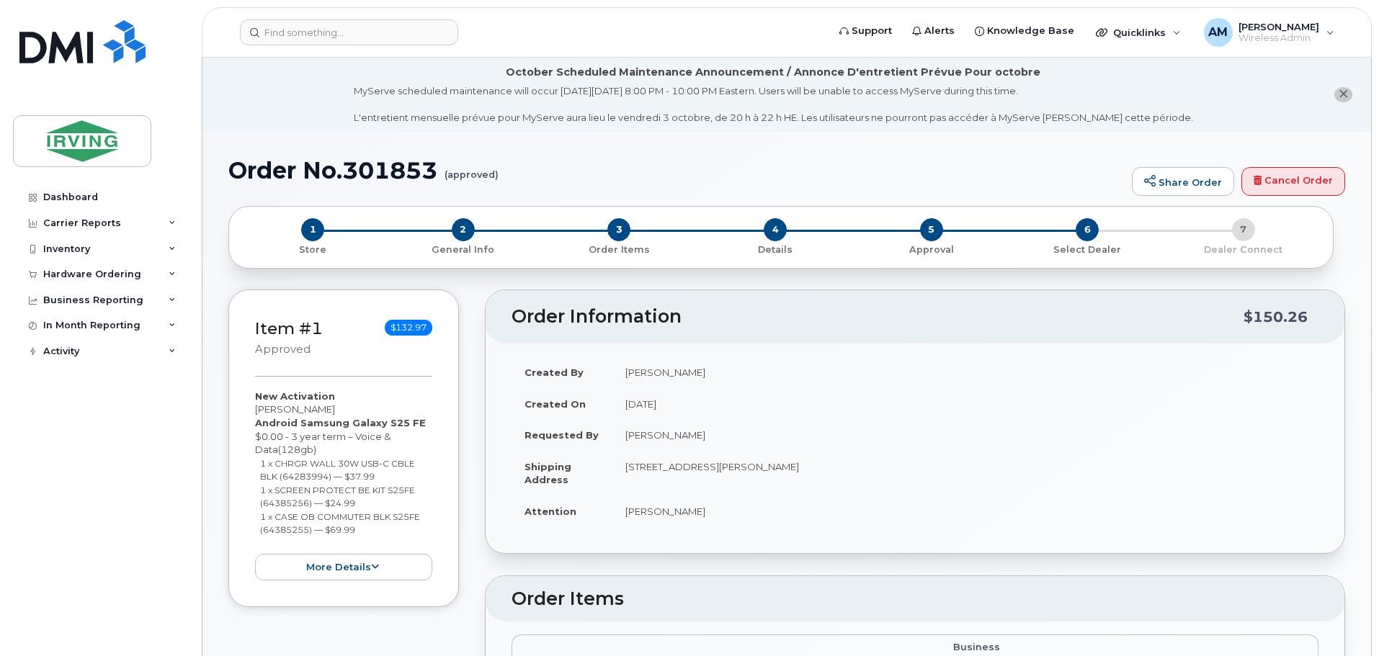
type textarea "Please do not activate until it's receive"
radio input "true"
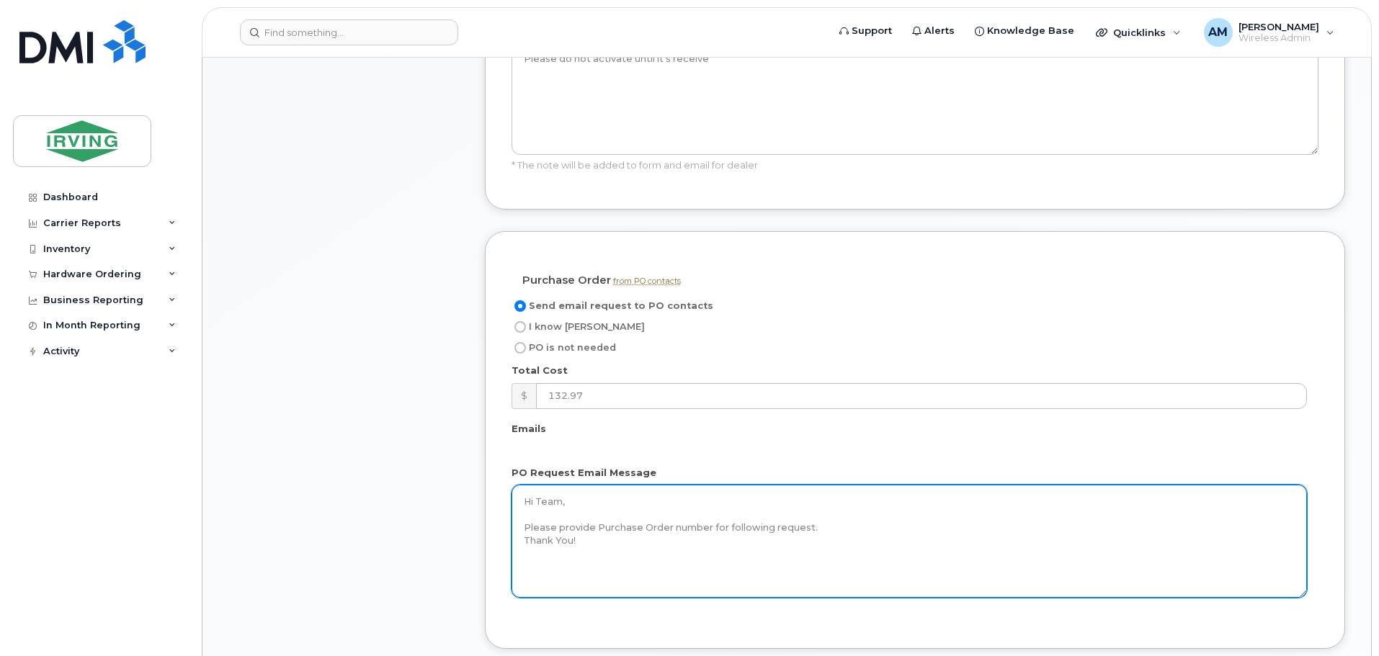
scroll to position [1081, 0]
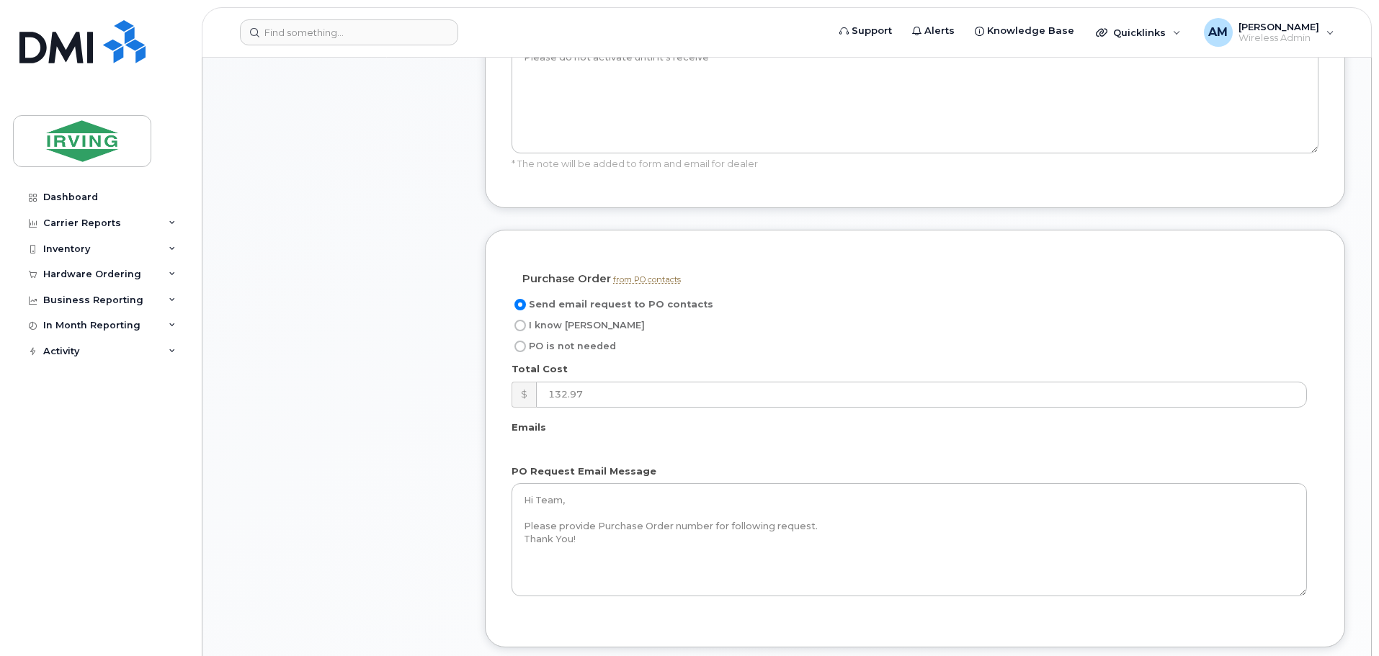
click at [523, 341] on input "PO is not needed" at bounding box center [520, 347] width 12 height 12
radio input "true"
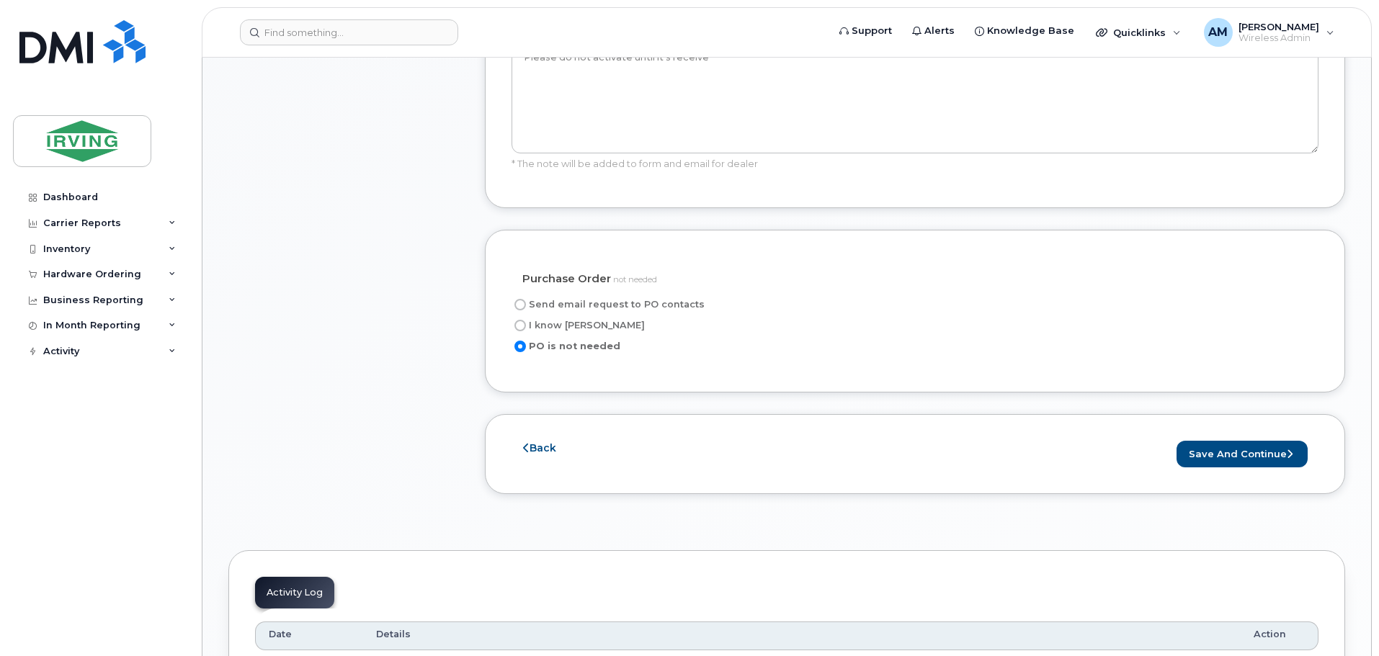
click at [522, 320] on input "I know [PERSON_NAME]" at bounding box center [520, 326] width 12 height 12
radio input "true"
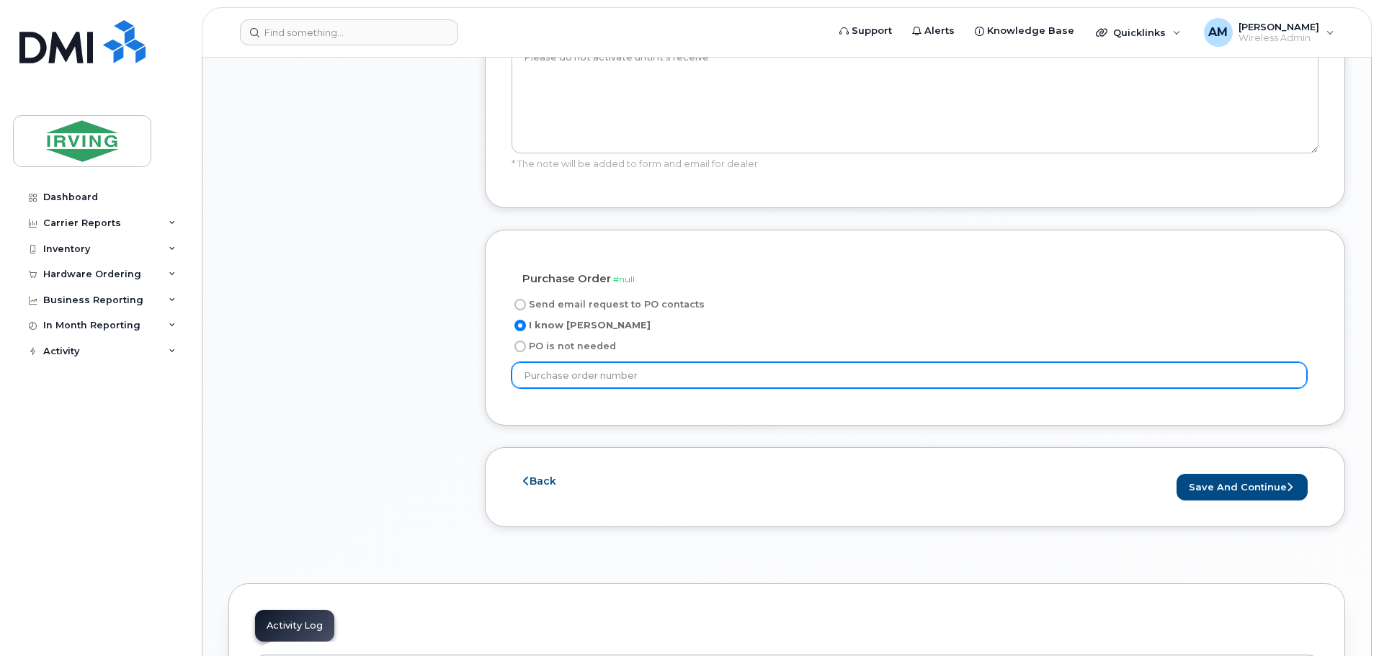
click at [597, 362] on input "text" at bounding box center [908, 375] width 795 height 26
type input "20610232"
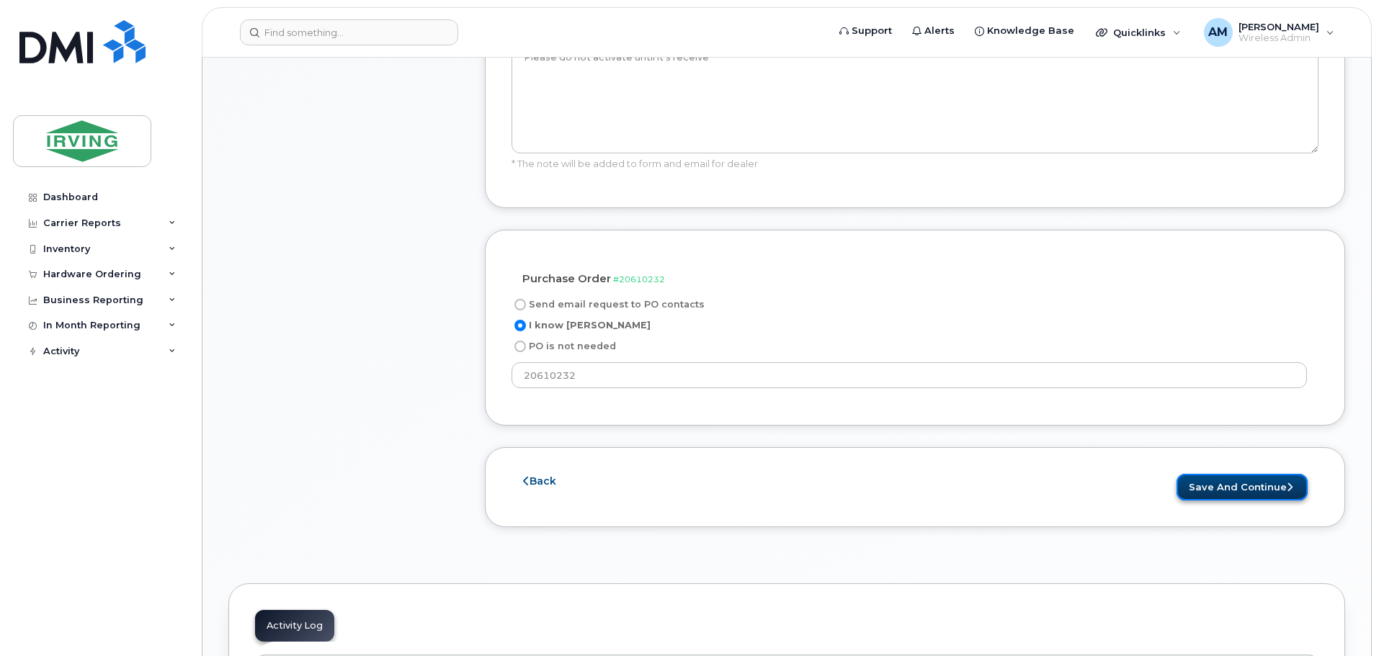
click at [1230, 474] on button "Save and Continue" at bounding box center [1241, 487] width 131 height 27
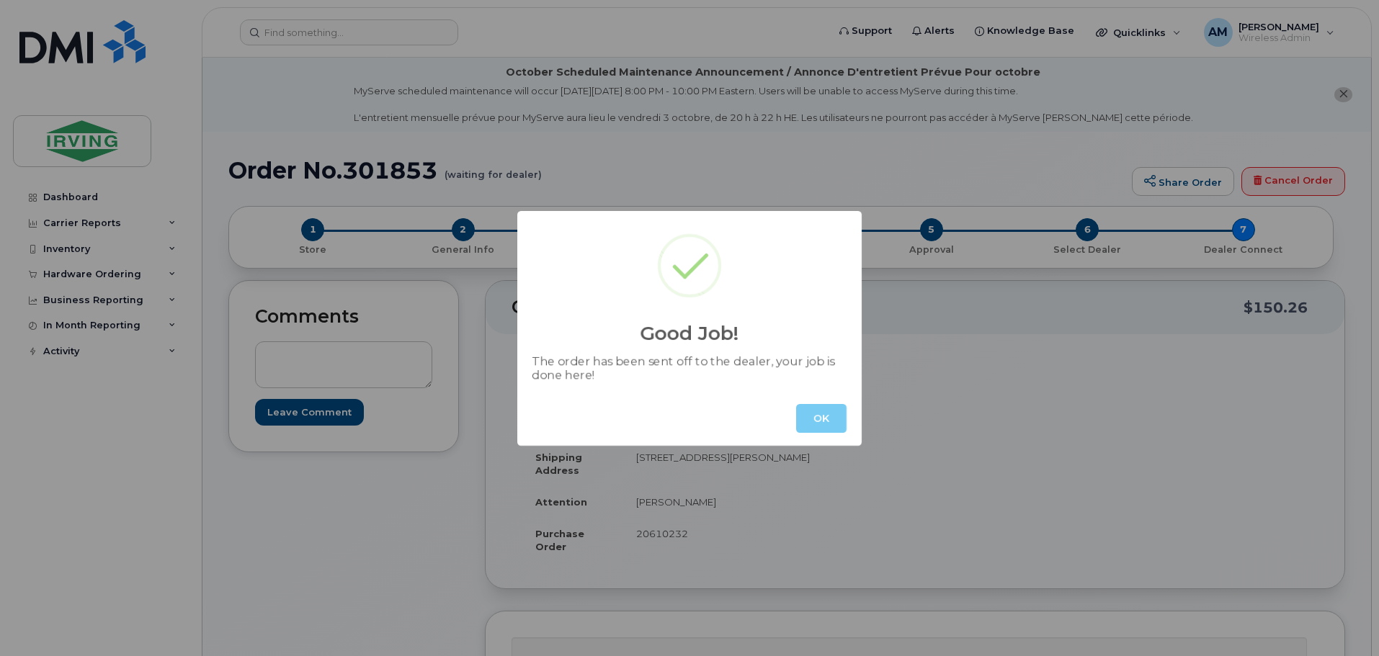
click at [817, 408] on button "OK" at bounding box center [821, 418] width 50 height 29
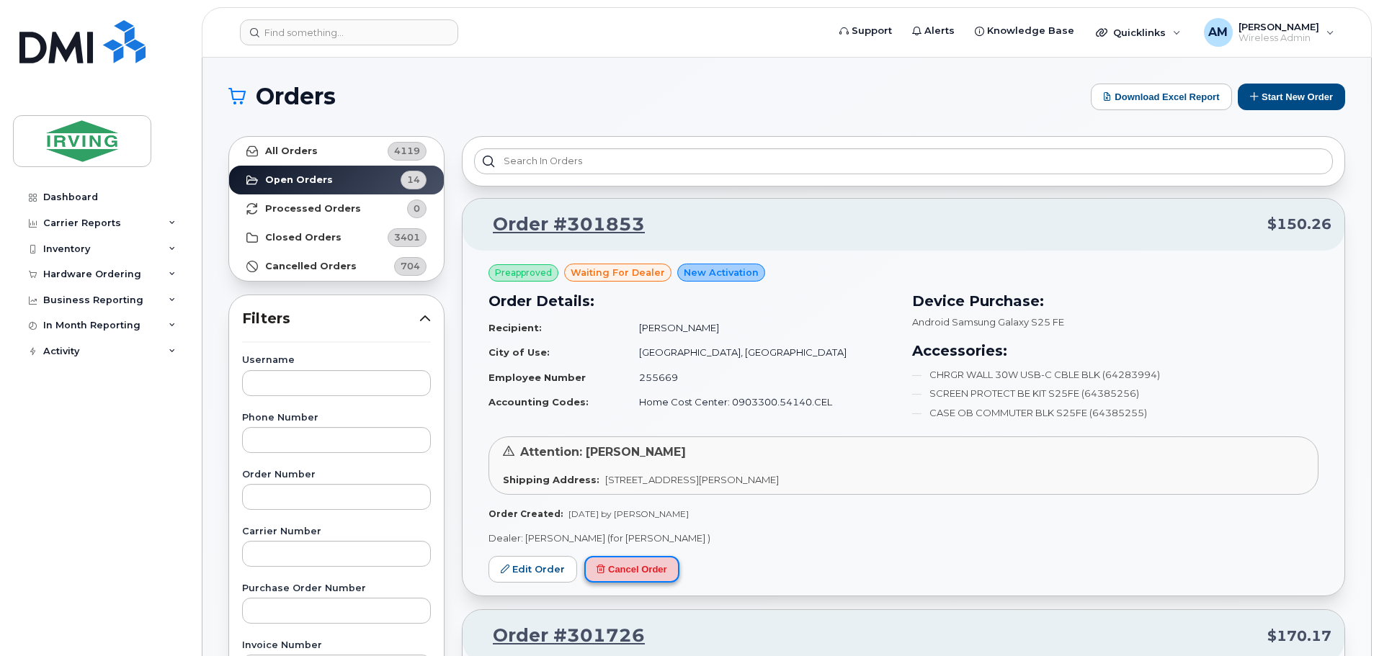
click at [621, 571] on button "Cancel Order" at bounding box center [631, 569] width 95 height 27
